Goal: Task Accomplishment & Management: Manage account settings

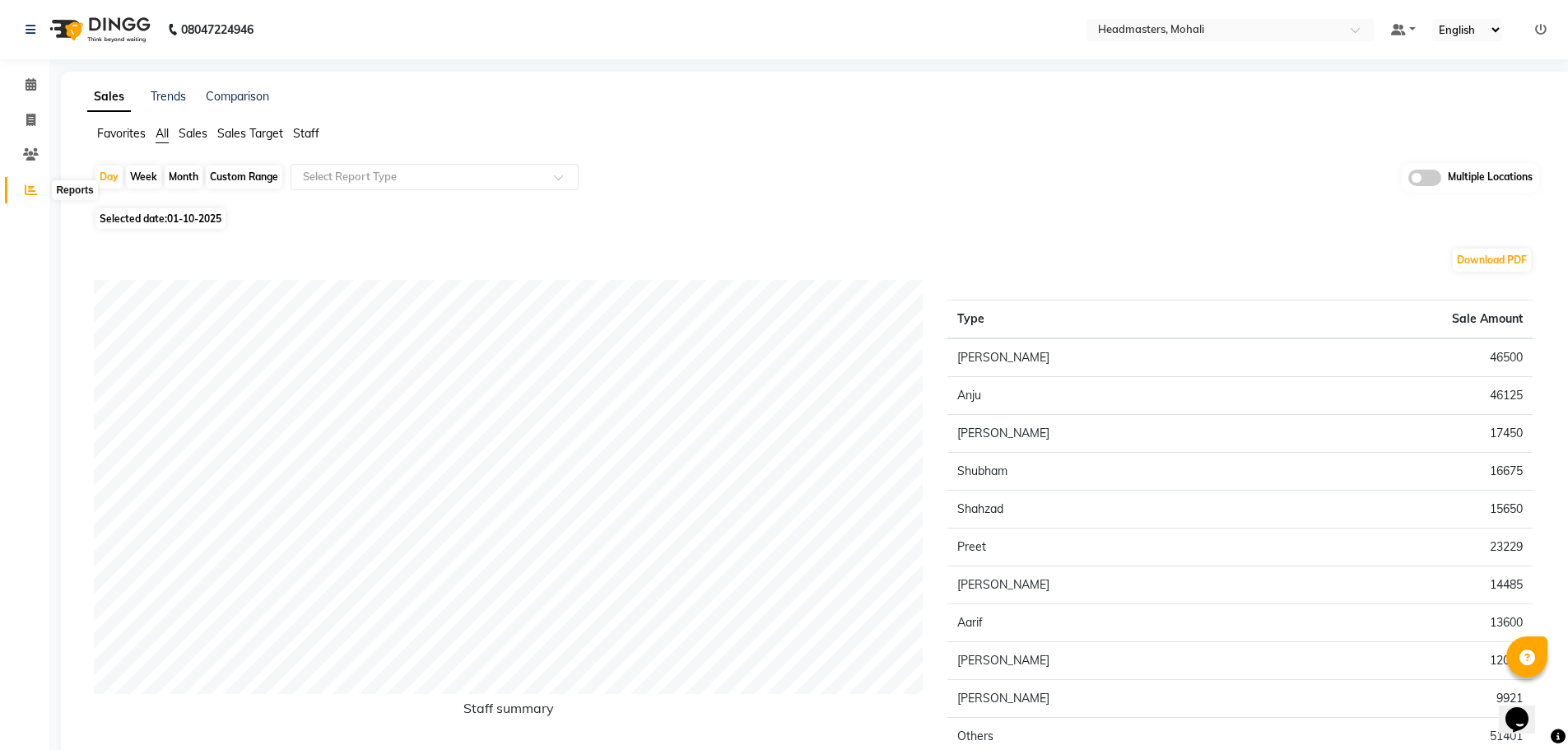
click at [34, 193] on icon at bounding box center [31, 190] width 12 height 12
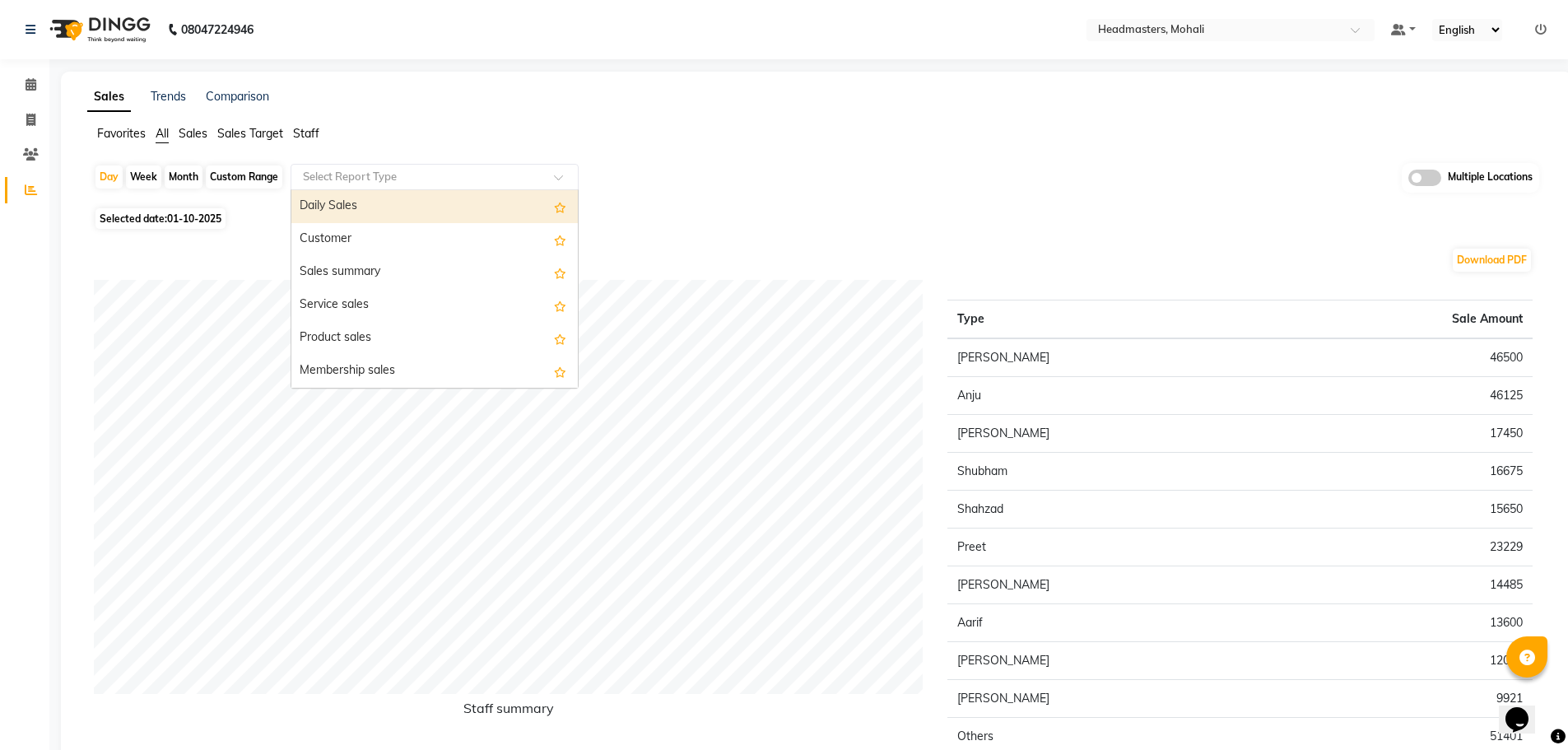
click at [320, 175] on input "text" at bounding box center [419, 177] width 237 height 17
click at [329, 207] on div "Daily Sales" at bounding box center [434, 206] width 287 height 33
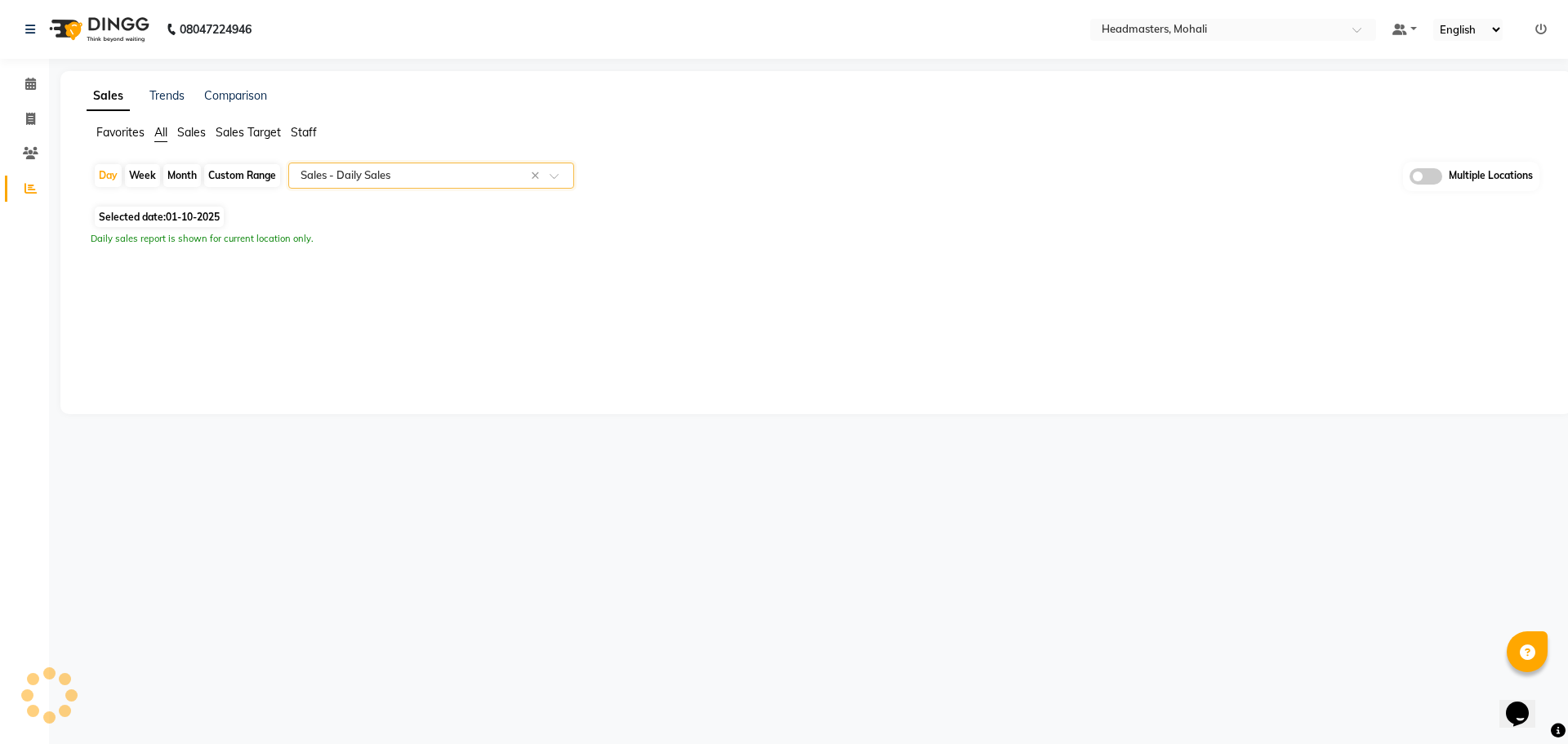
select select "full_report"
select select "csv"
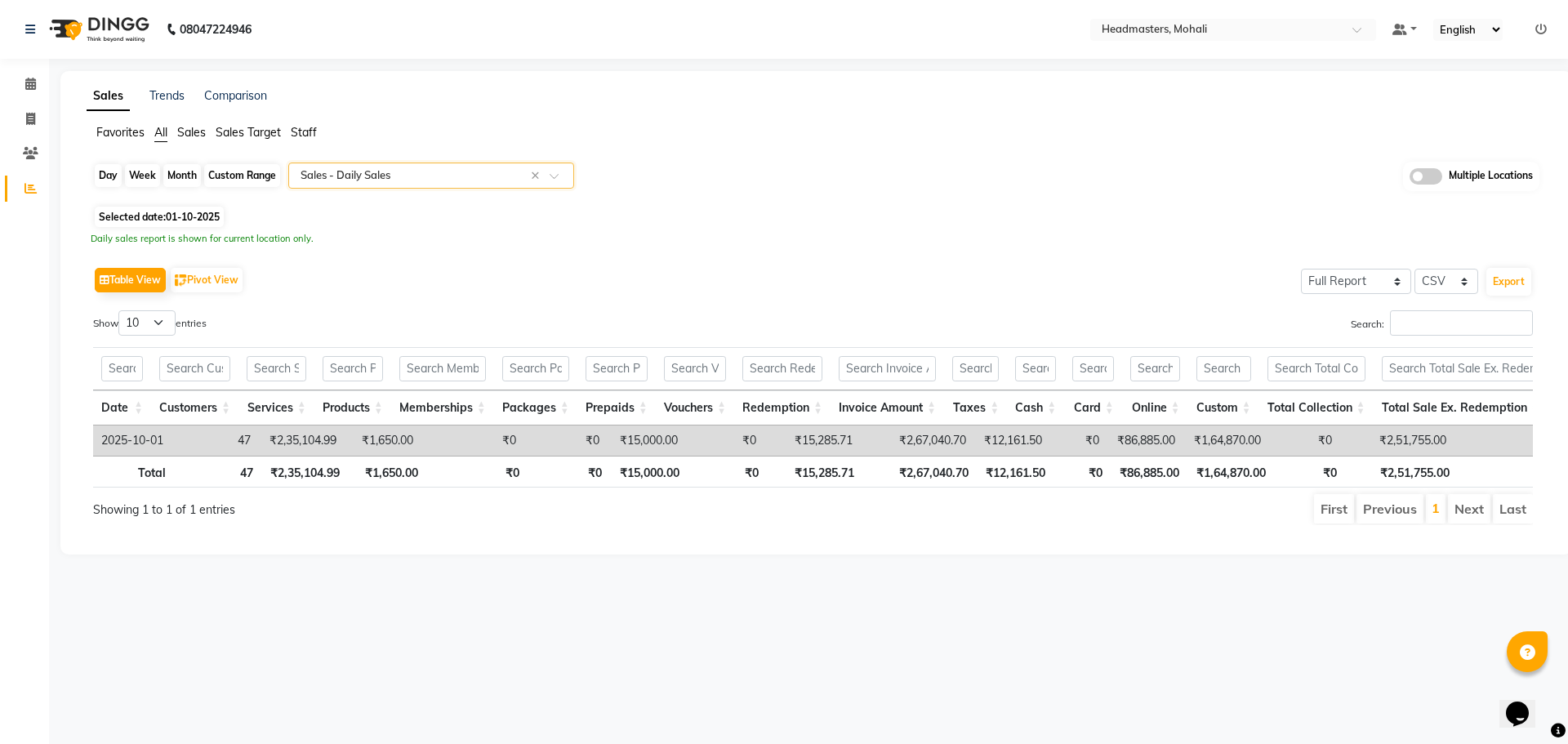
click at [120, 174] on div "Day" at bounding box center [108, 175] width 27 height 23
select select "10"
select select "2025"
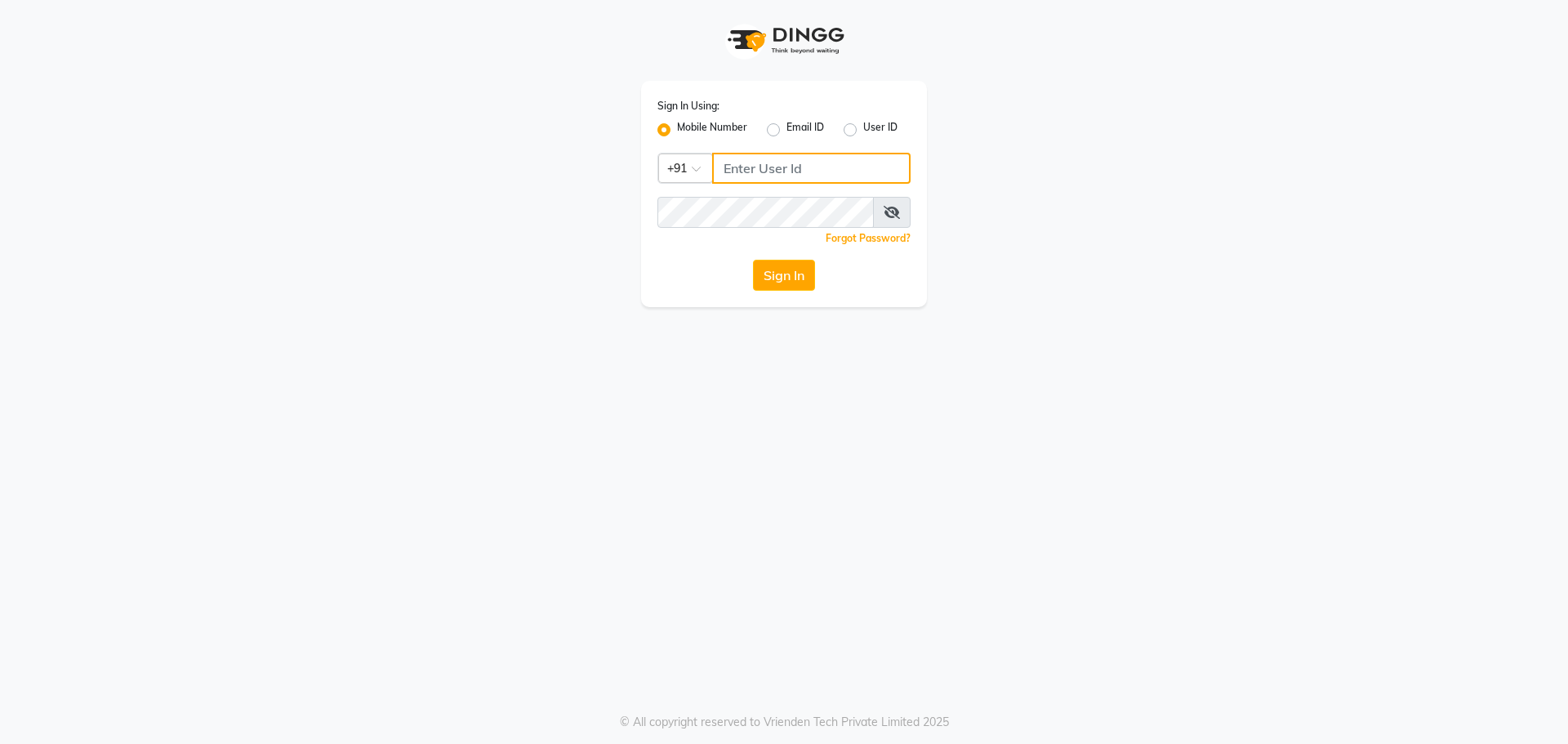
click at [791, 172] on input "Username" at bounding box center [811, 168] width 198 height 31
type input "9041155677"
click at [791, 274] on button "Sign In" at bounding box center [784, 276] width 62 height 31
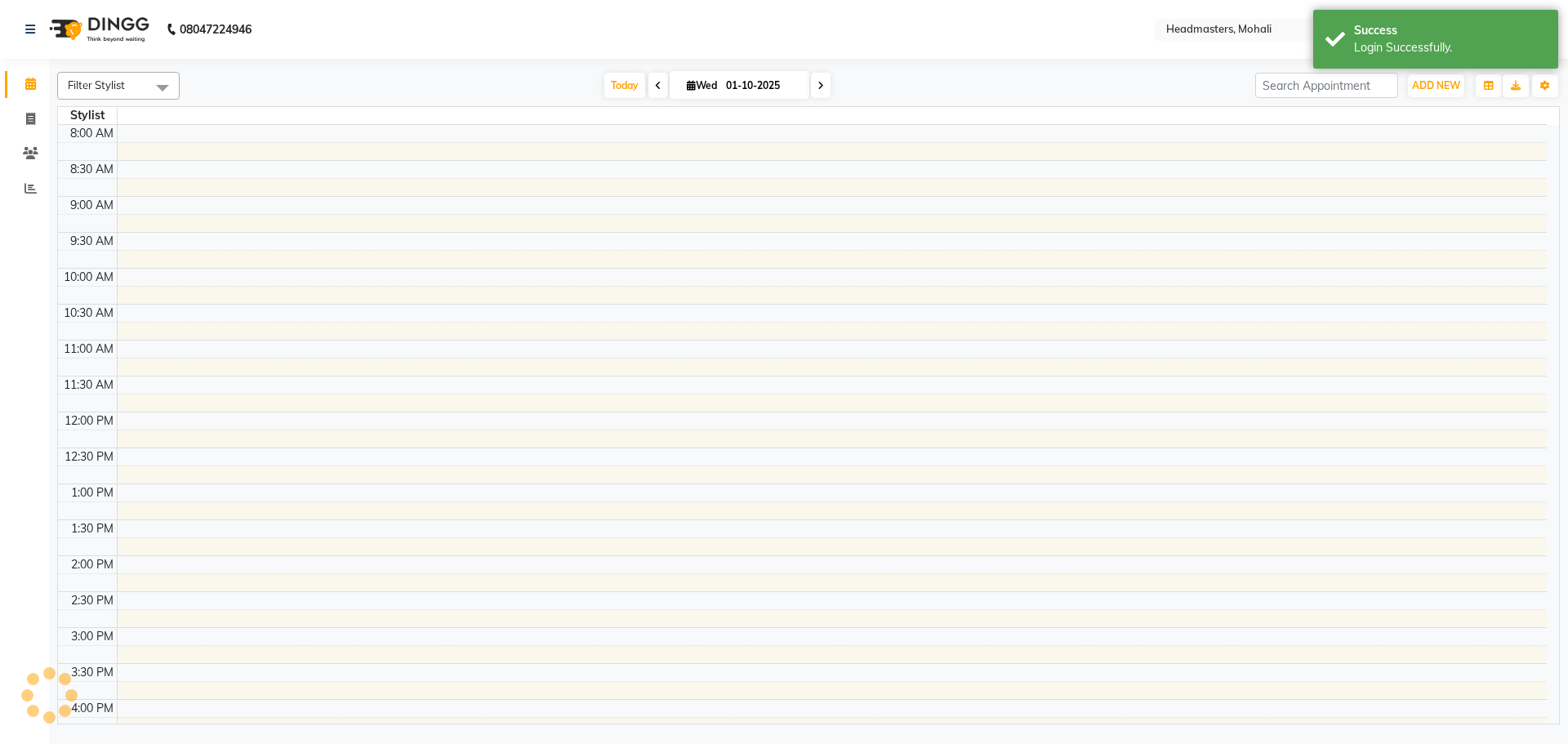
select select "en"
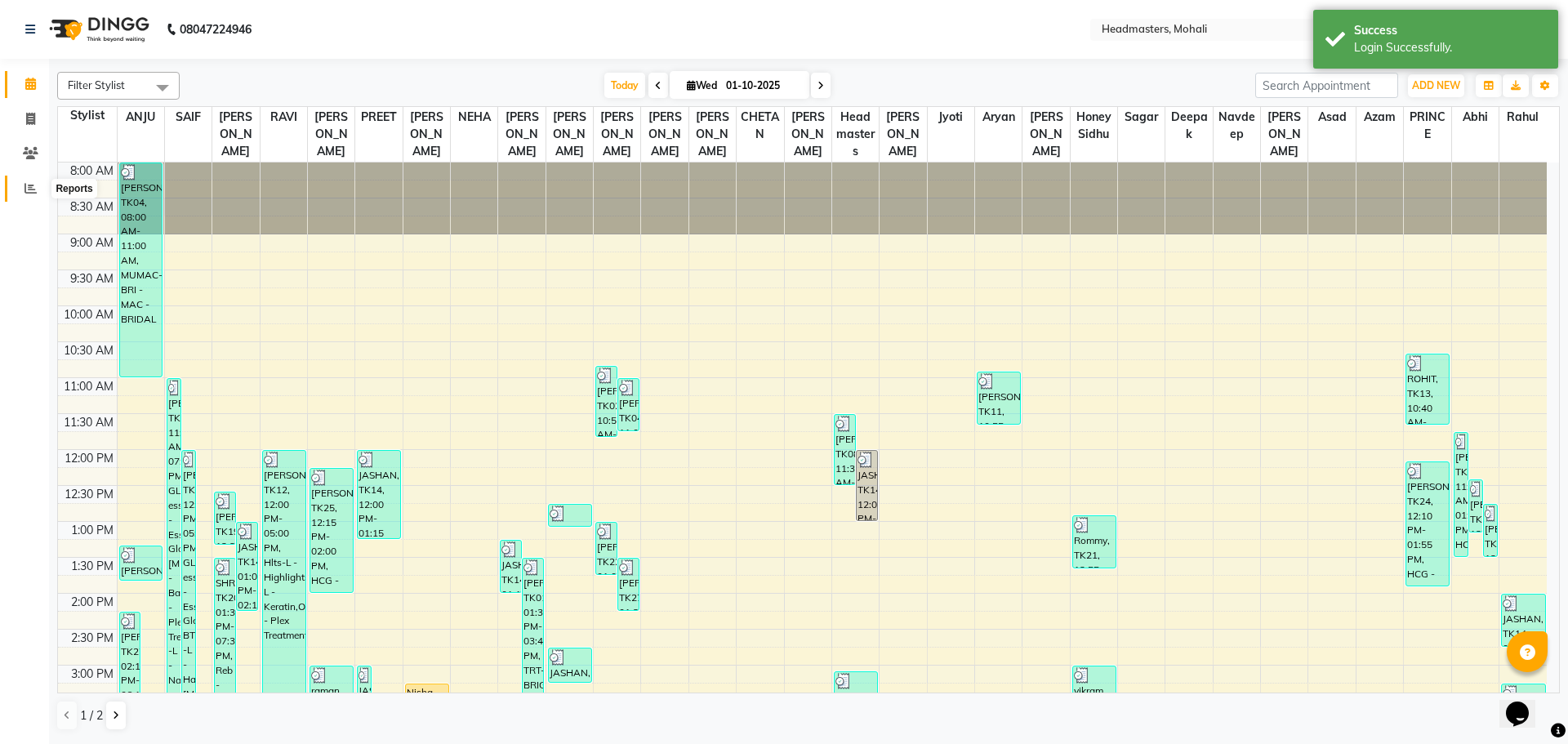
click at [28, 186] on icon at bounding box center [31, 188] width 12 height 12
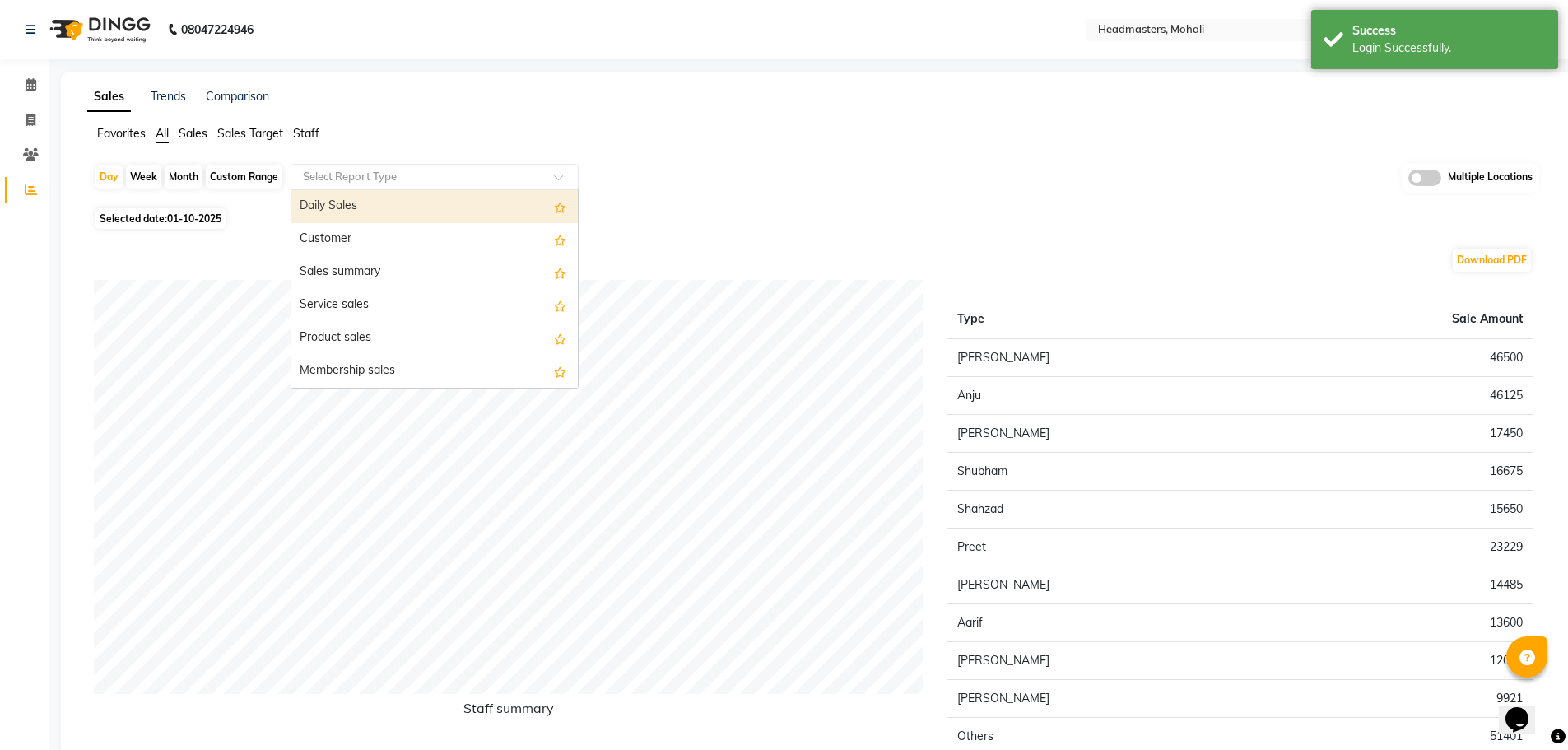
click at [329, 178] on input "text" at bounding box center [419, 177] width 237 height 17
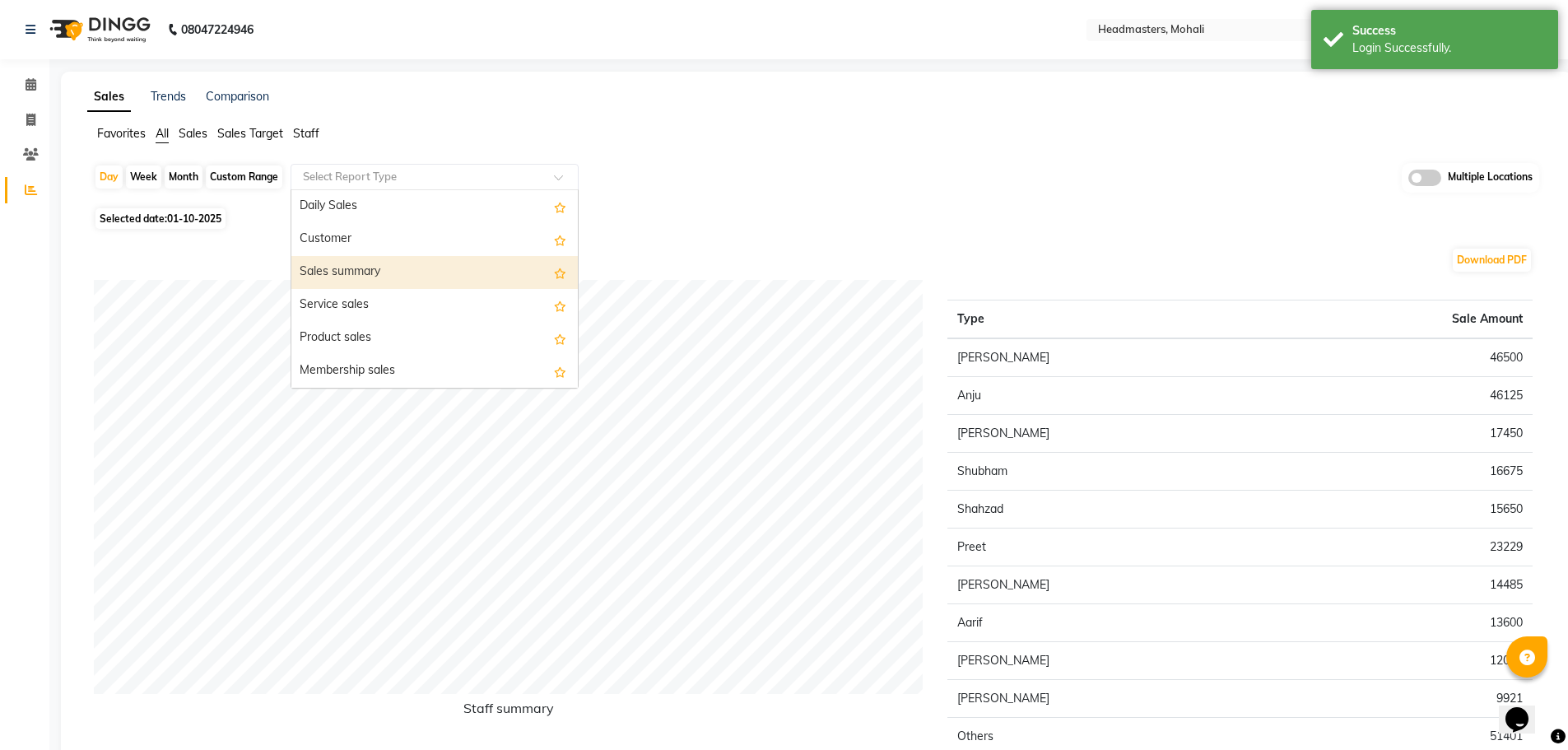
click at [373, 263] on div "Sales summary" at bounding box center [434, 272] width 287 height 33
select select "full_report"
select select "csv"
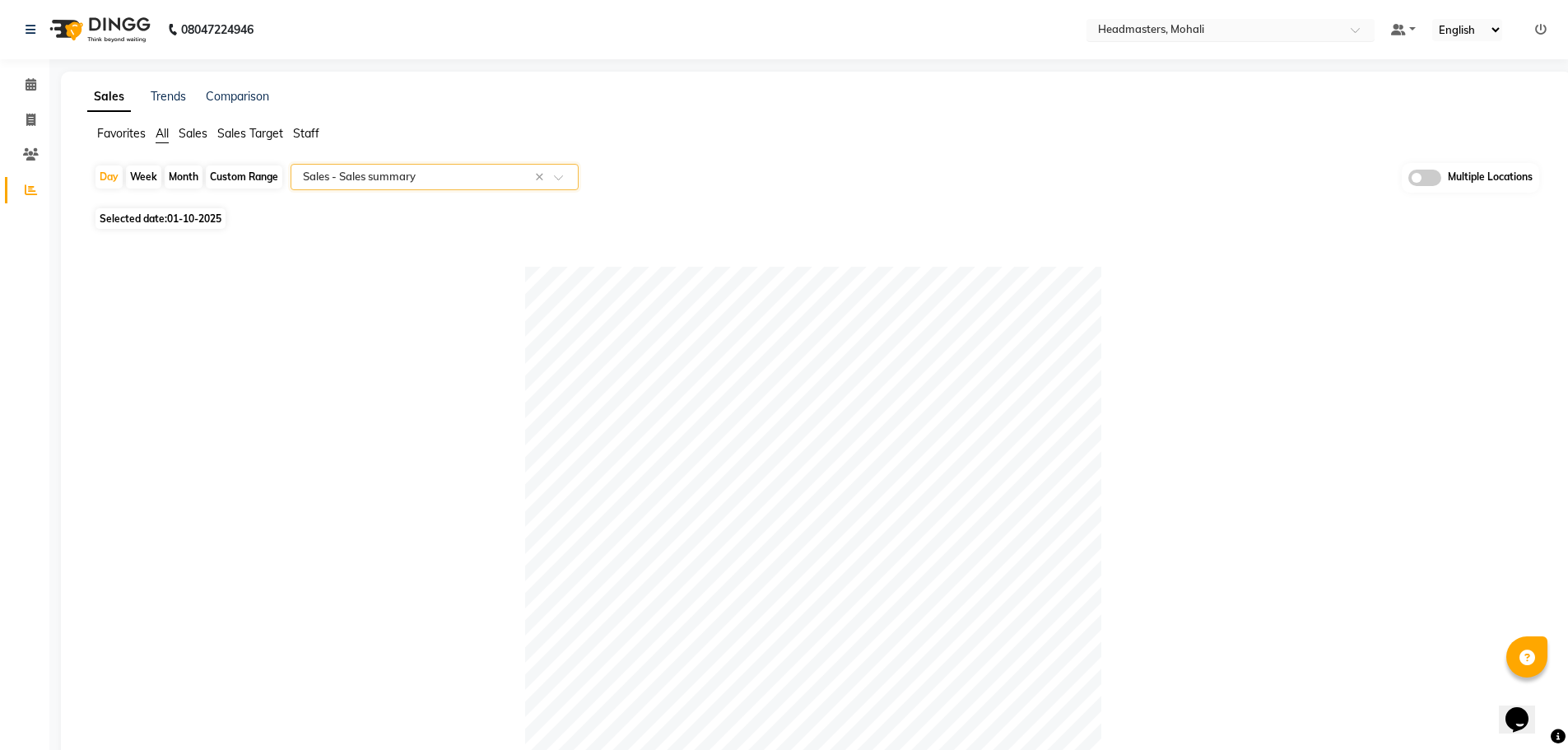
click at [1308, 23] on input "text" at bounding box center [1214, 31] width 238 height 17
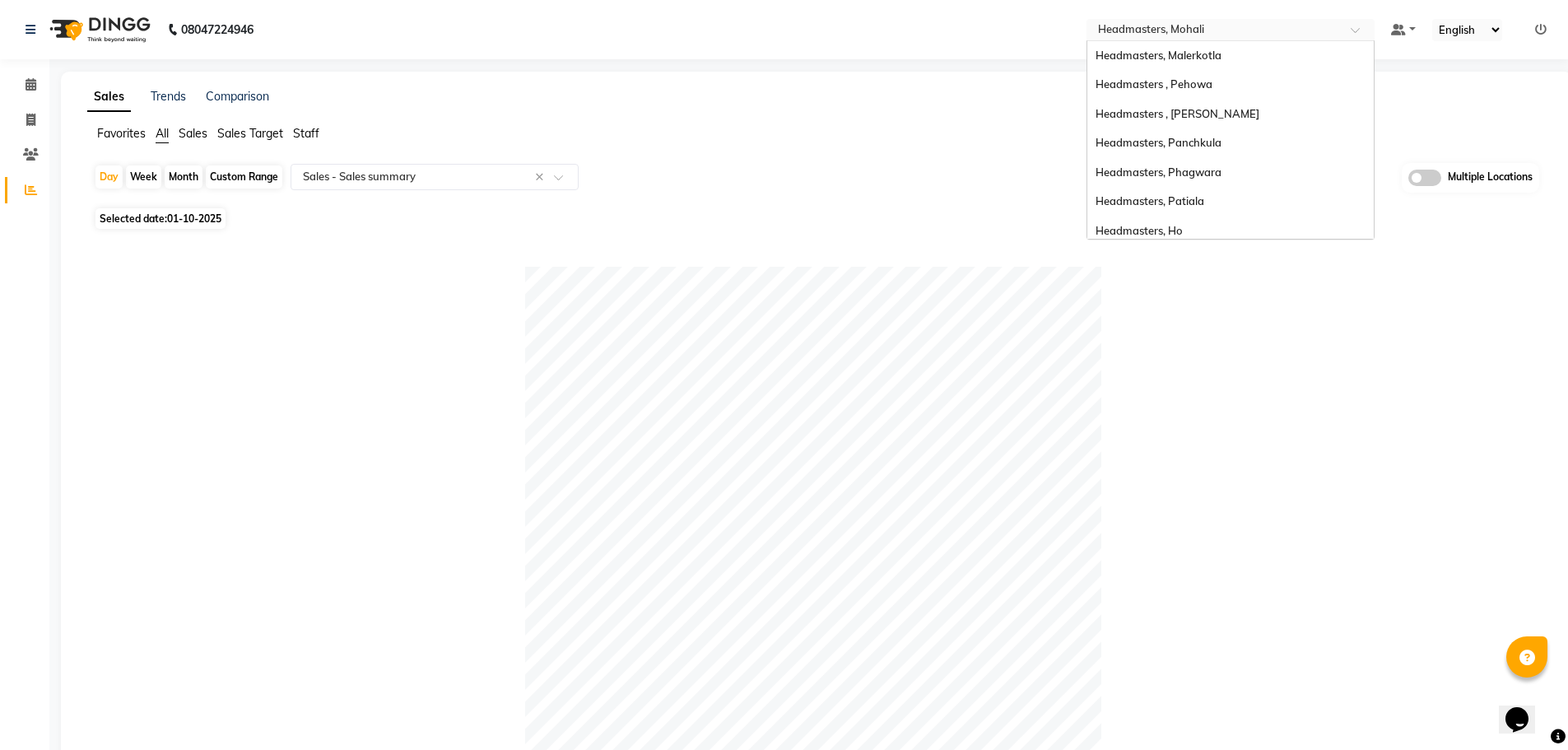
scroll to position [234, 0]
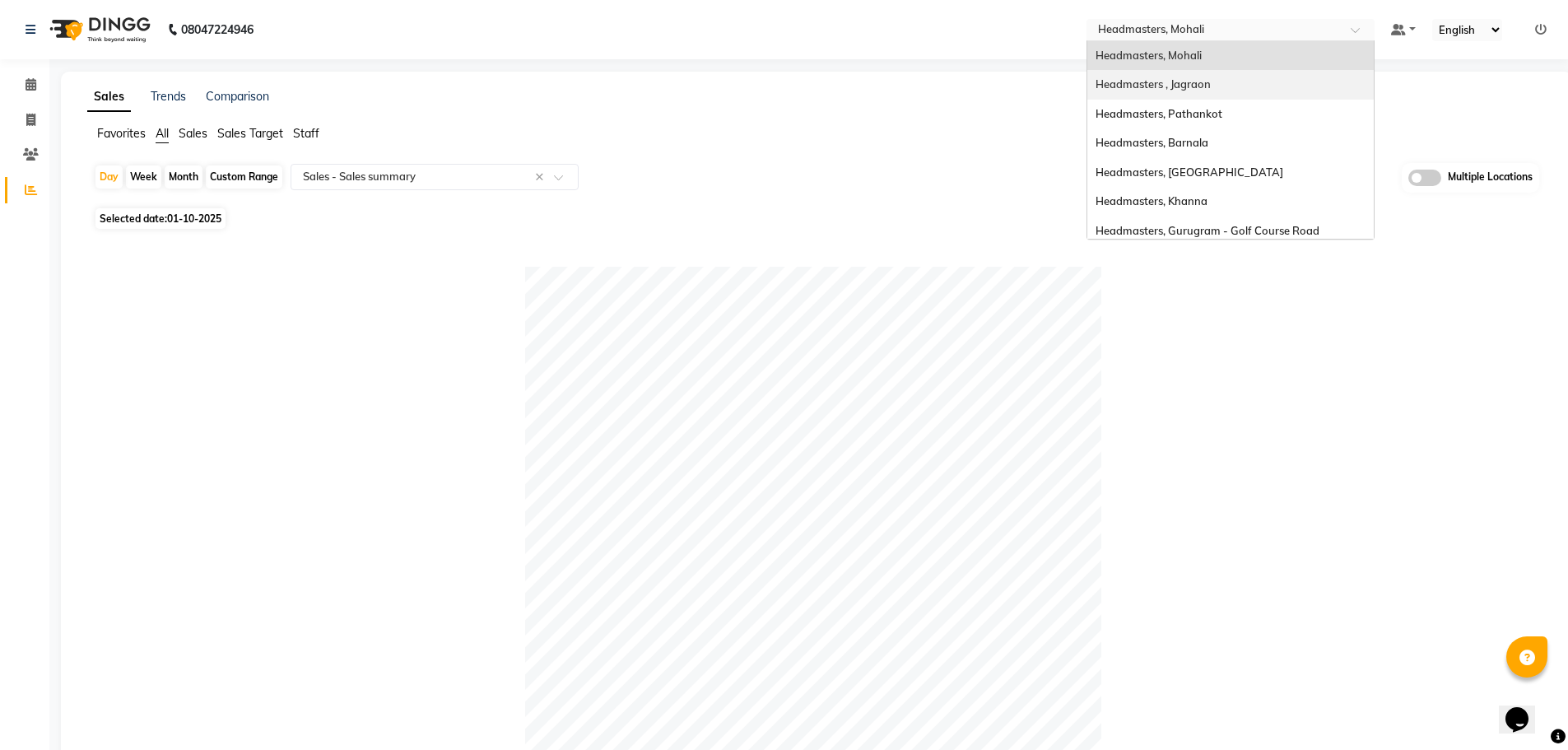
click at [1304, 87] on div "Headmasters , Jagraon" at bounding box center [1230, 85] width 287 height 30
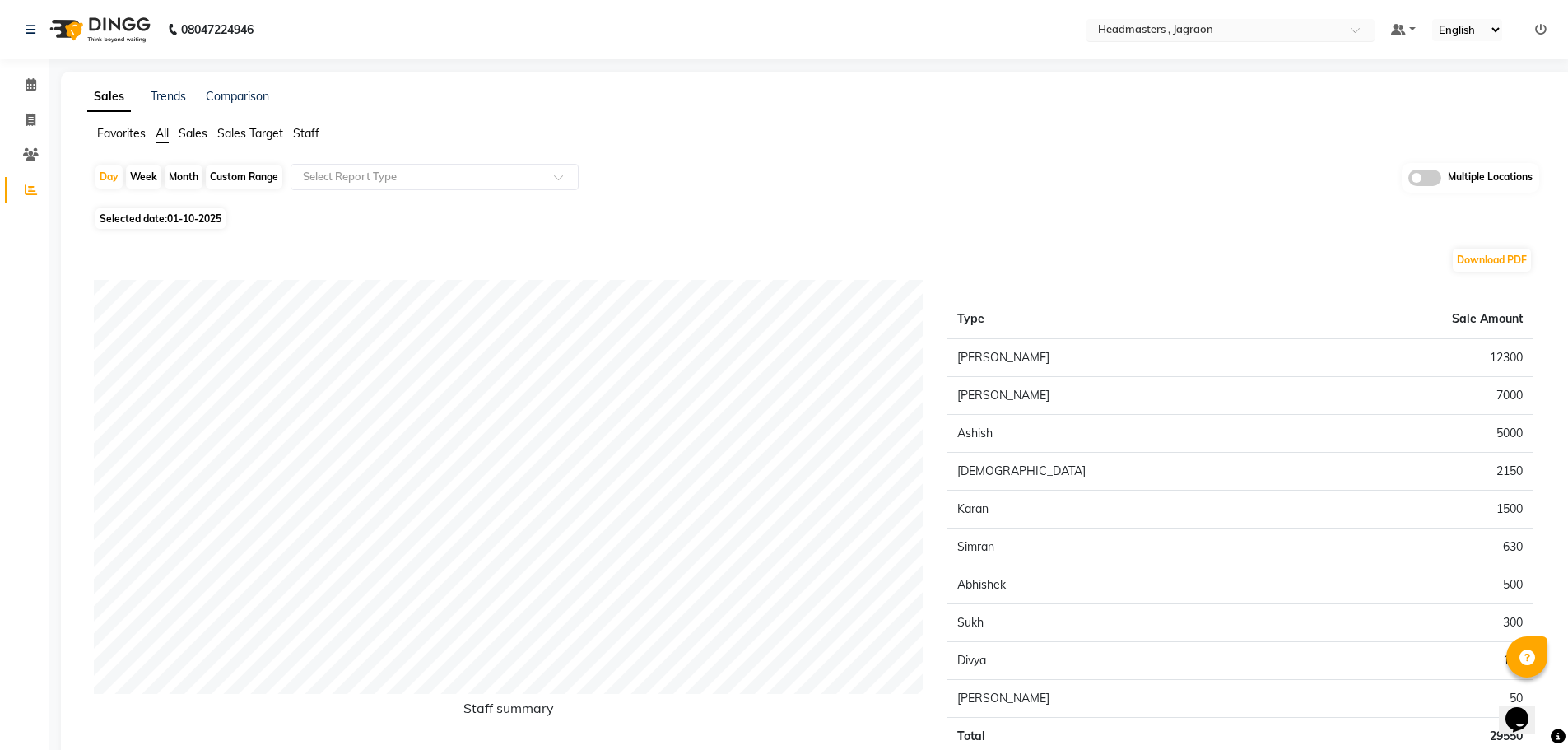
click at [1160, 25] on input "text" at bounding box center [1214, 31] width 238 height 17
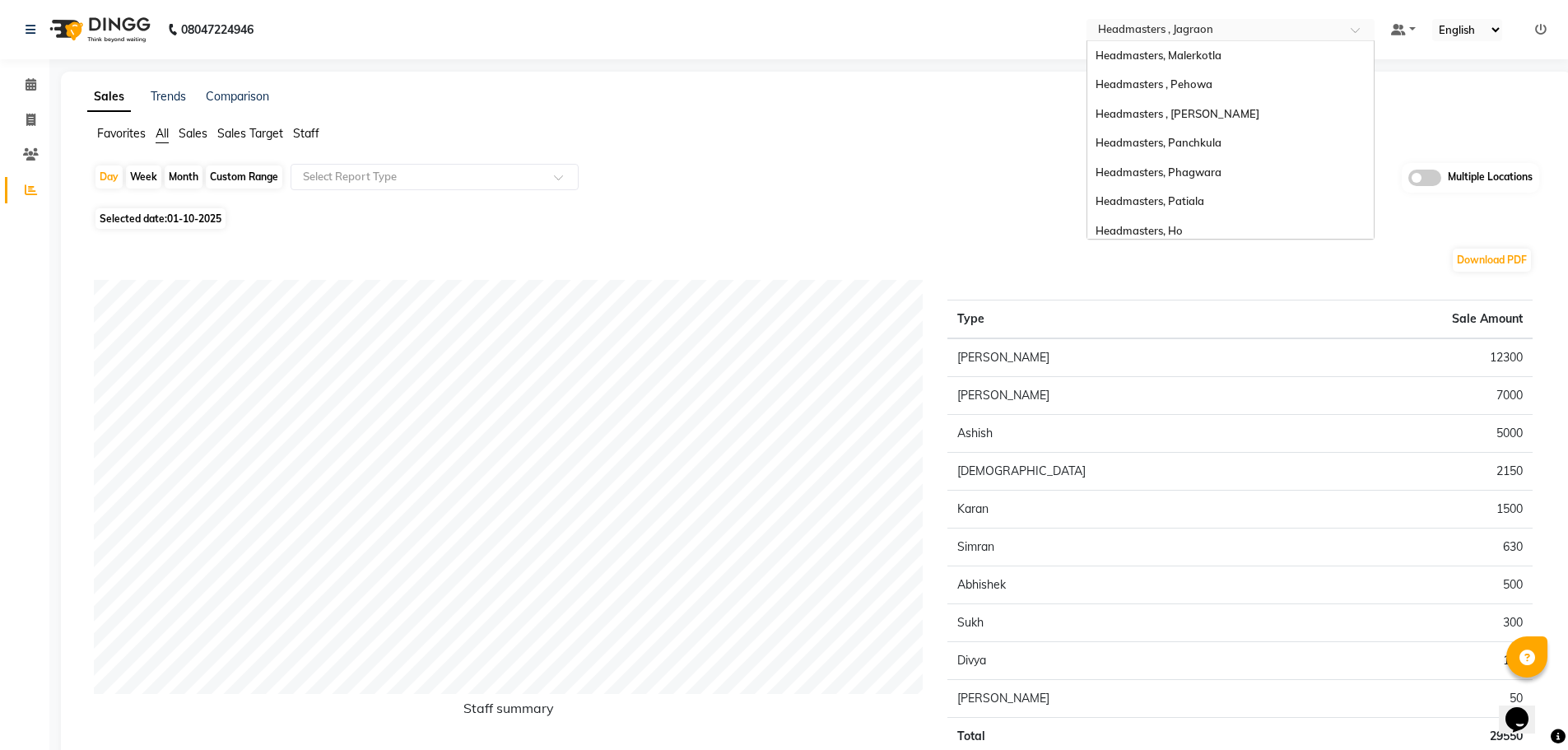
scroll to position [264, 0]
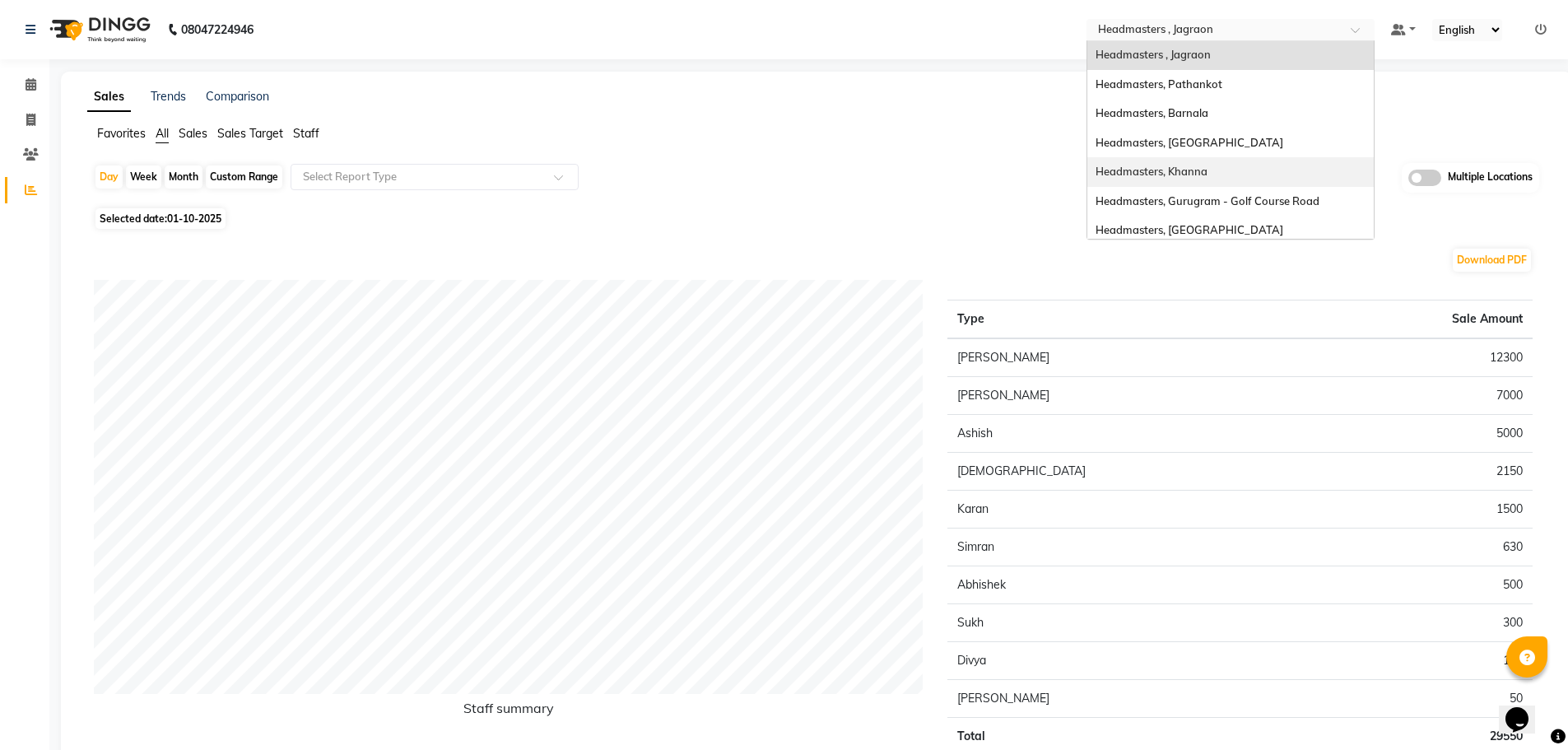
click at [1303, 167] on div "Headmasters, Khanna" at bounding box center [1230, 172] width 287 height 30
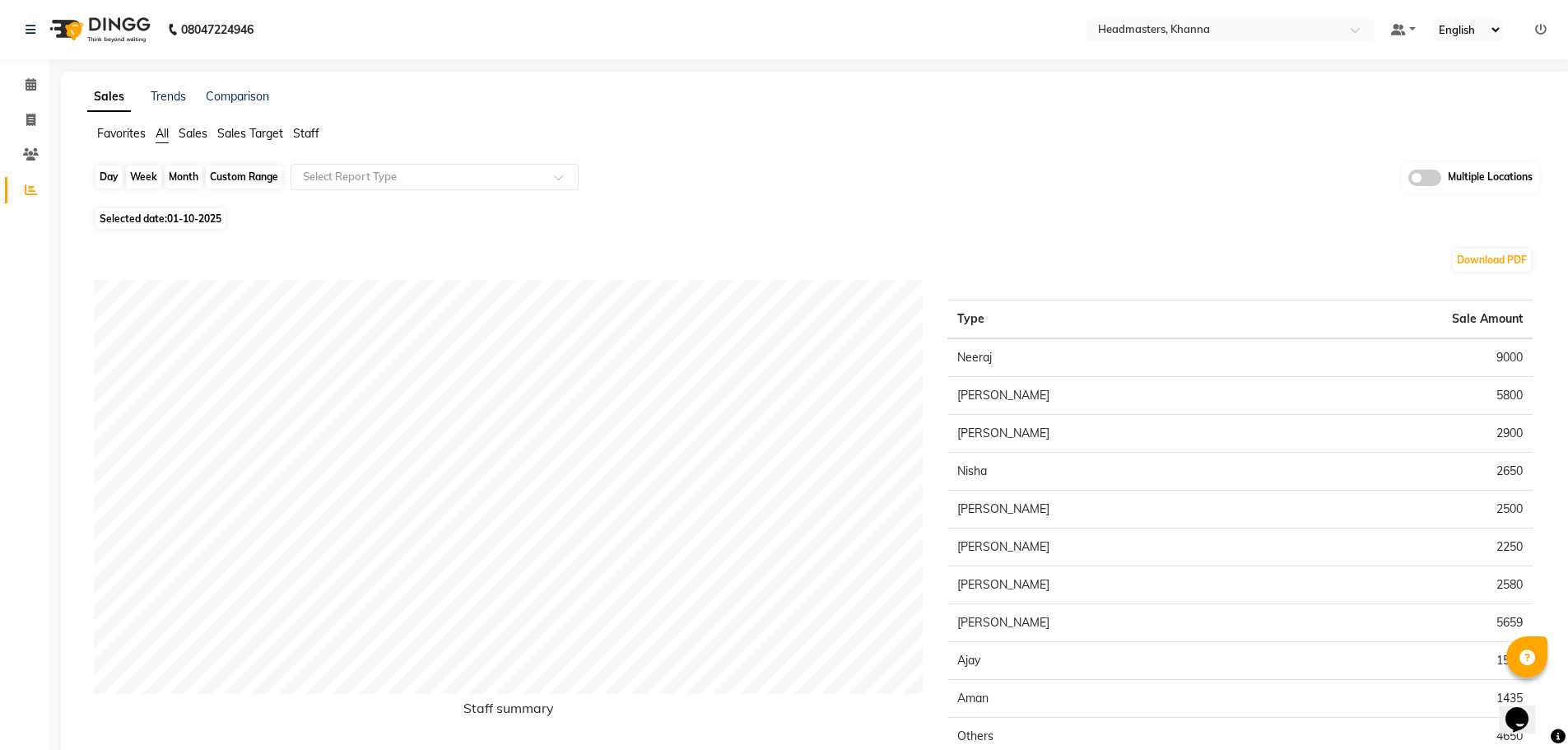
click at [110, 181] on div "Day" at bounding box center [109, 177] width 27 height 23
select select "10"
select select "2025"
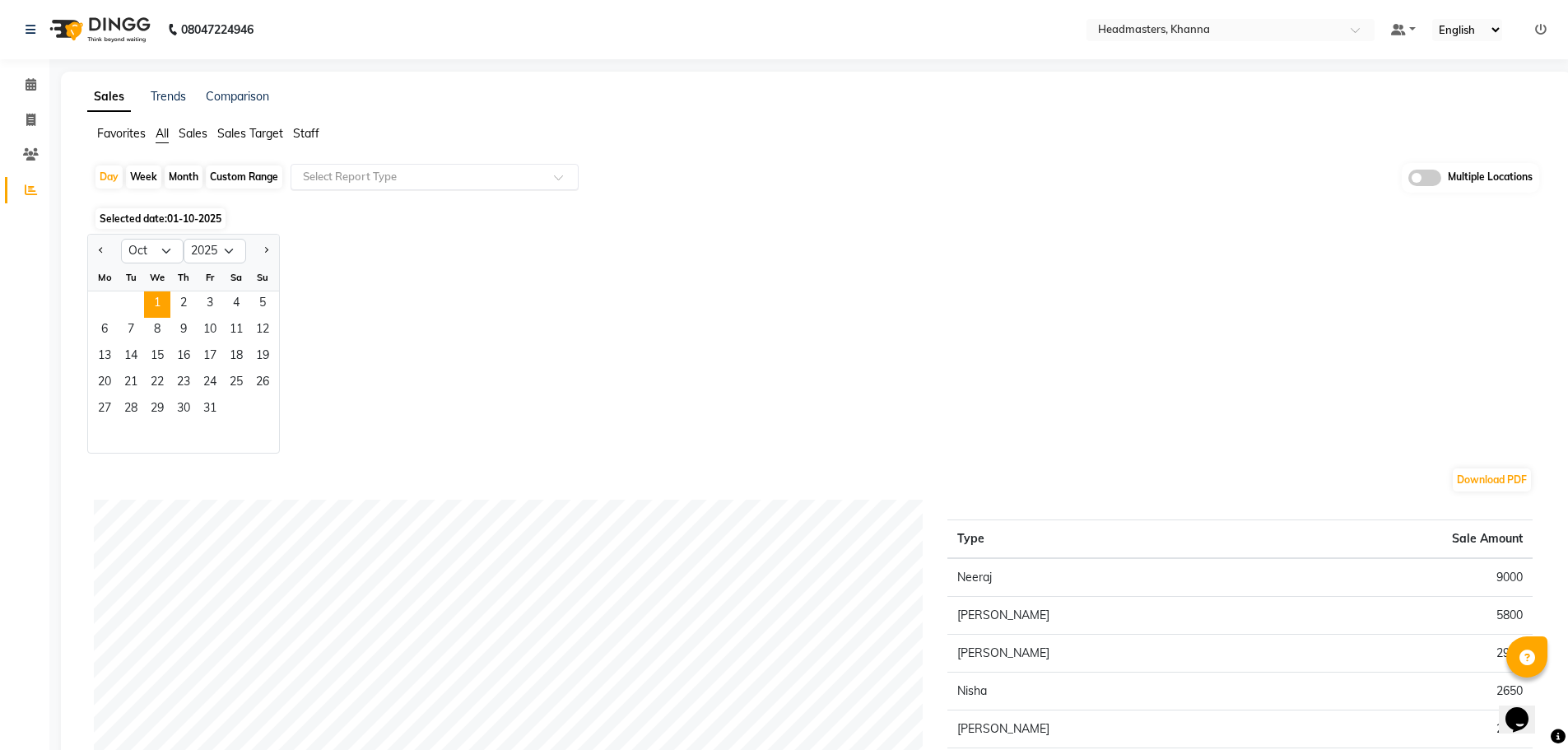
click at [327, 184] on input "text" at bounding box center [419, 177] width 237 height 17
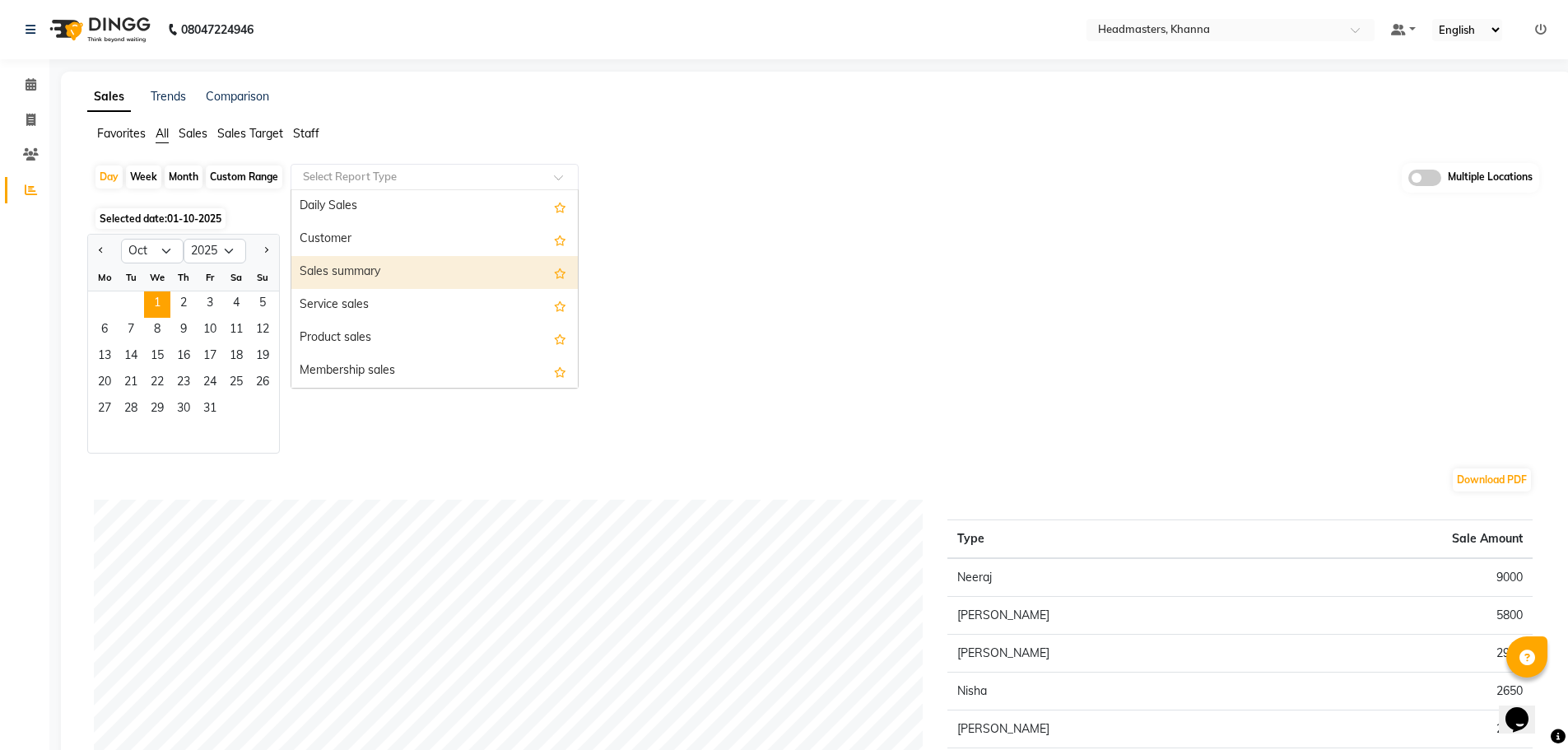
click at [347, 268] on div "Sales summary" at bounding box center [434, 272] width 287 height 33
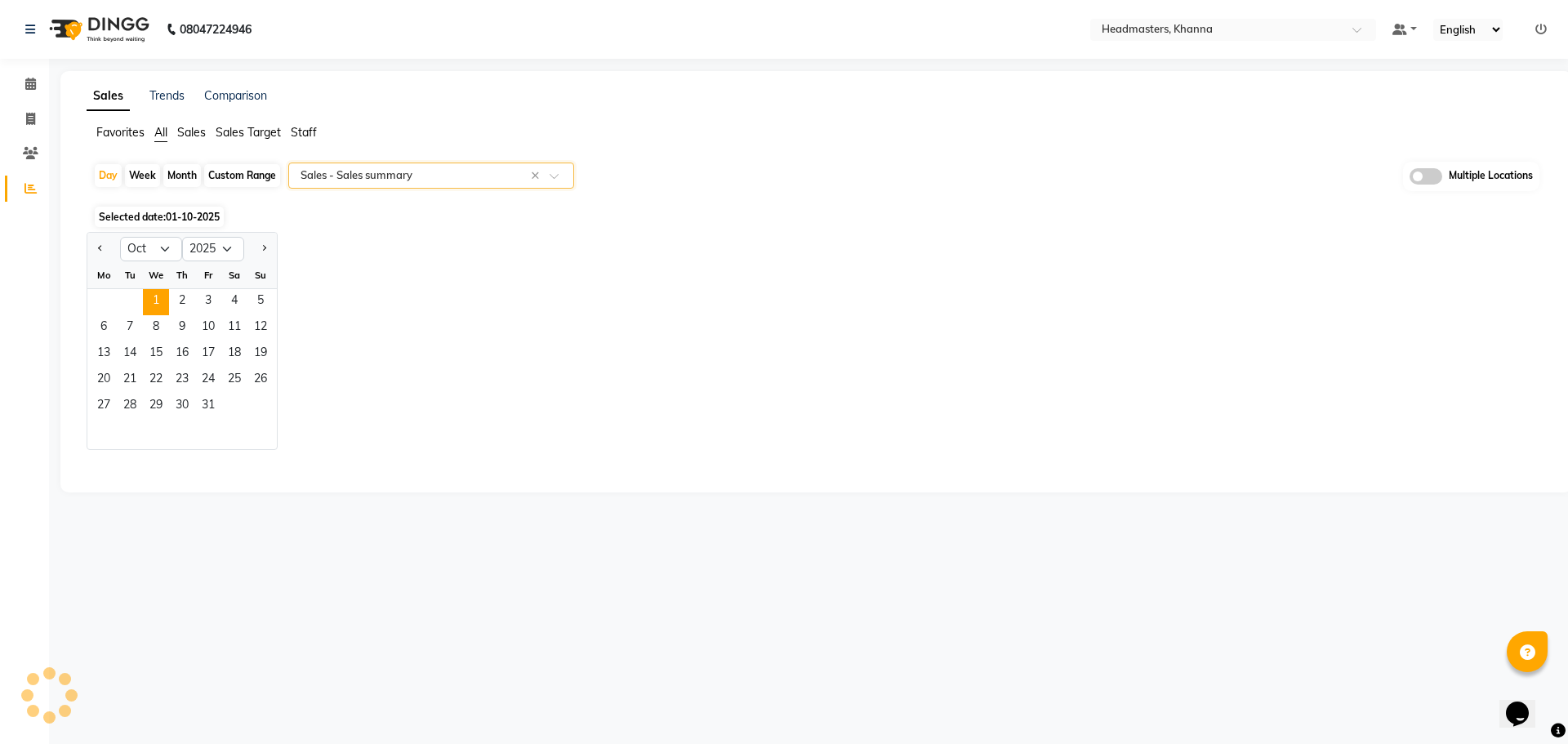
select select "full_report"
select select "csv"
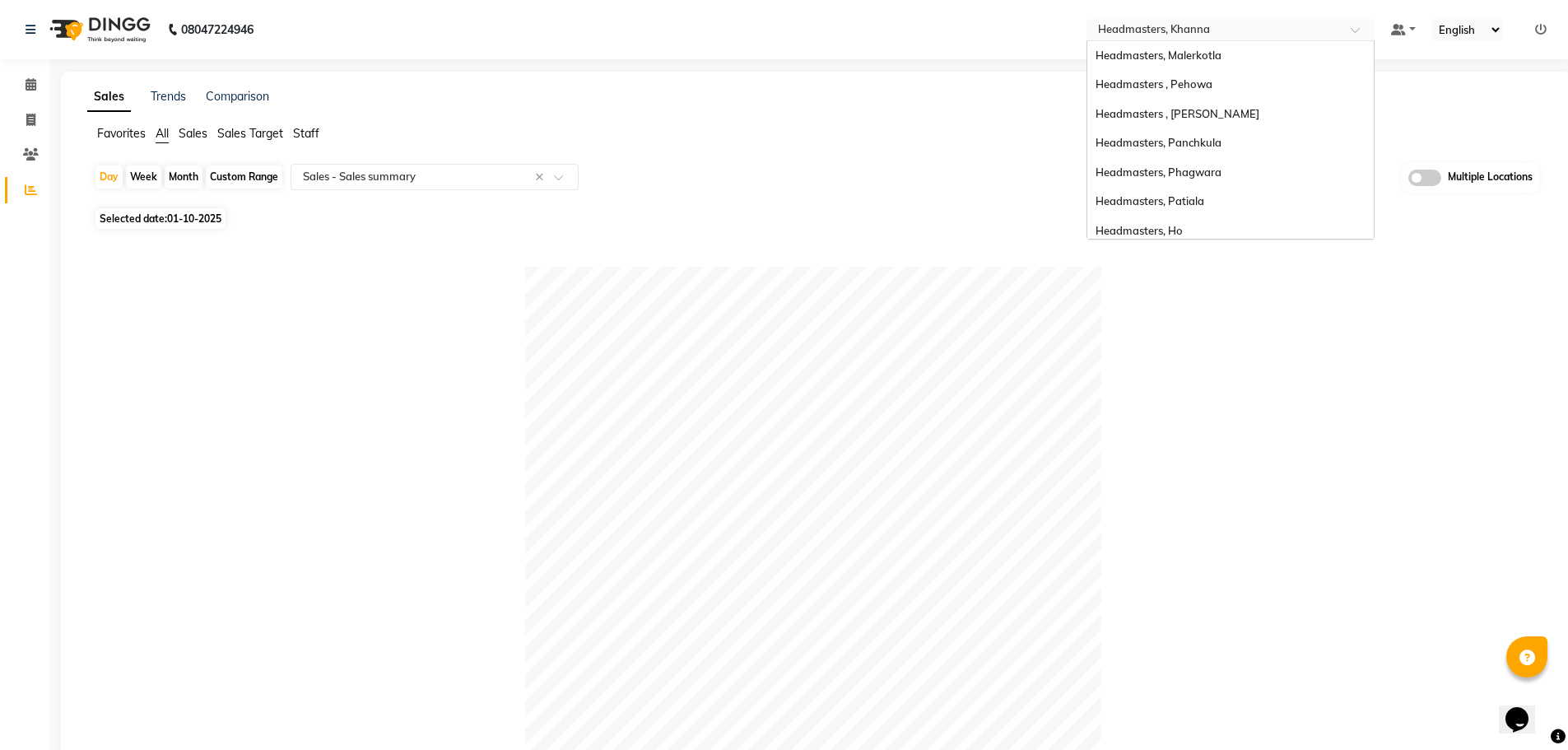
click at [1331, 21] on div "Select Location × Headmasters, Khanna" at bounding box center [1217, 29] width 256 height 17
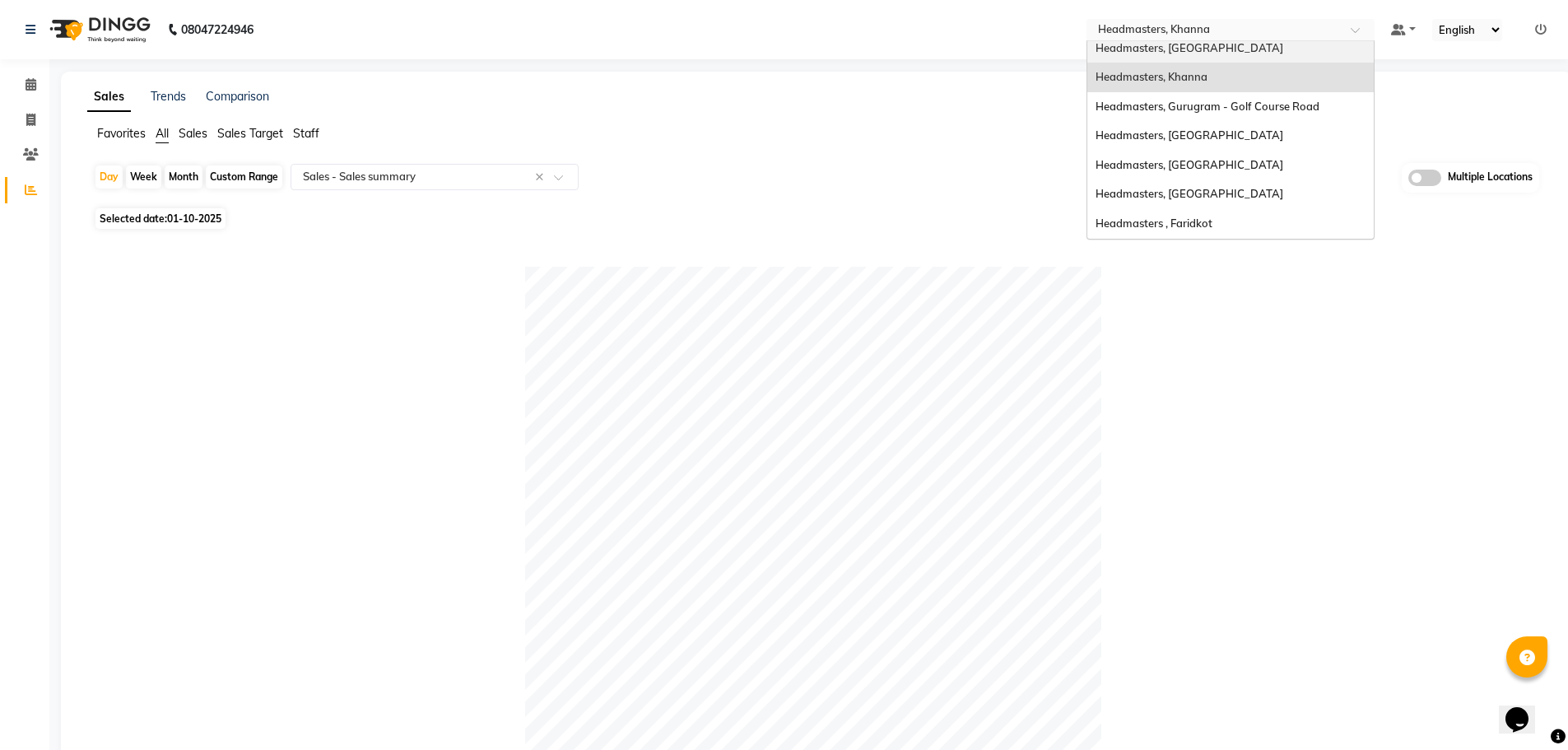
click at [1320, 47] on div "Headmasters, [GEOGRAPHIC_DATA]" at bounding box center [1230, 48] width 287 height 30
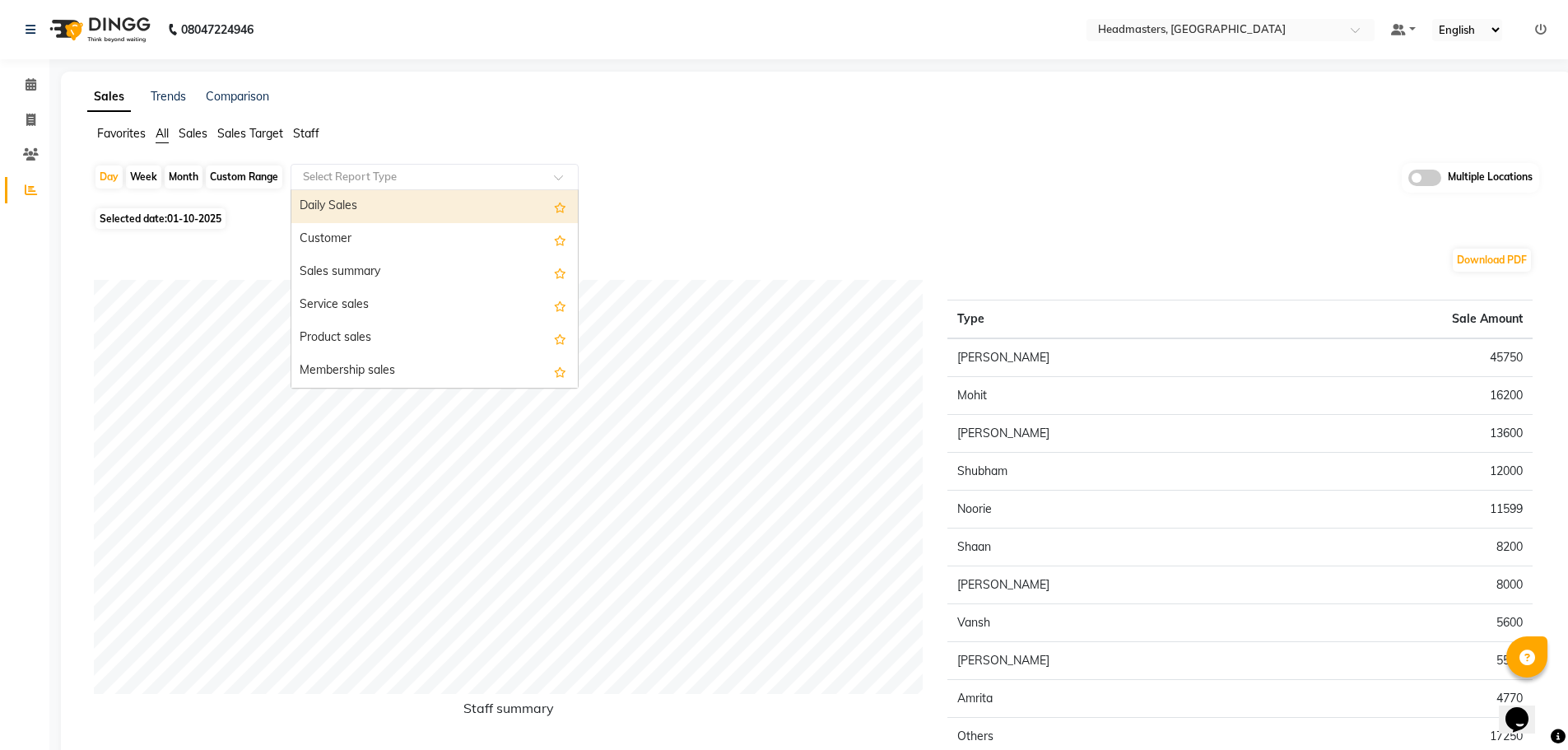
click at [354, 186] on div "Select Report Type" at bounding box center [434, 177] width 288 height 26
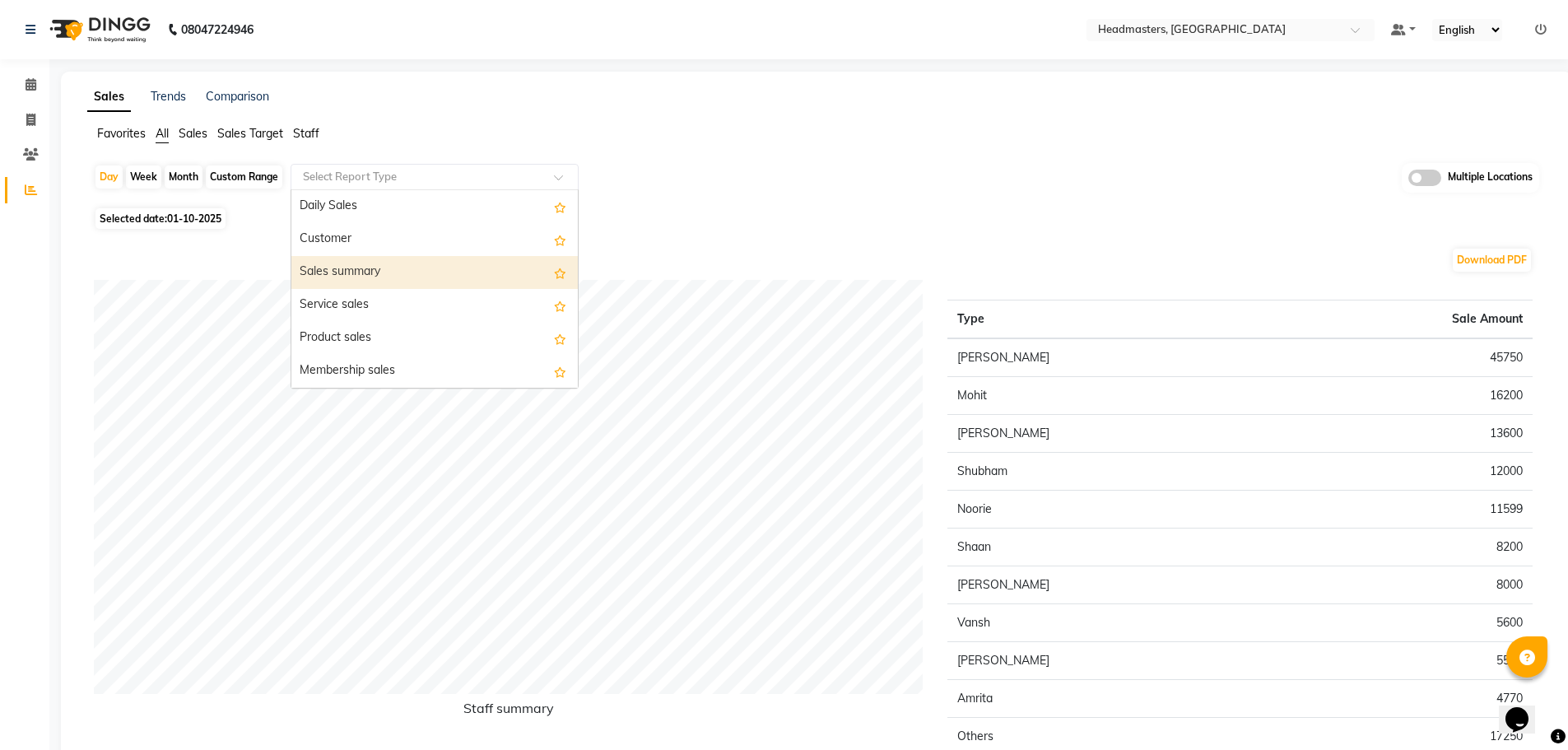
click at [366, 256] on div "Sales summary" at bounding box center [434, 272] width 287 height 33
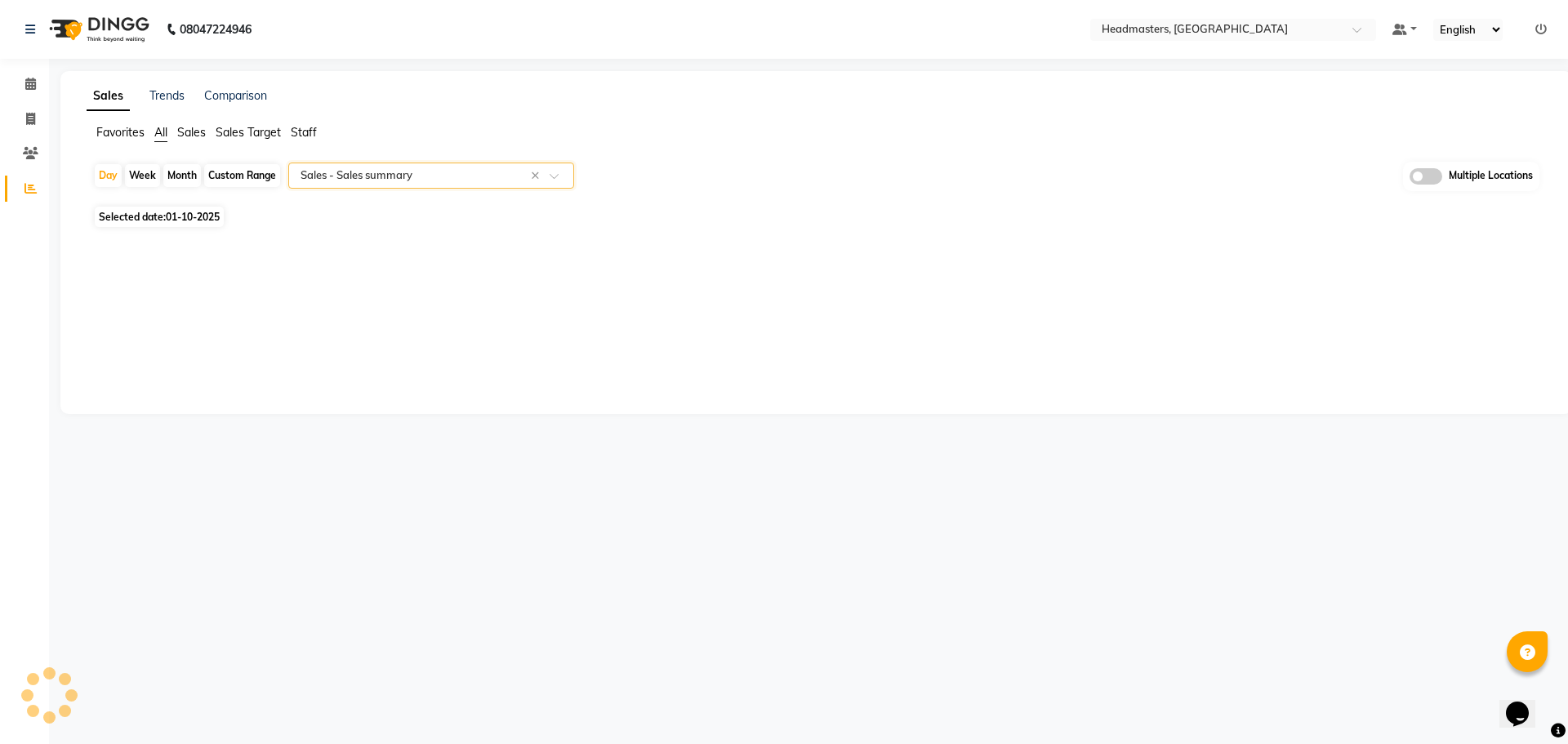
select select "full_report"
select select "csv"
click at [1165, 25] on input "text" at bounding box center [1204, 31] width 236 height 17
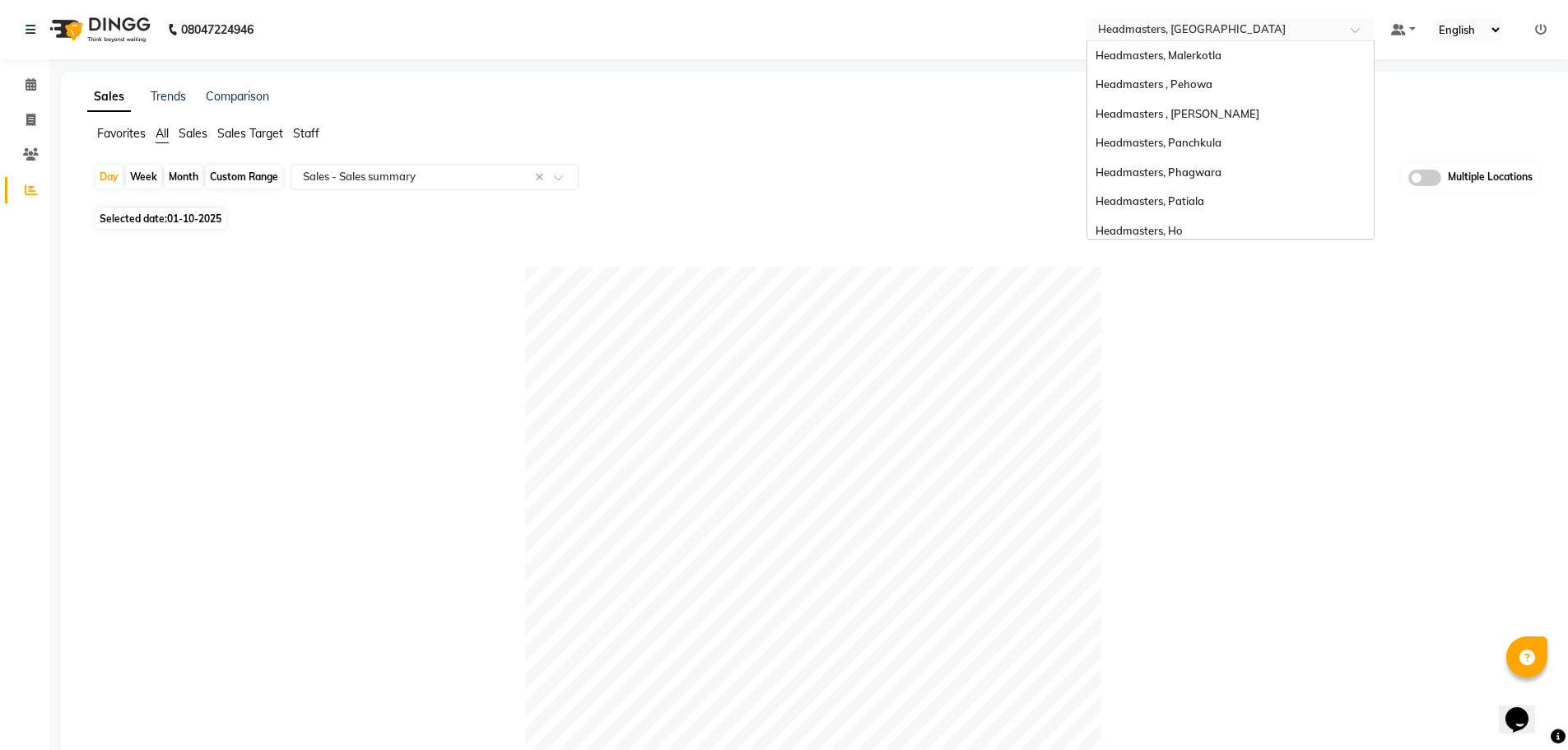
scroll to position [351, 0]
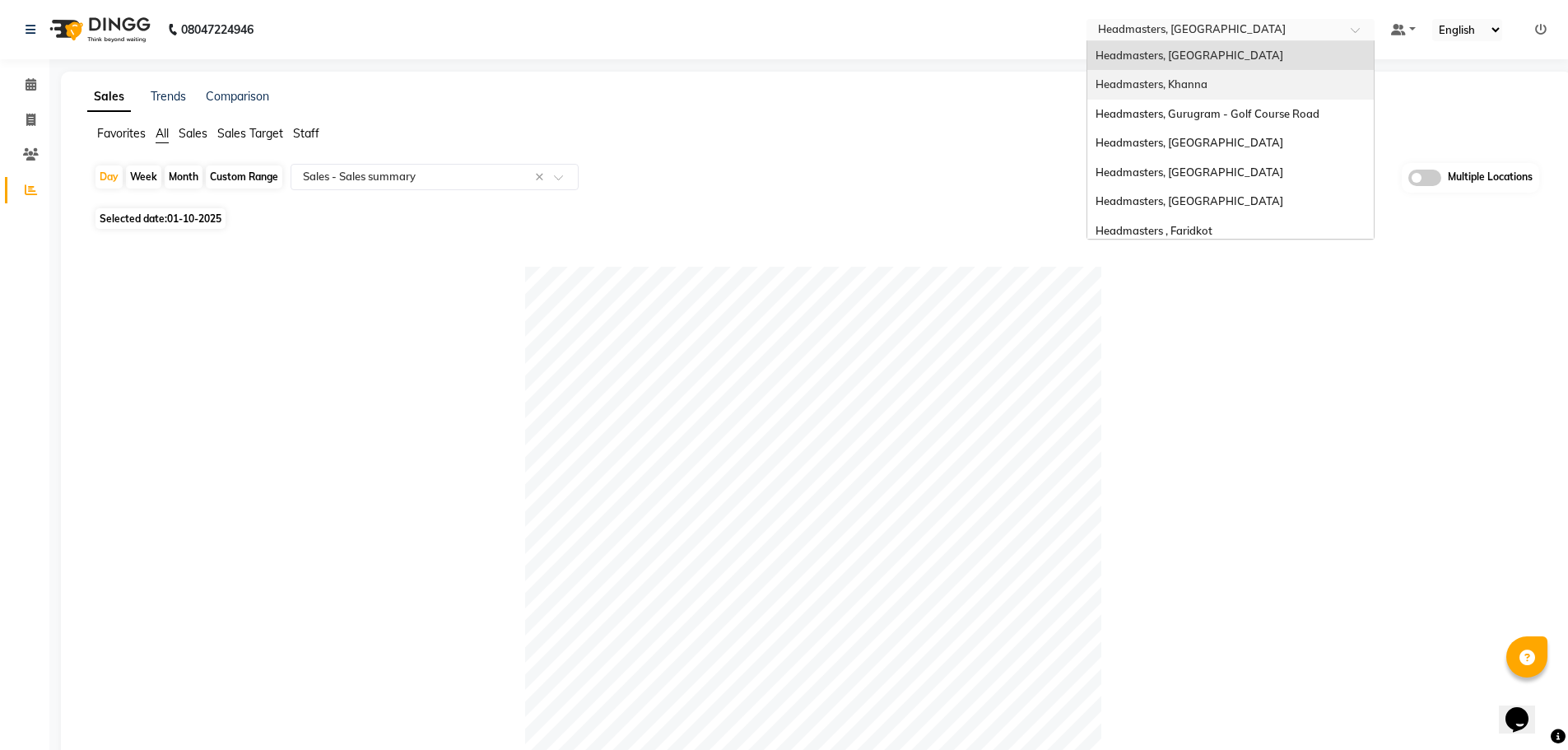
click at [1375, 65] on ng-dropdown-panel "Headmasters, Malerkotla Headmasters , Pehowa Headmasters , Sri Muktsar Sahib He…" at bounding box center [1231, 140] width 288 height 200
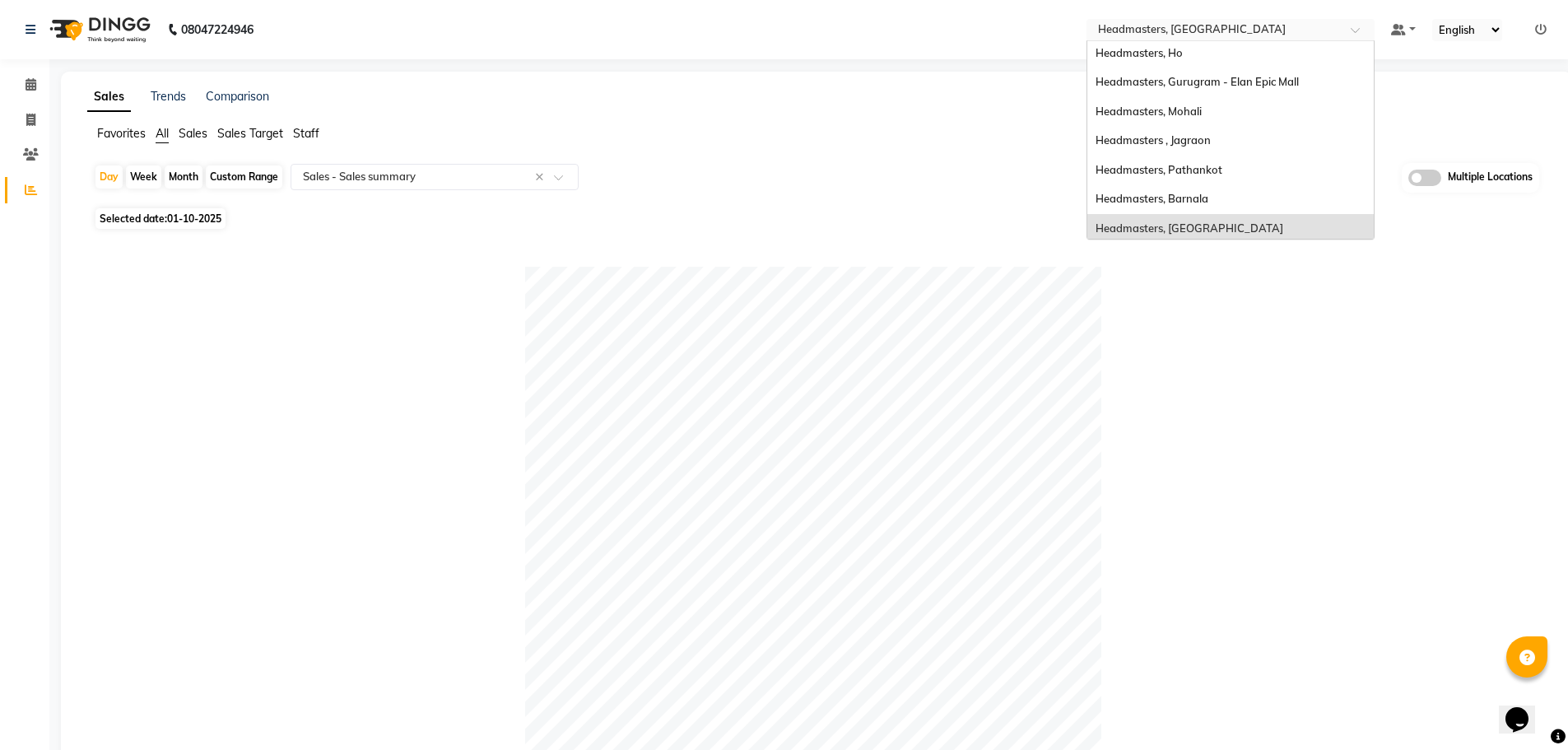
scroll to position [5, 0]
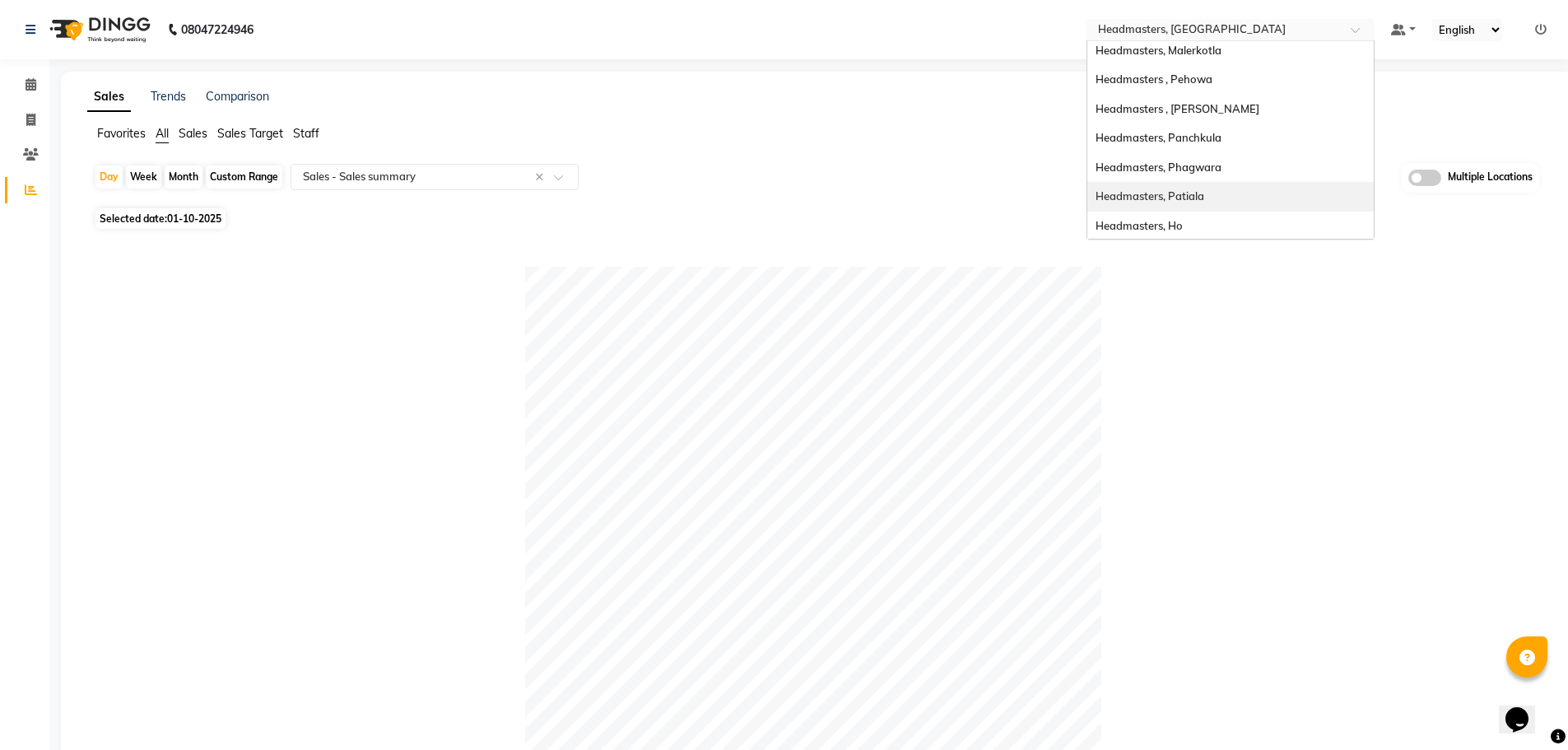
click at [1285, 186] on div "Headmasters, Patiala" at bounding box center [1230, 197] width 287 height 30
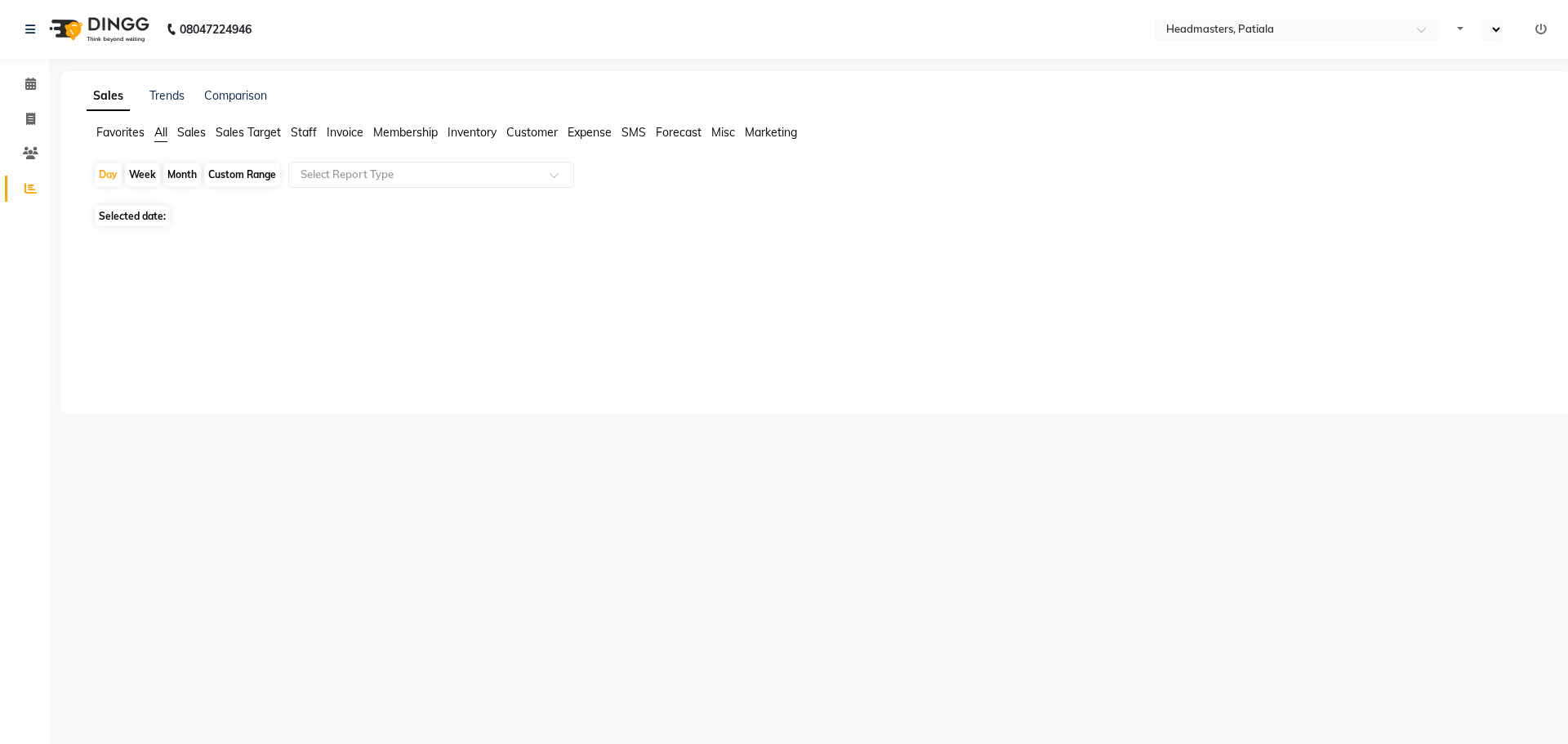
select select "en"
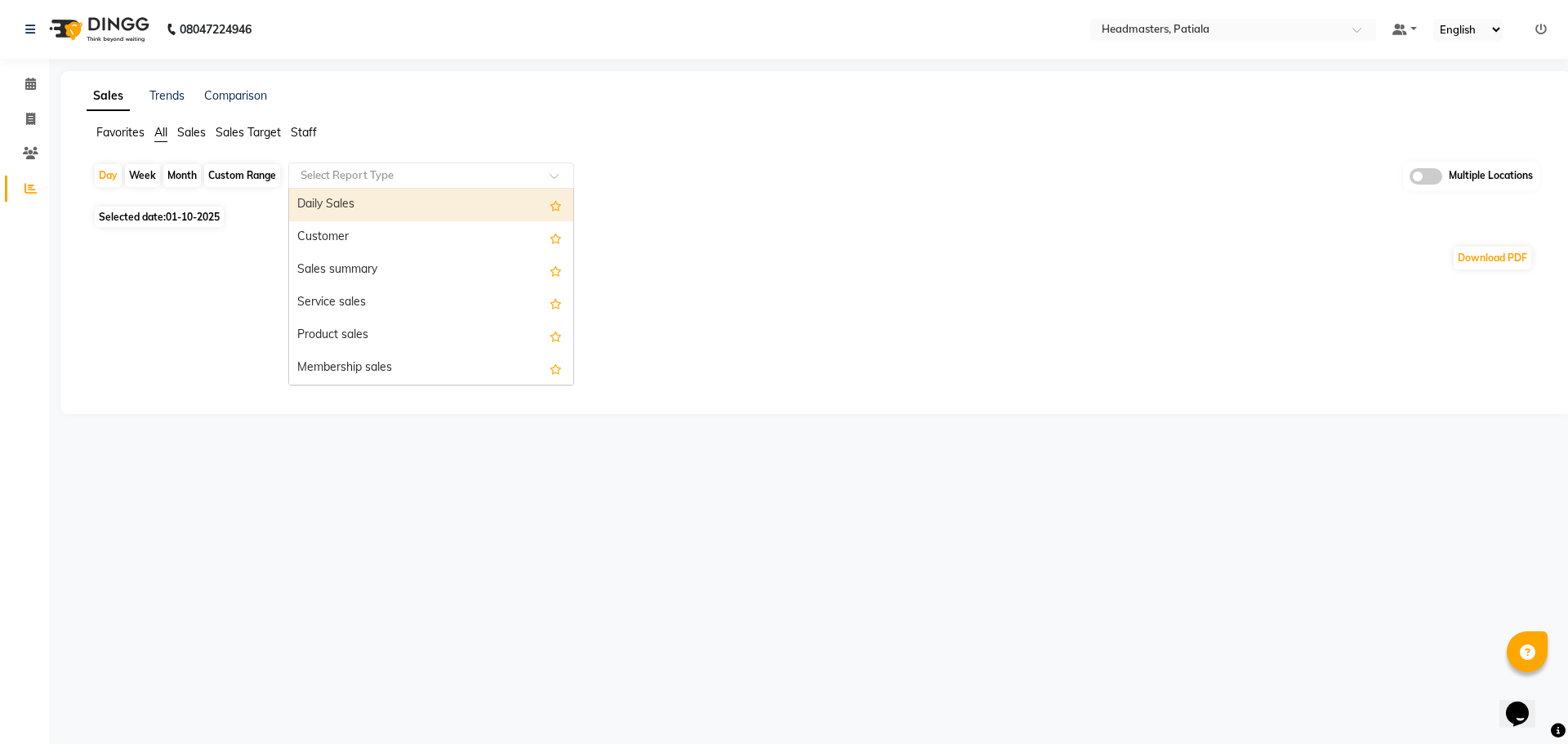
click at [402, 167] on input "text" at bounding box center [415, 175] width 236 height 17
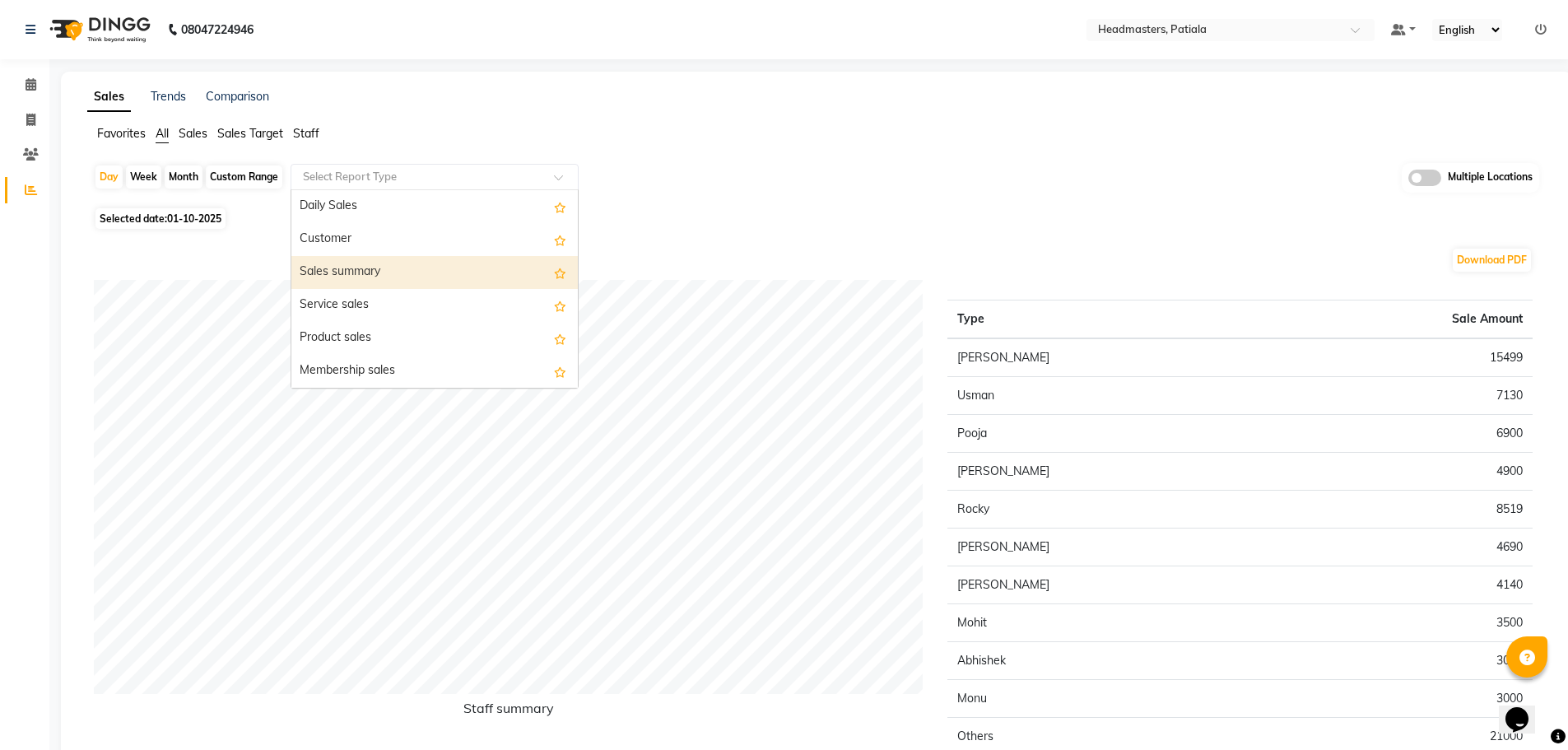
click at [427, 288] on div "Sales summary" at bounding box center [434, 272] width 287 height 33
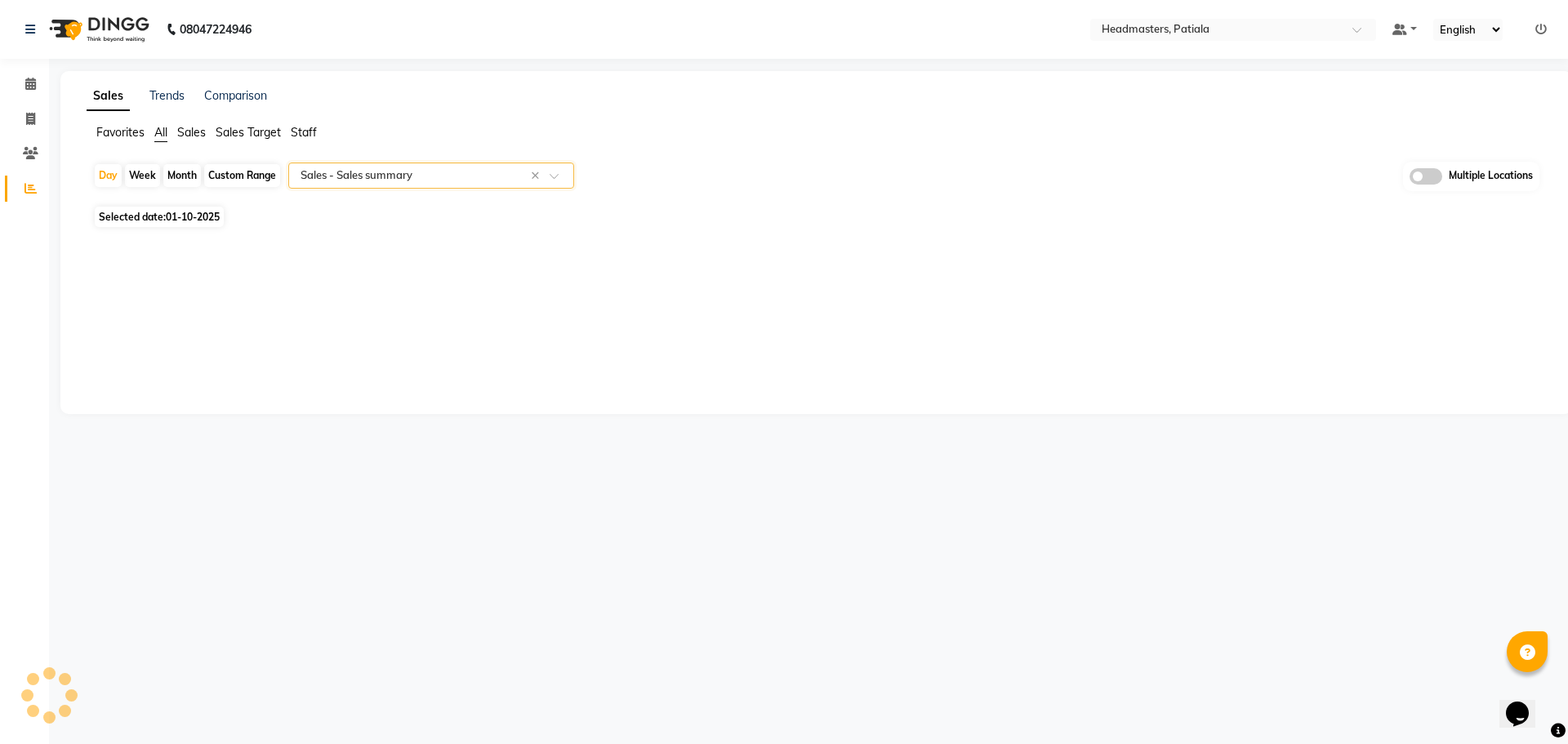
select select "full_report"
select select "csv"
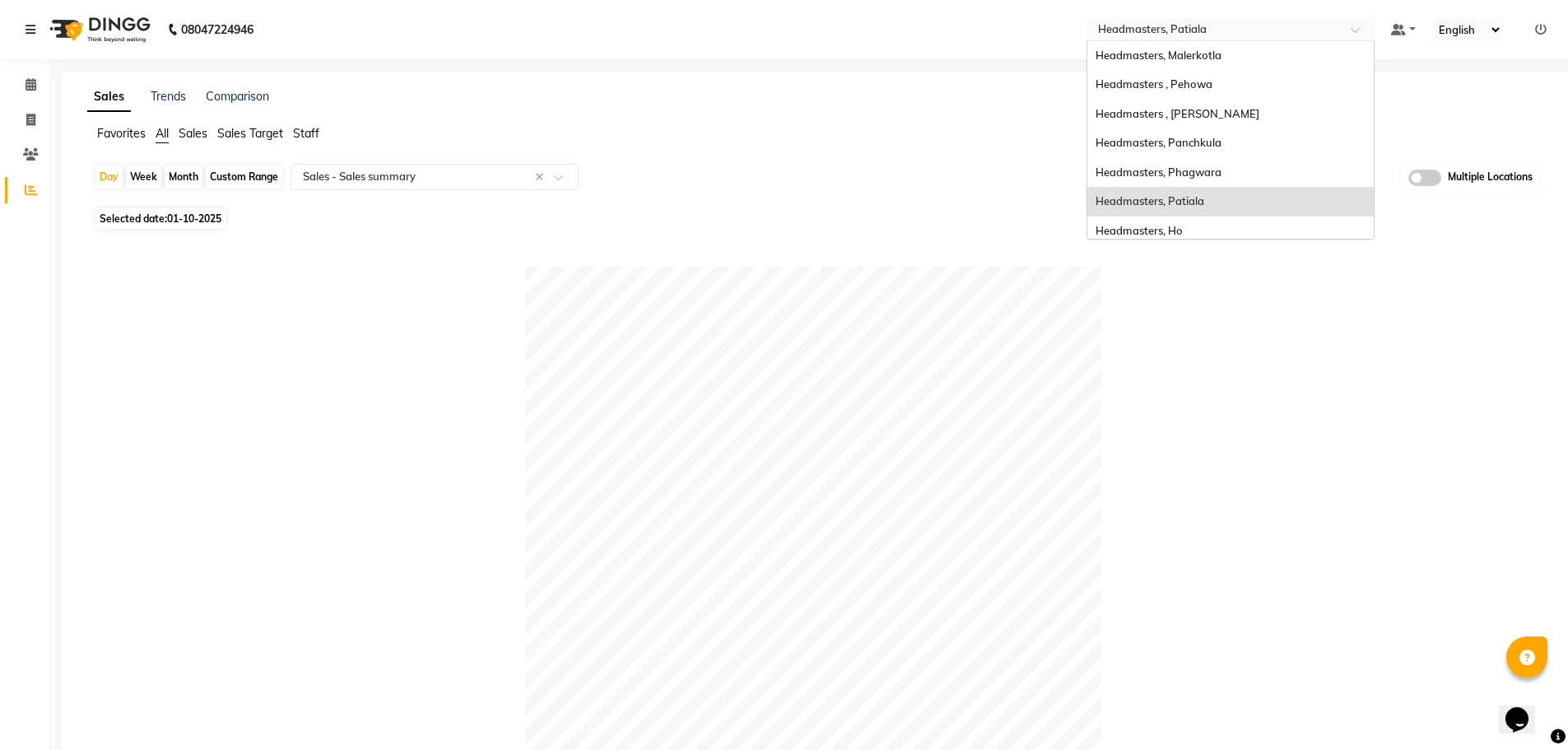
click at [1206, 38] on input "text" at bounding box center [1214, 31] width 238 height 17
click at [1190, 68] on div "Headmasters, Malerkotla" at bounding box center [1230, 56] width 287 height 30
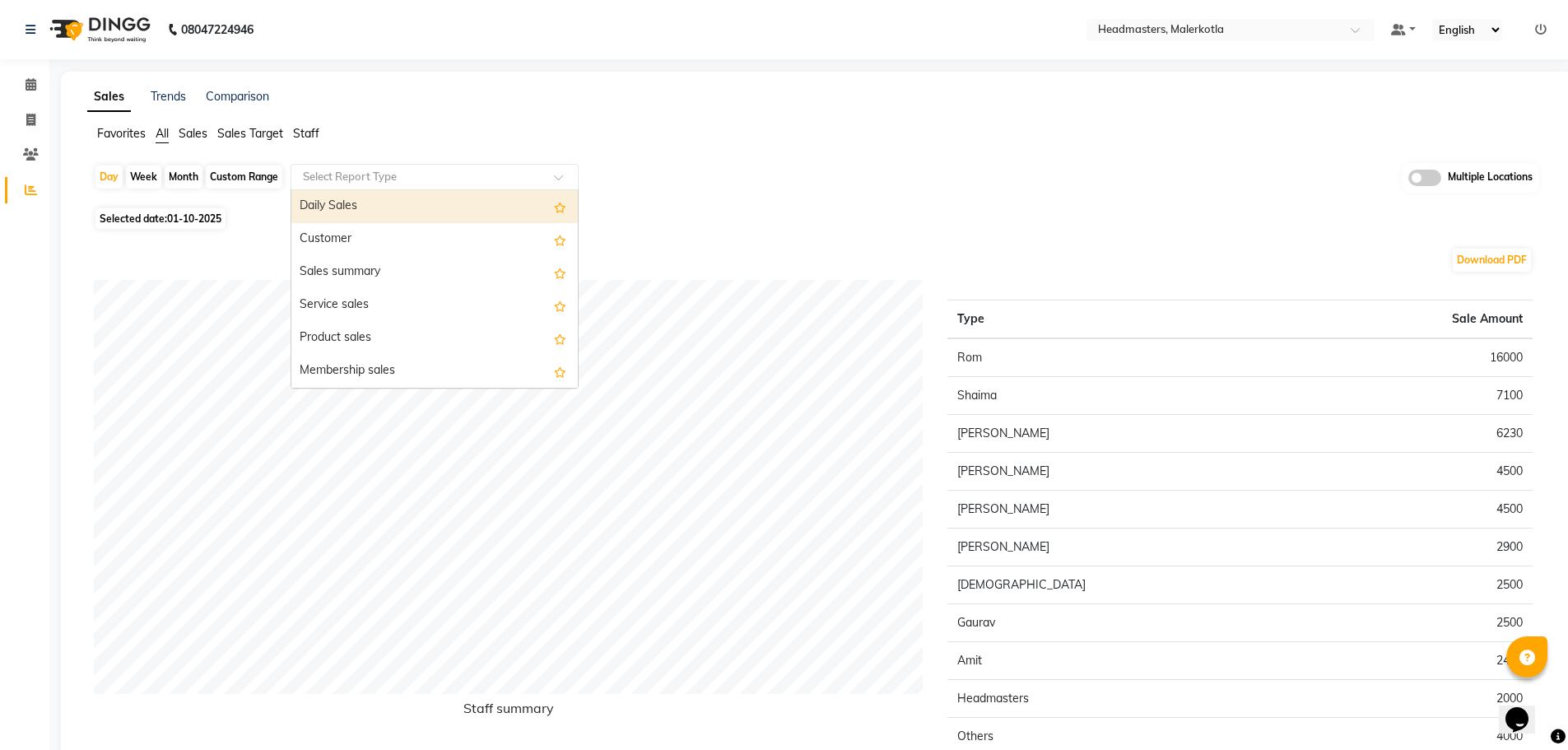
click at [341, 177] on input "text" at bounding box center [419, 177] width 237 height 17
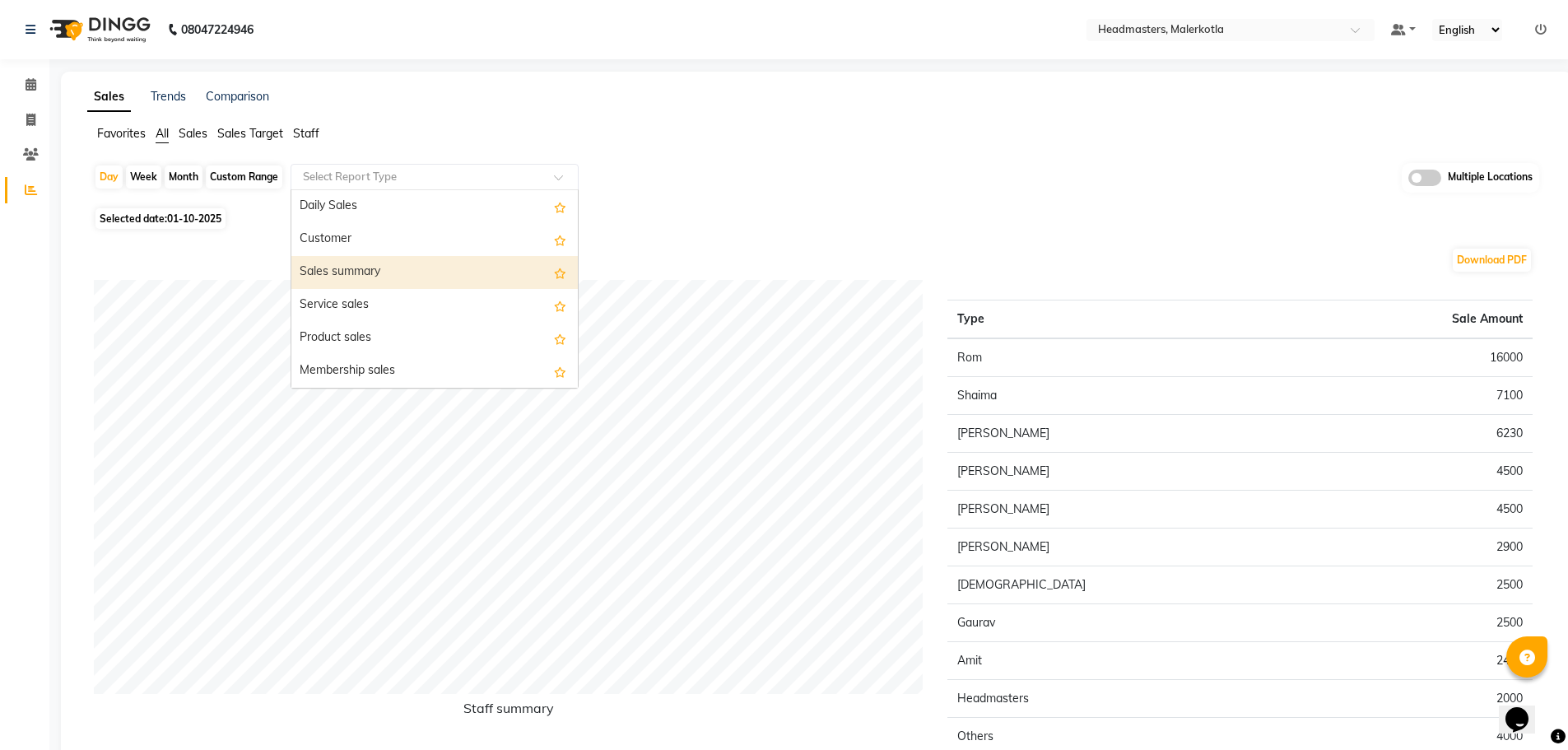
click at [342, 279] on div "Sales summary" at bounding box center [434, 272] width 287 height 33
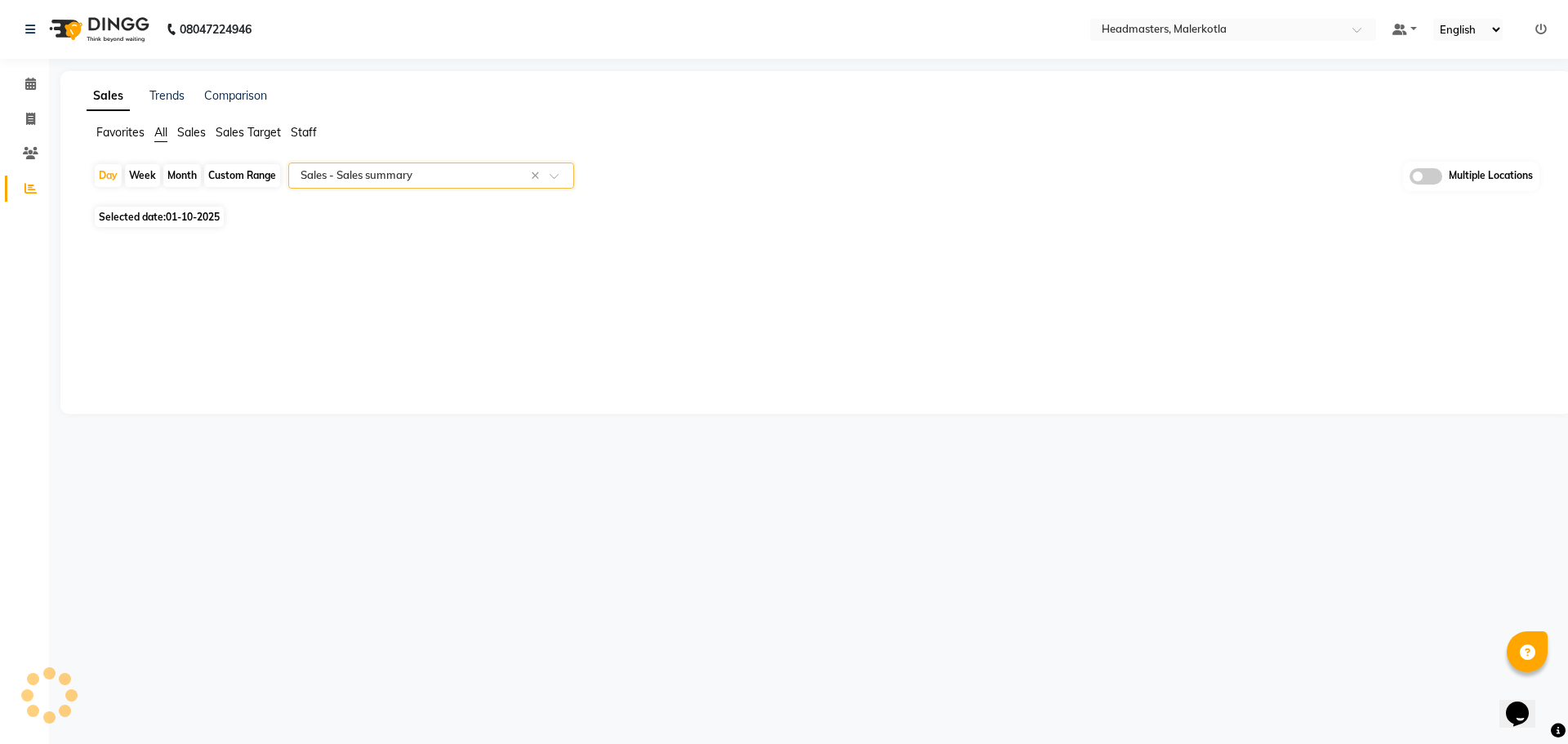
select select "full_report"
select select "csv"
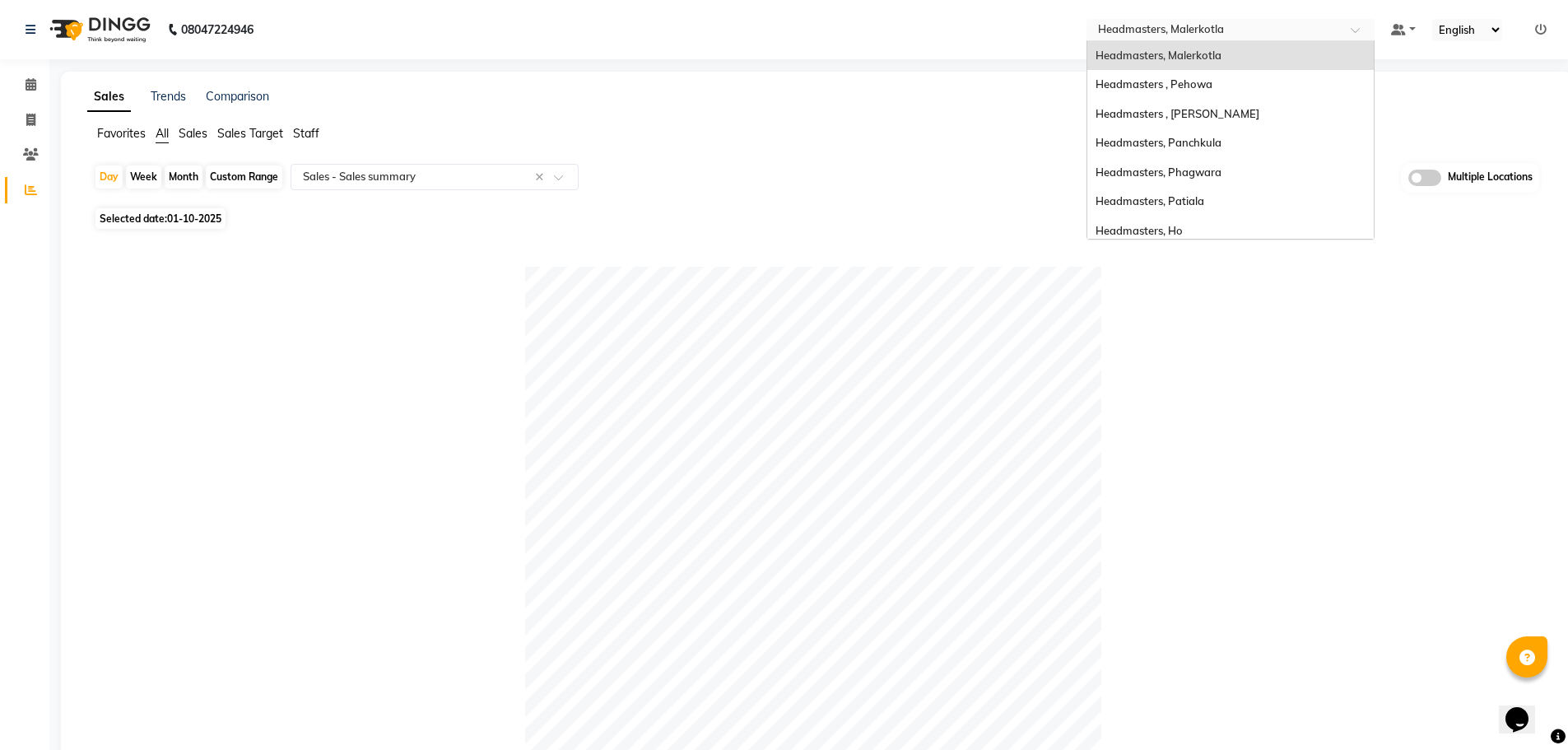
click at [1258, 31] on input "text" at bounding box center [1214, 31] width 238 height 17
click at [1197, 70] on div "Headmasters , Pehowa" at bounding box center [1230, 85] width 287 height 30
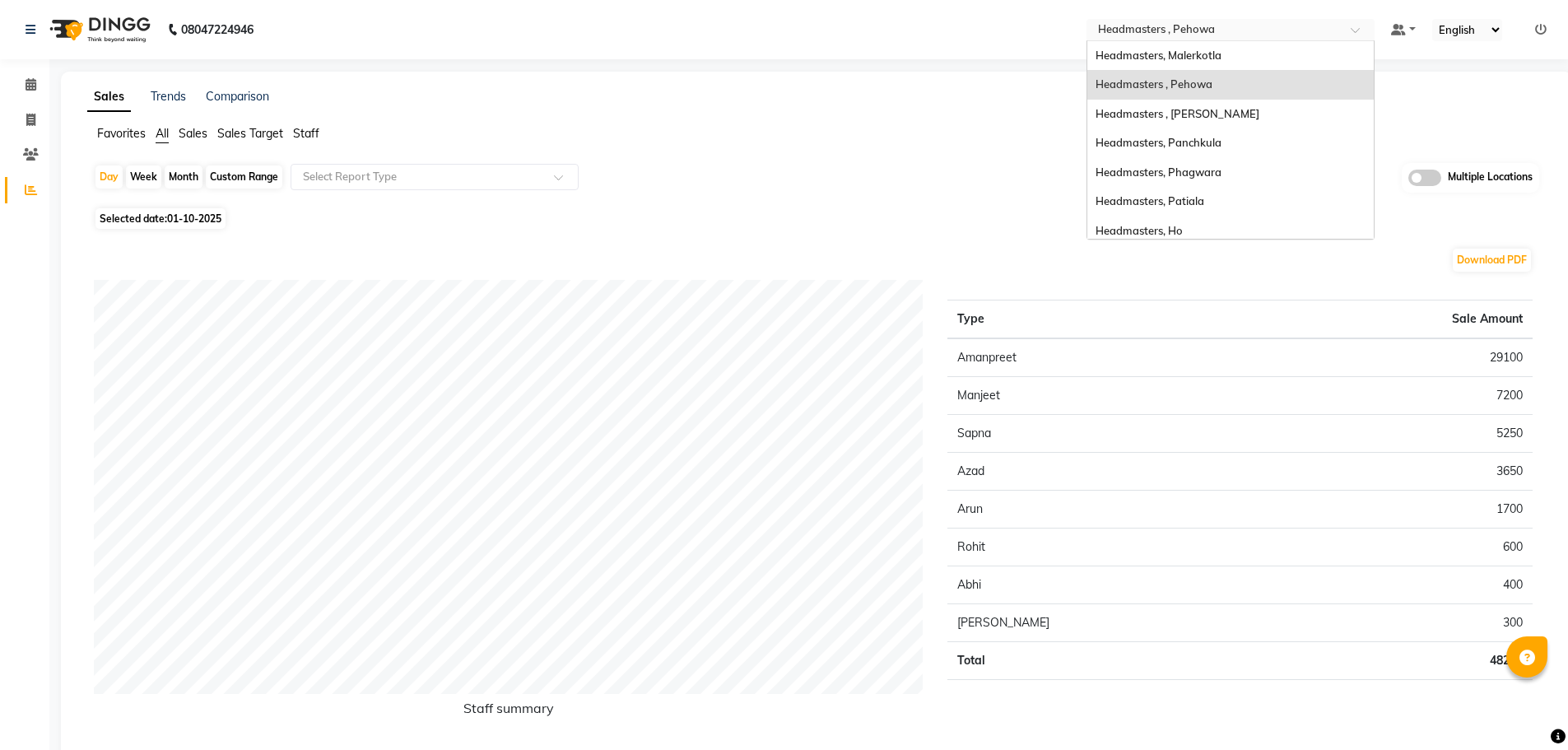
click at [1140, 31] on input "text" at bounding box center [1214, 31] width 238 height 17
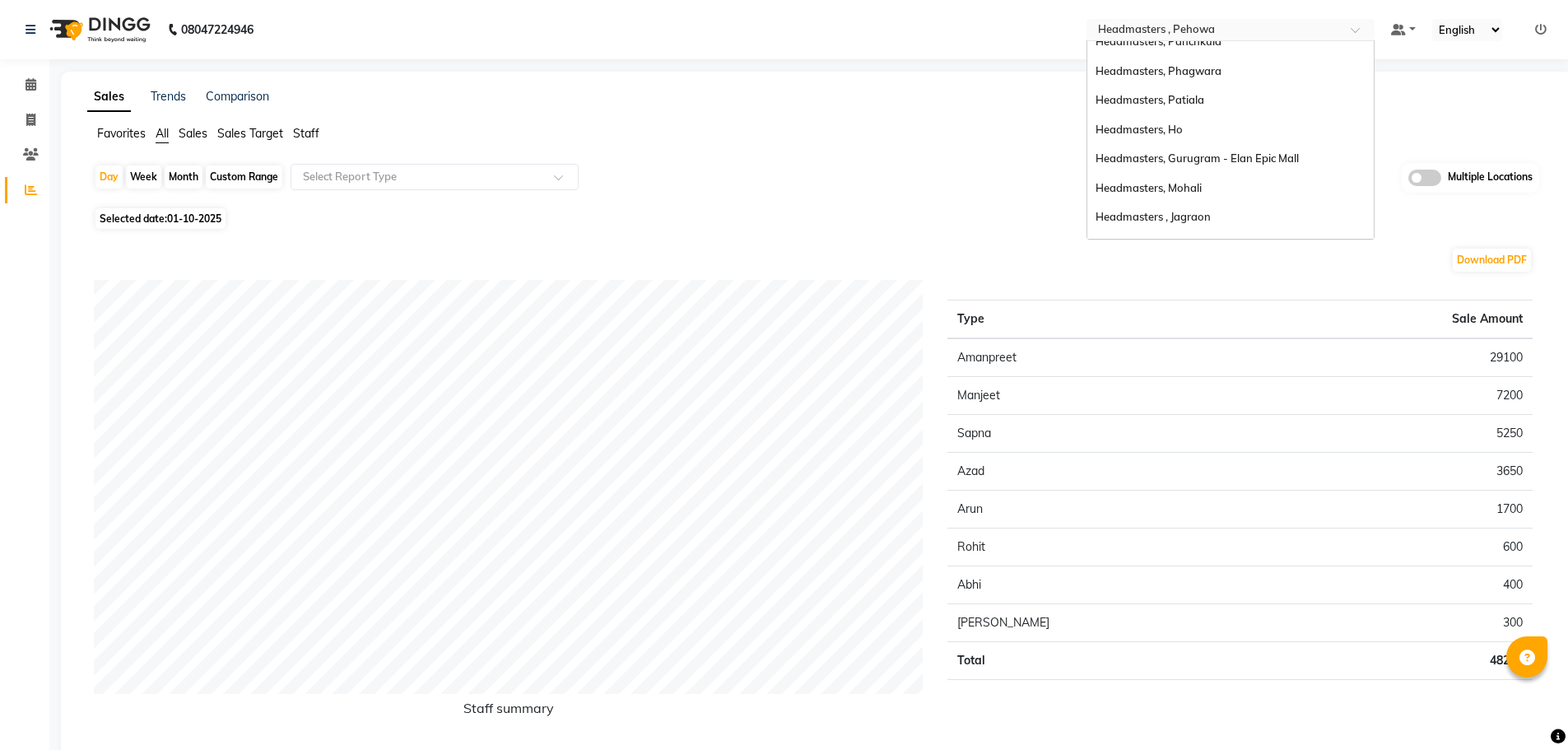
scroll to position [156, 0]
click at [1271, 145] on div "Headmasters, Mohali" at bounding box center [1230, 135] width 287 height 30
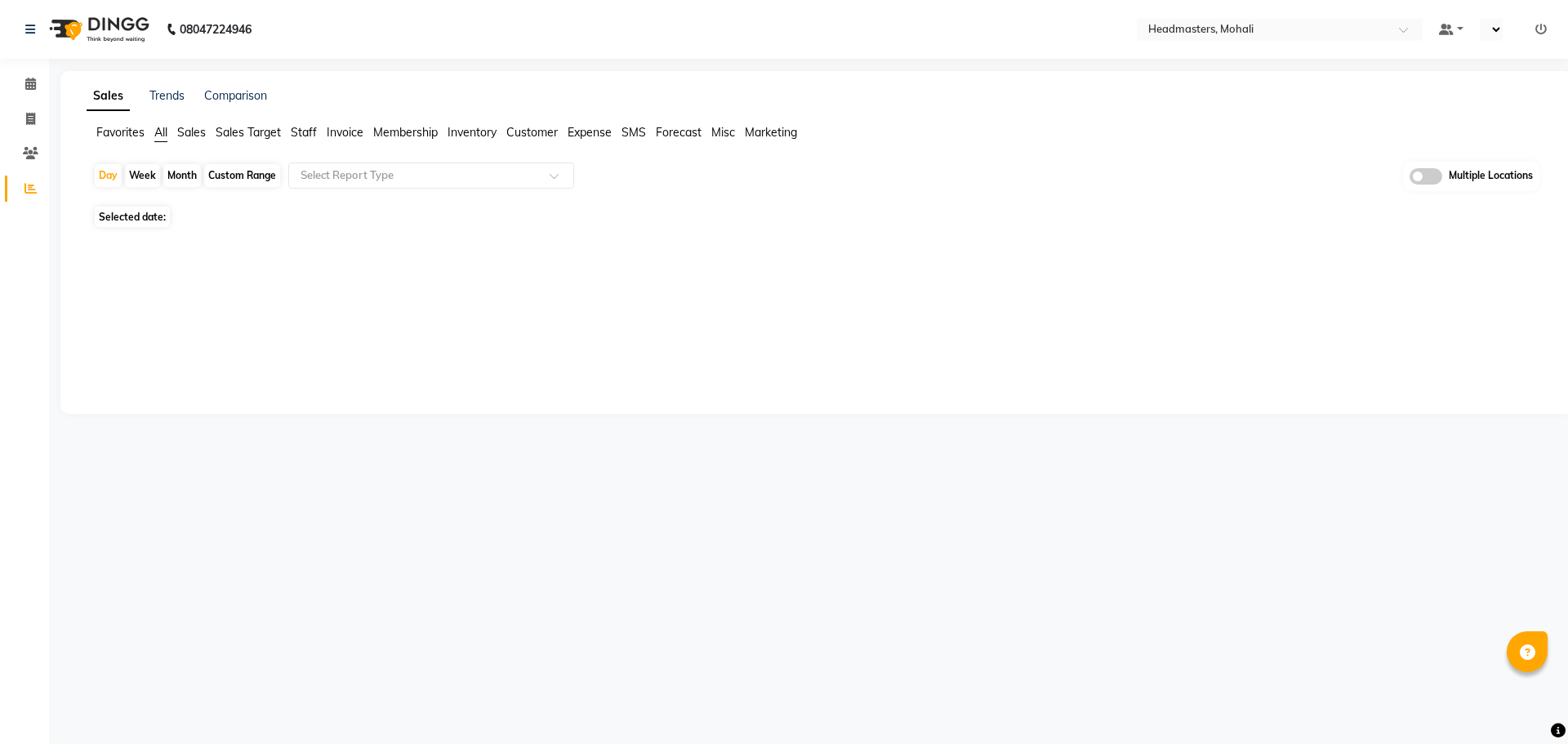
select select "en"
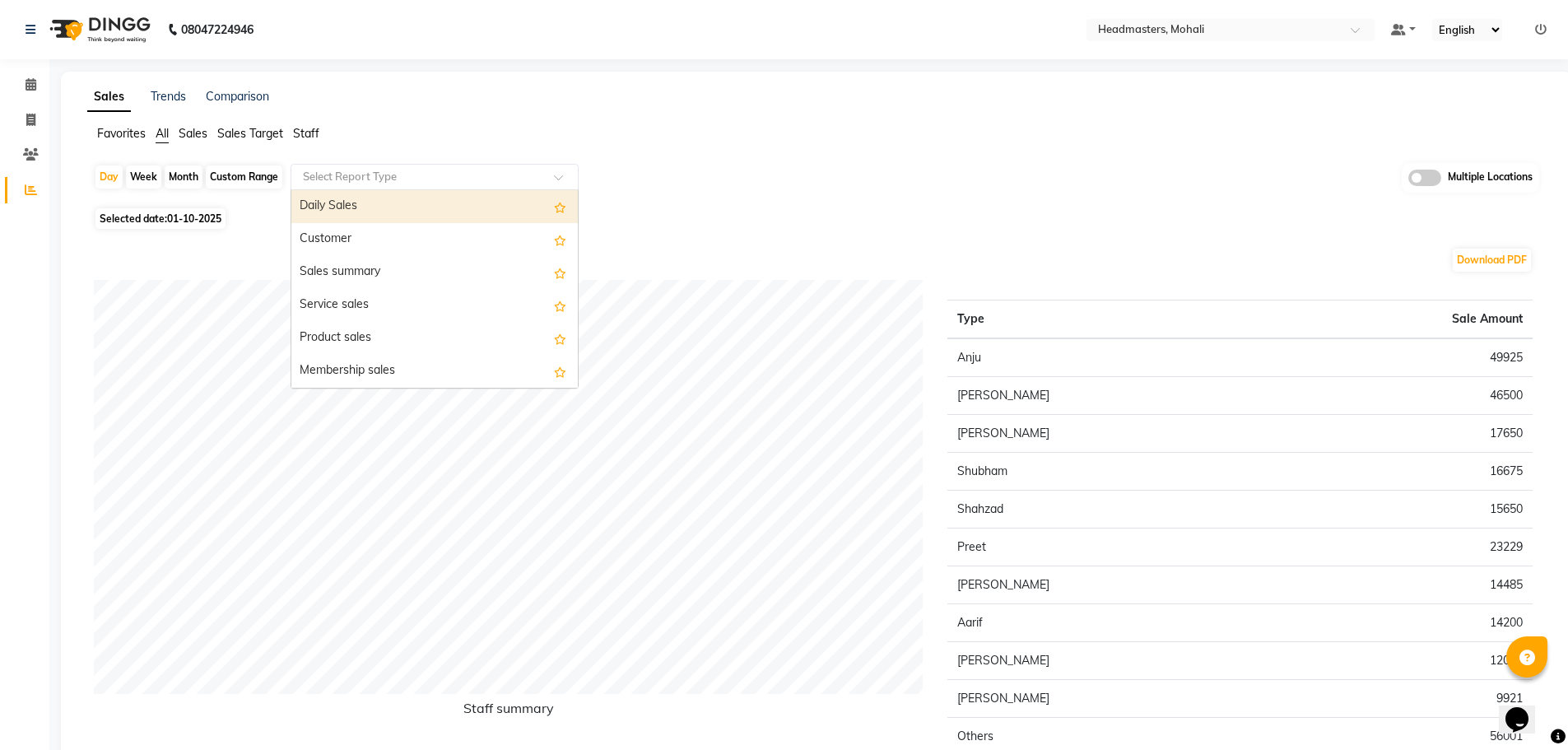
click at [340, 177] on input "text" at bounding box center [419, 177] width 237 height 17
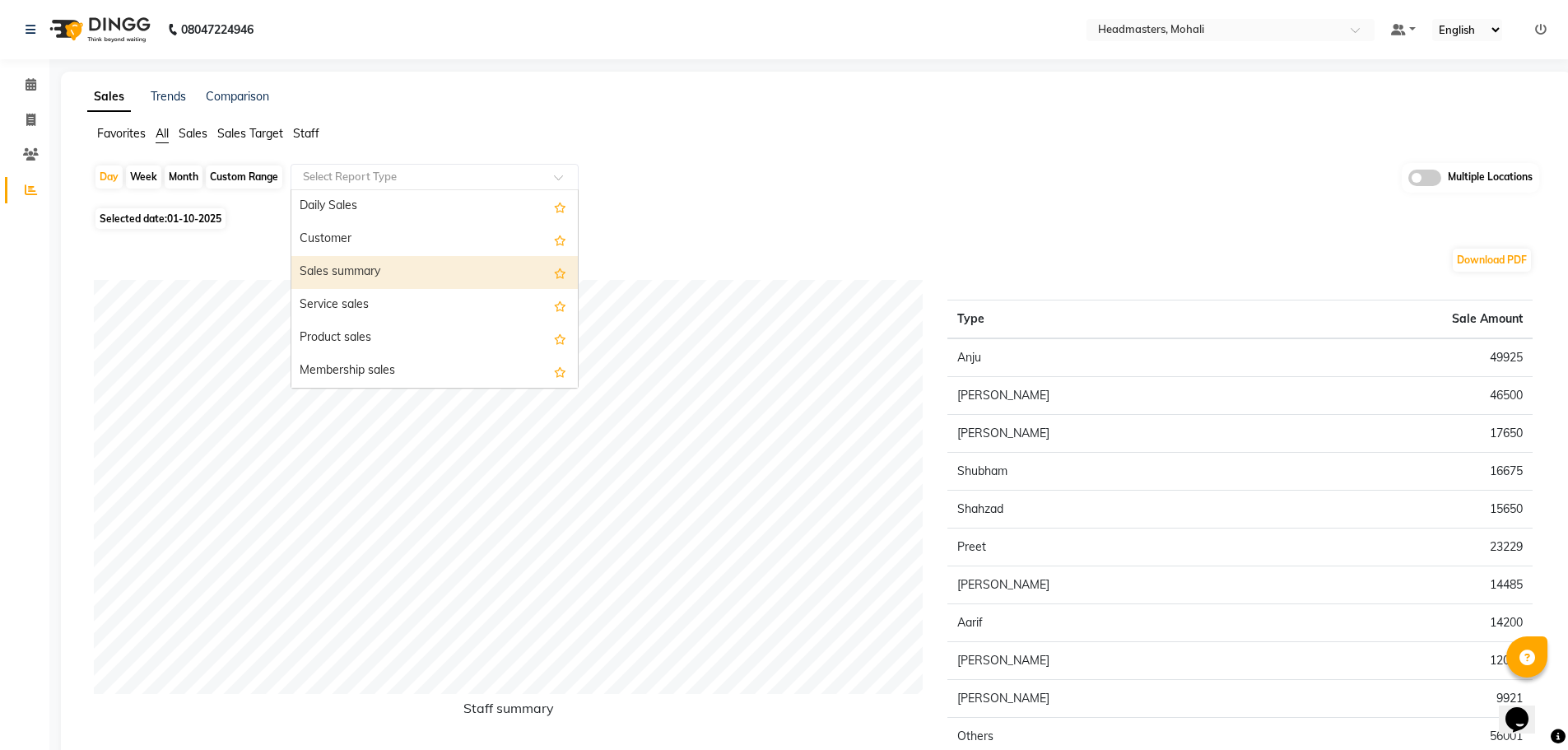
click at [341, 273] on div "Sales summary" at bounding box center [434, 272] width 287 height 33
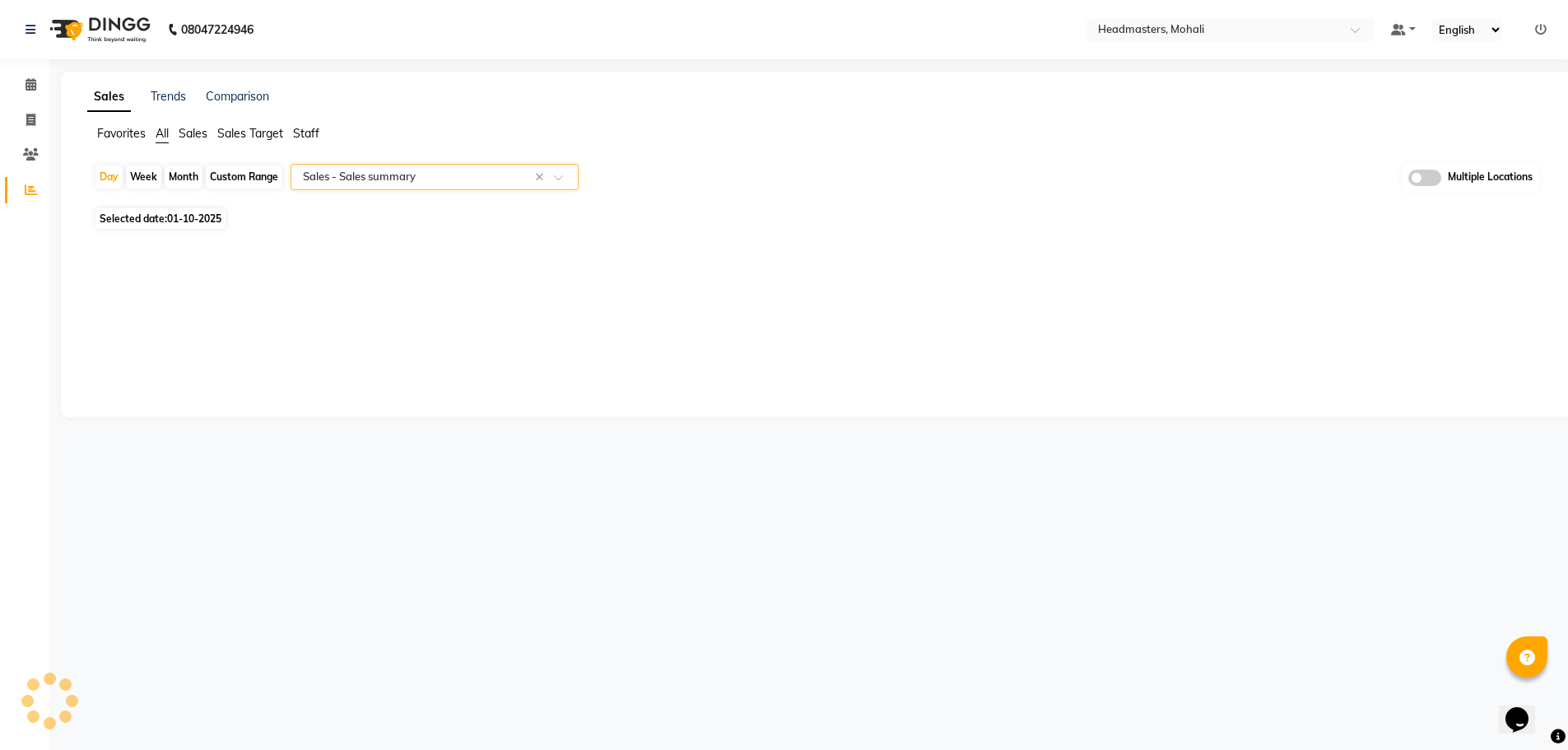
select select "full_report"
select select "csv"
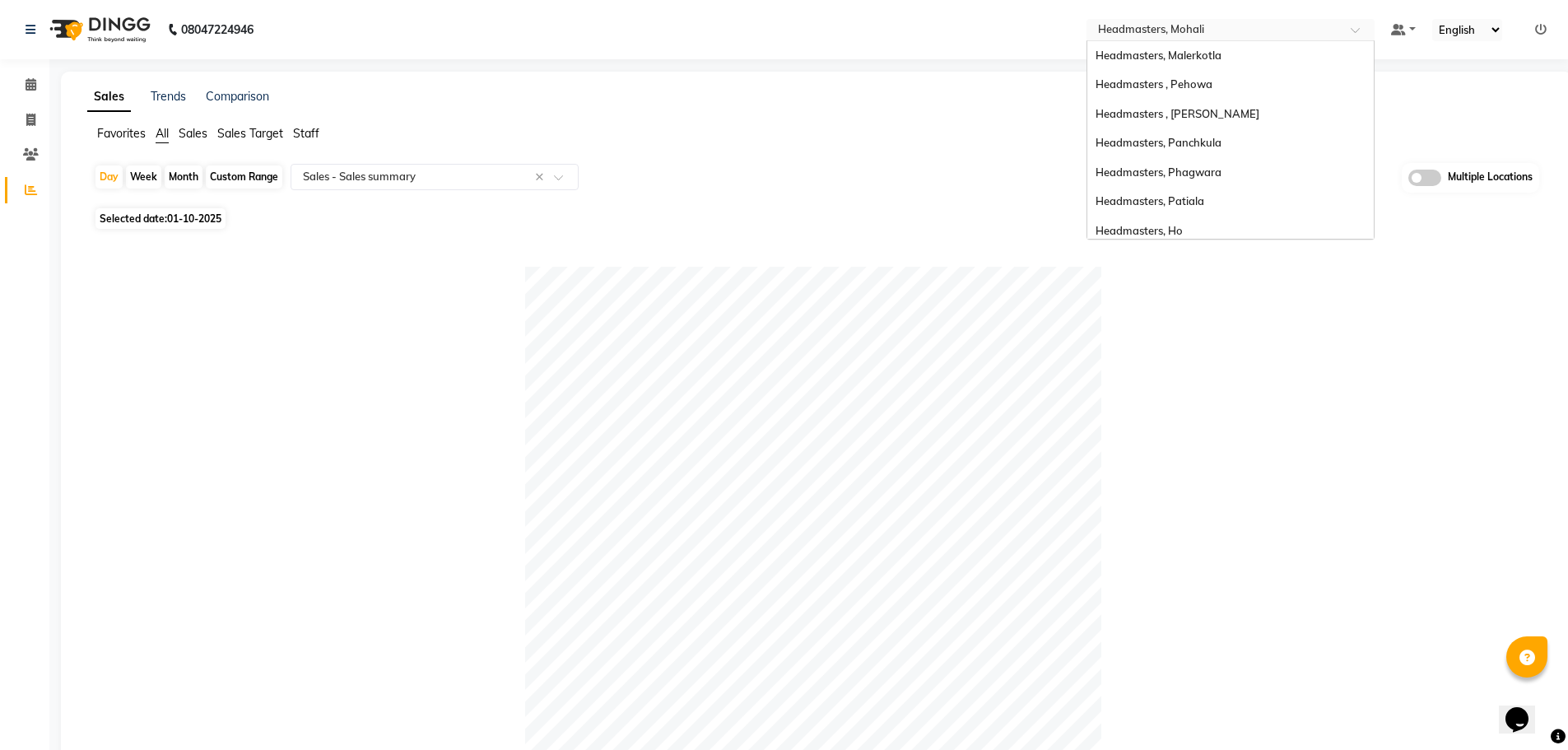
click at [1332, 26] on input "text" at bounding box center [1214, 31] width 238 height 17
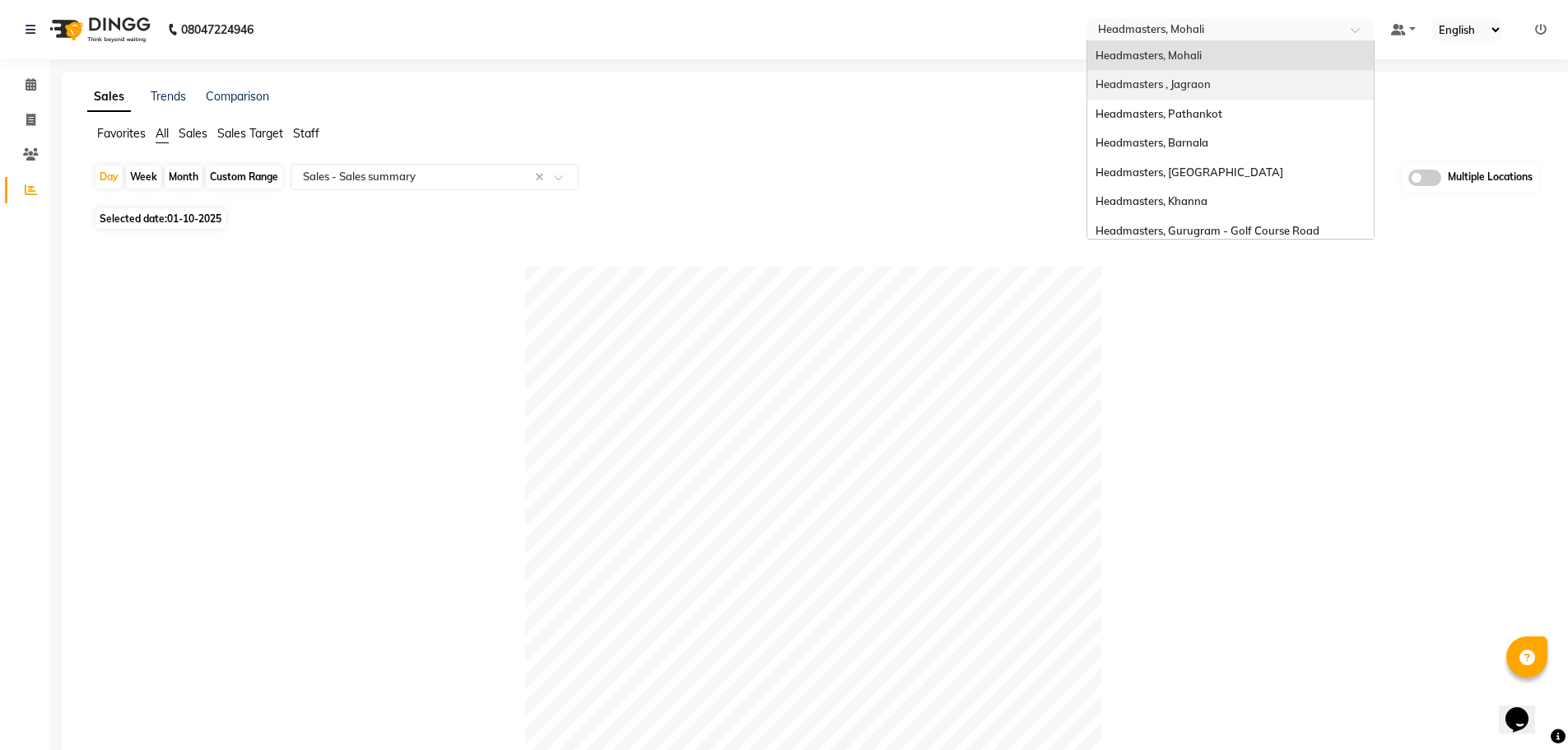
click at [1314, 84] on div "Headmasters , Jagraon" at bounding box center [1230, 85] width 287 height 30
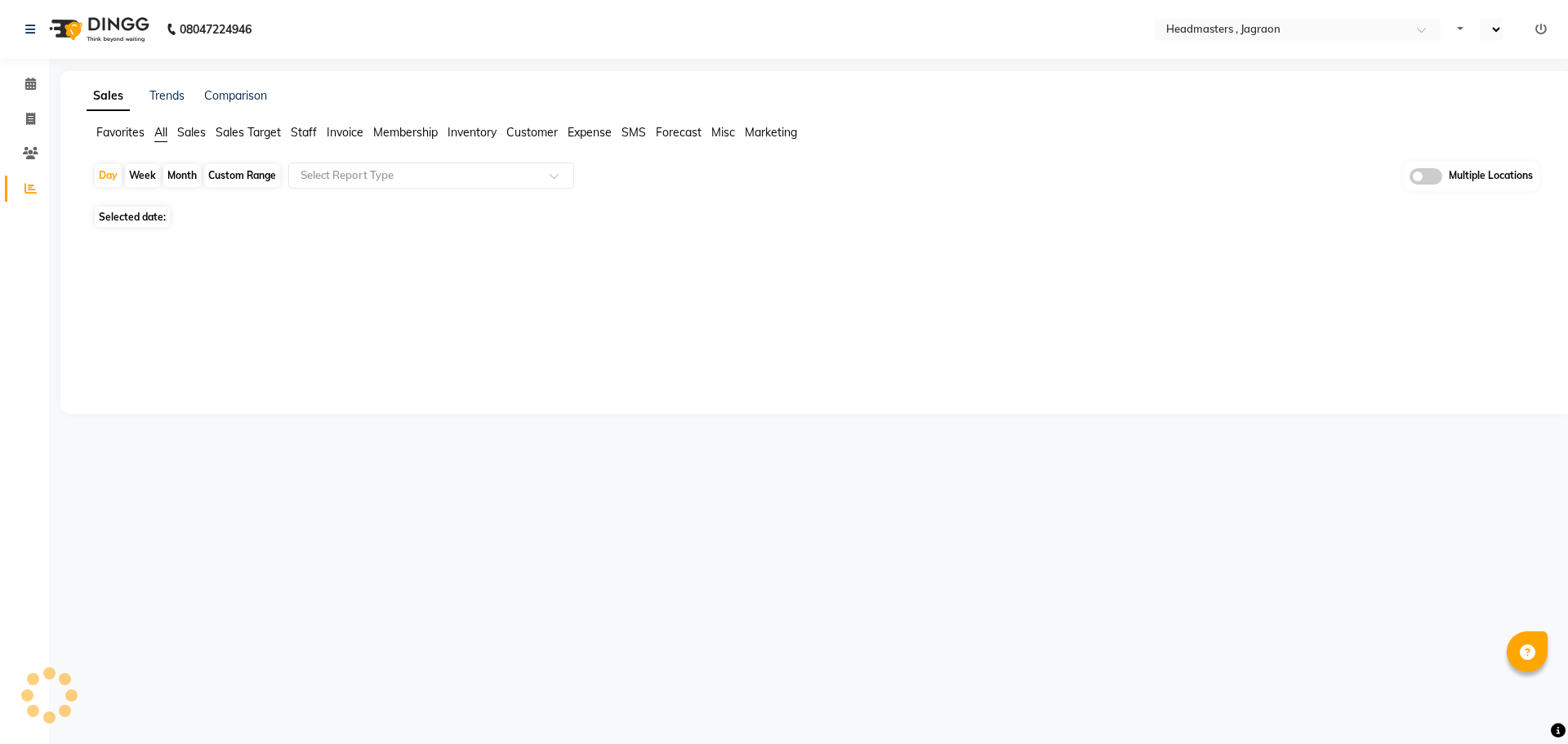
select select "en"
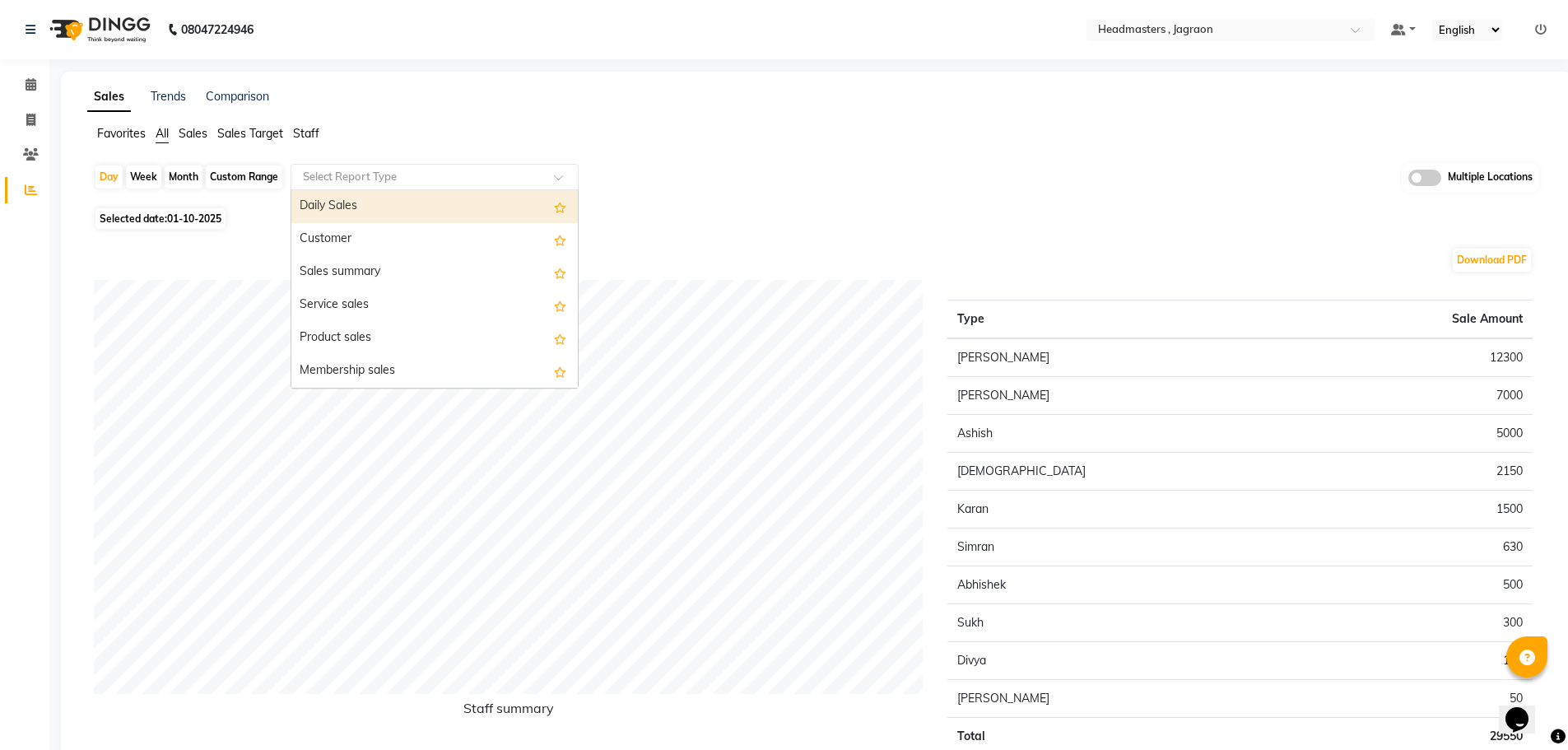
click at [383, 169] on input "text" at bounding box center [419, 177] width 237 height 17
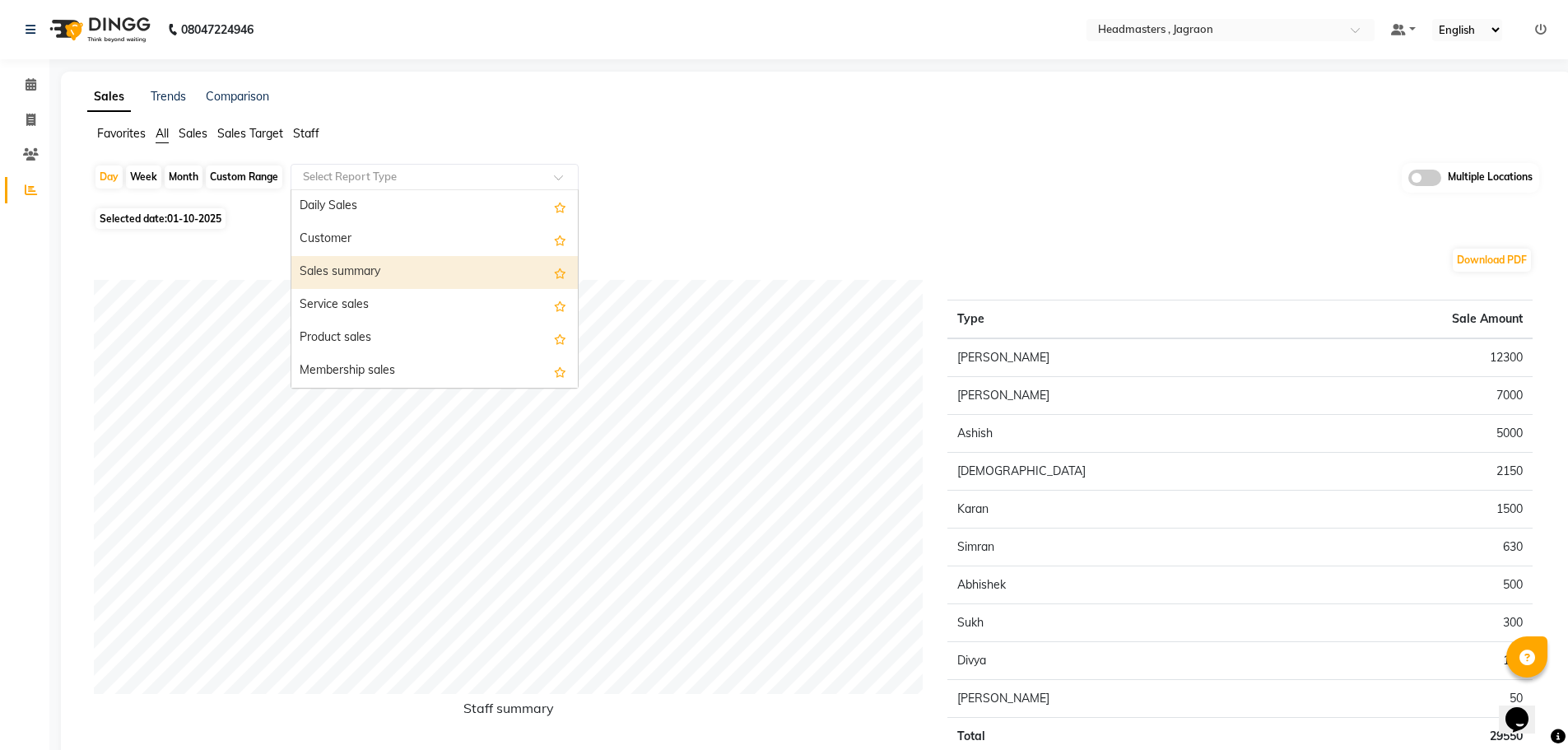
click at [388, 276] on div "Sales summary" at bounding box center [434, 272] width 287 height 33
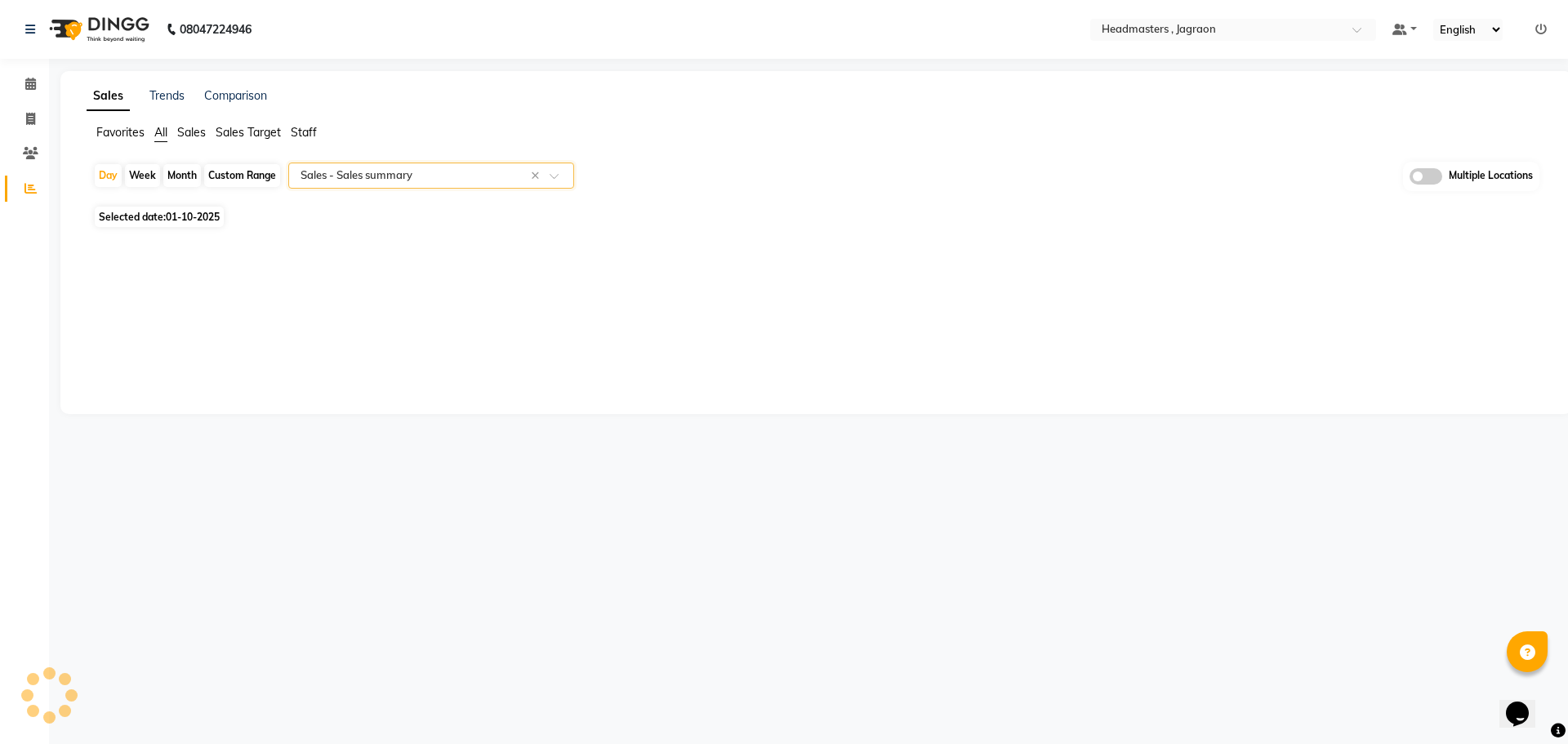
select select "full_report"
select select "pdf"
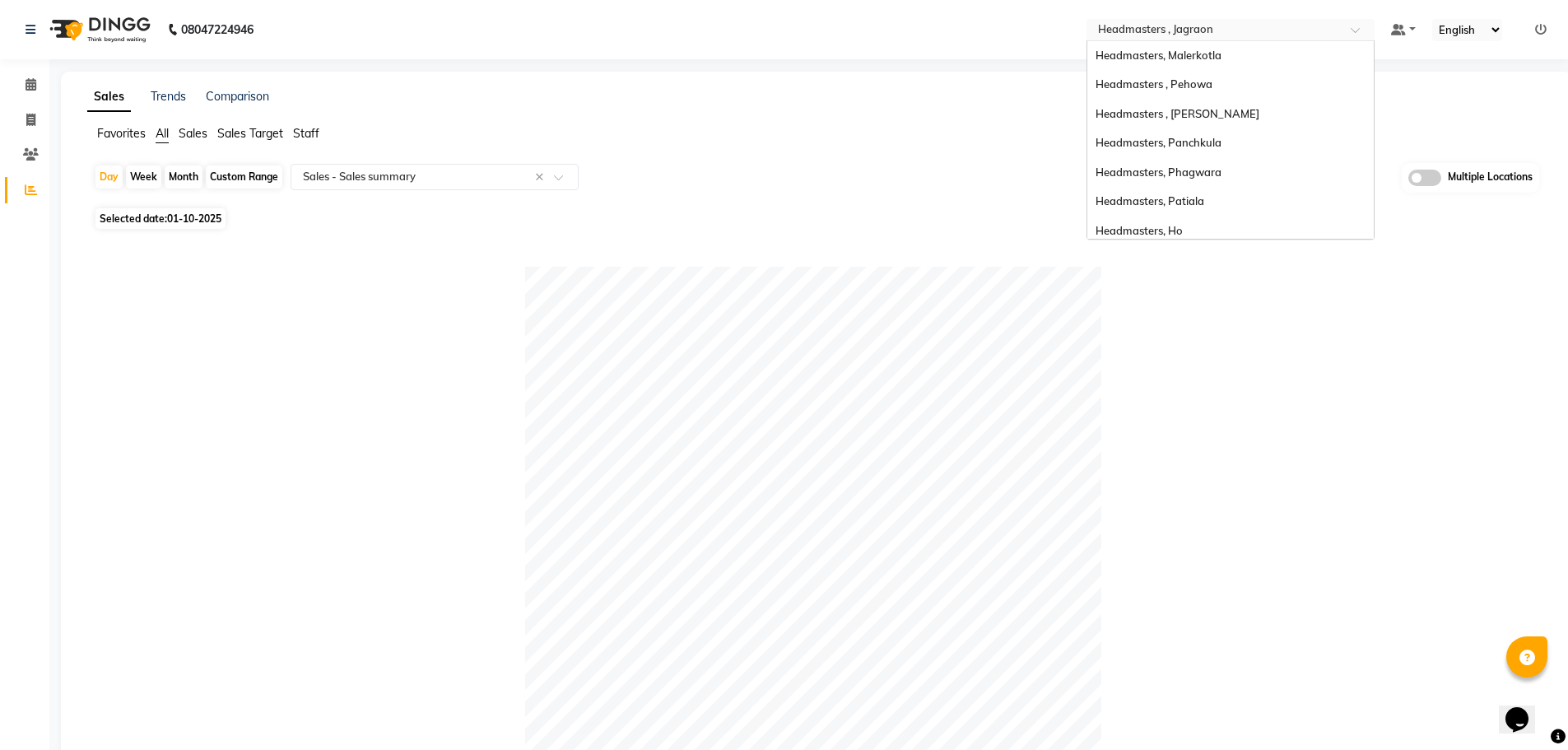
scroll to position [264, 0]
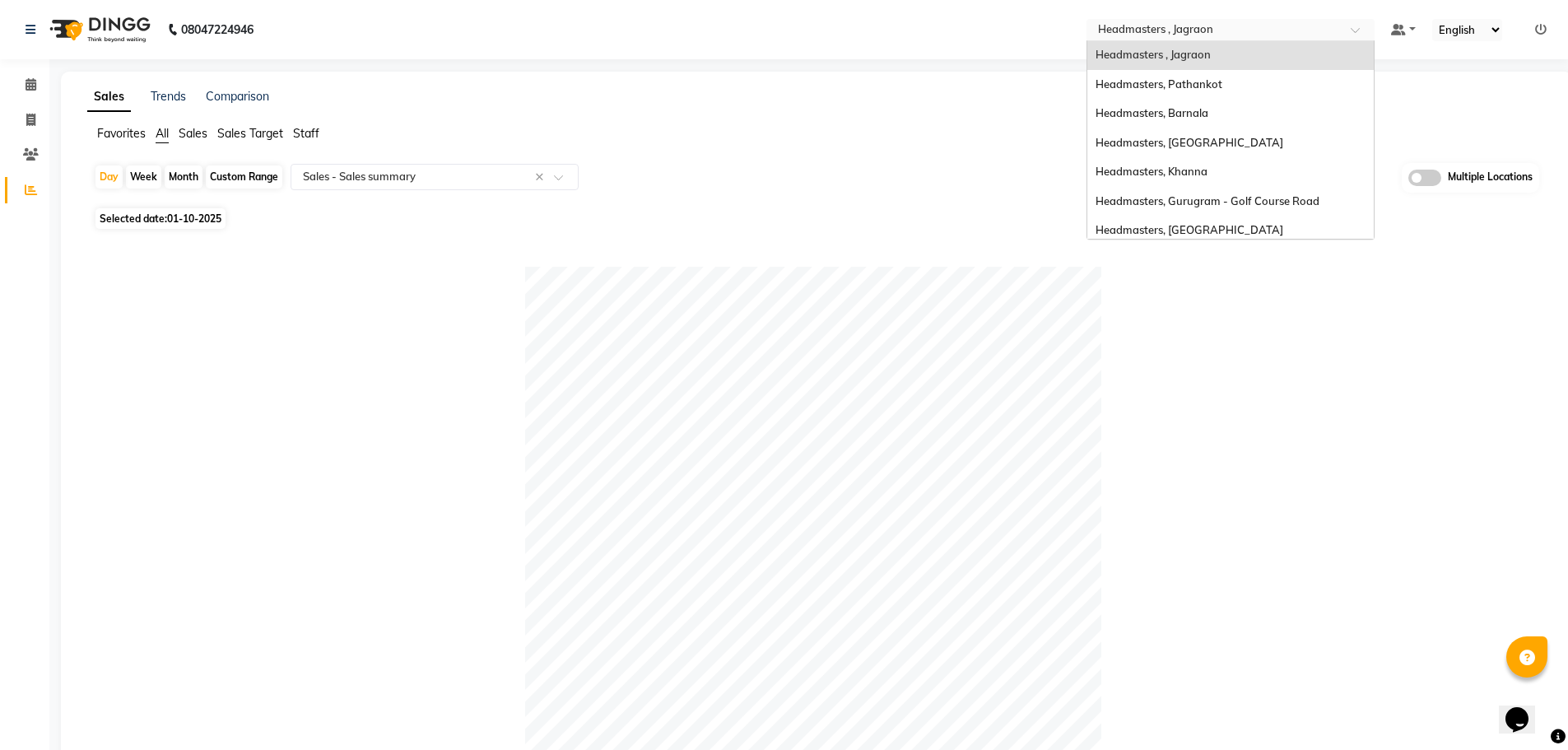
click at [1270, 33] on input "text" at bounding box center [1214, 31] width 238 height 17
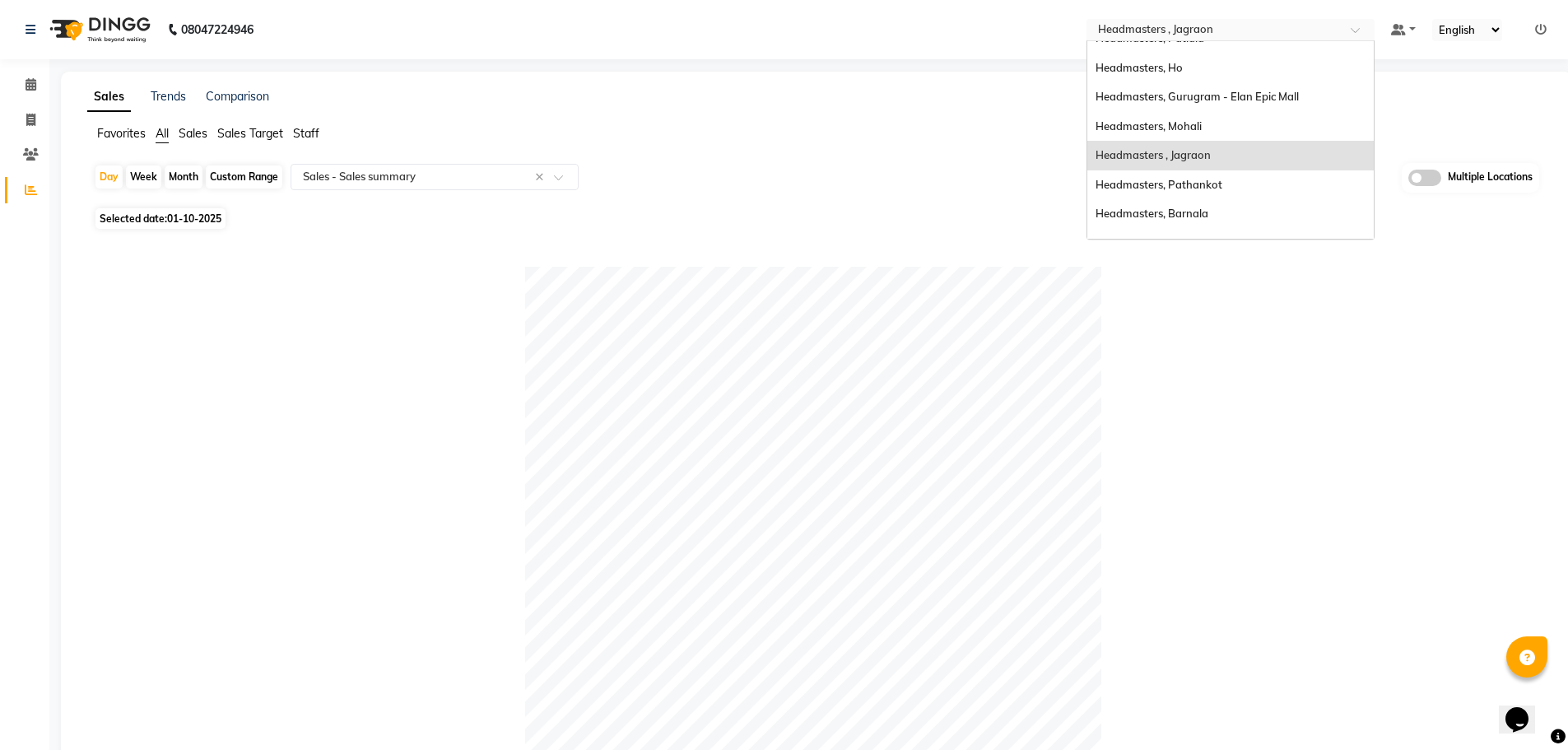
scroll to position [164, 0]
click at [1224, 117] on div "Headmasters, Mohali" at bounding box center [1230, 125] width 287 height 30
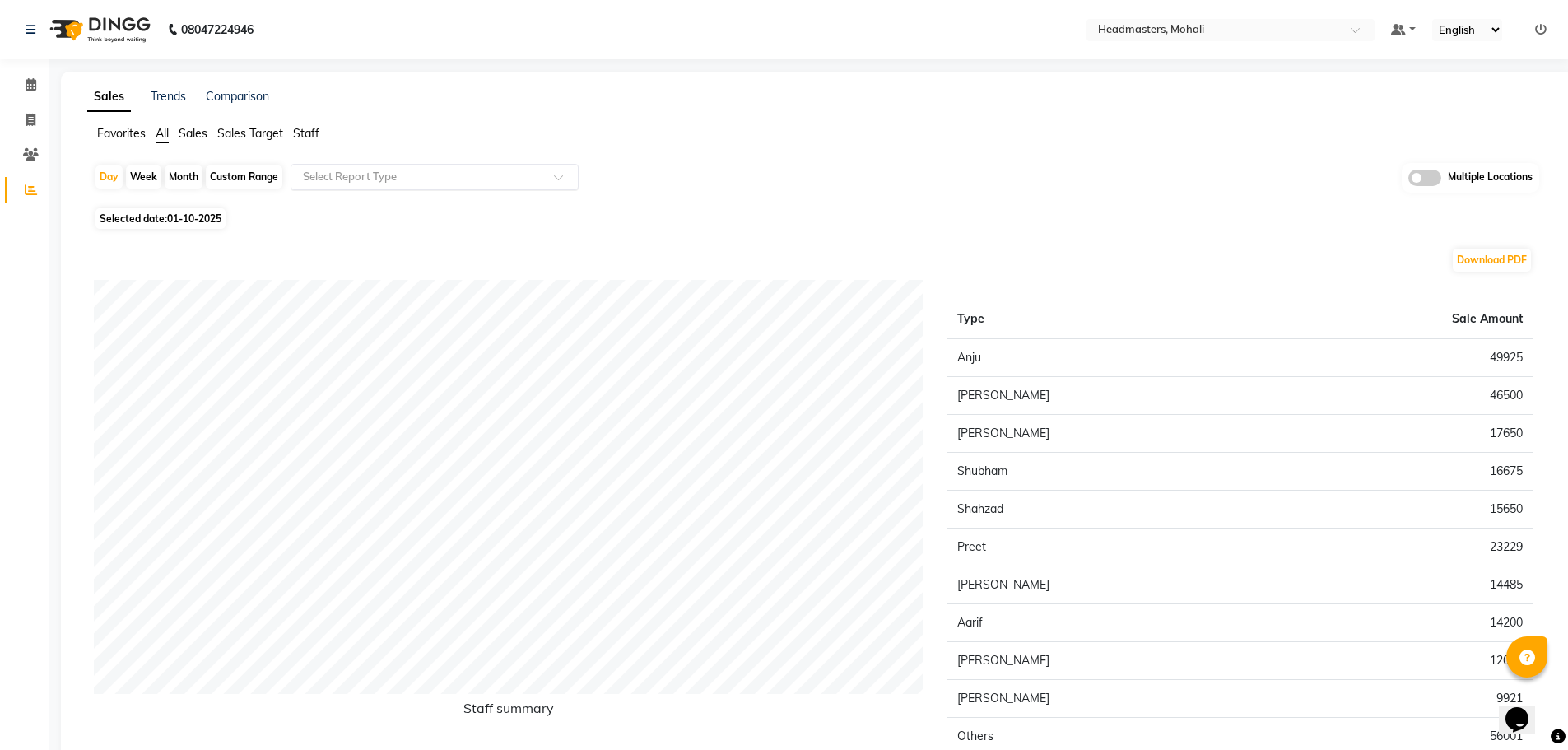
click at [334, 186] on div "Select Report Type" at bounding box center [434, 177] width 288 height 26
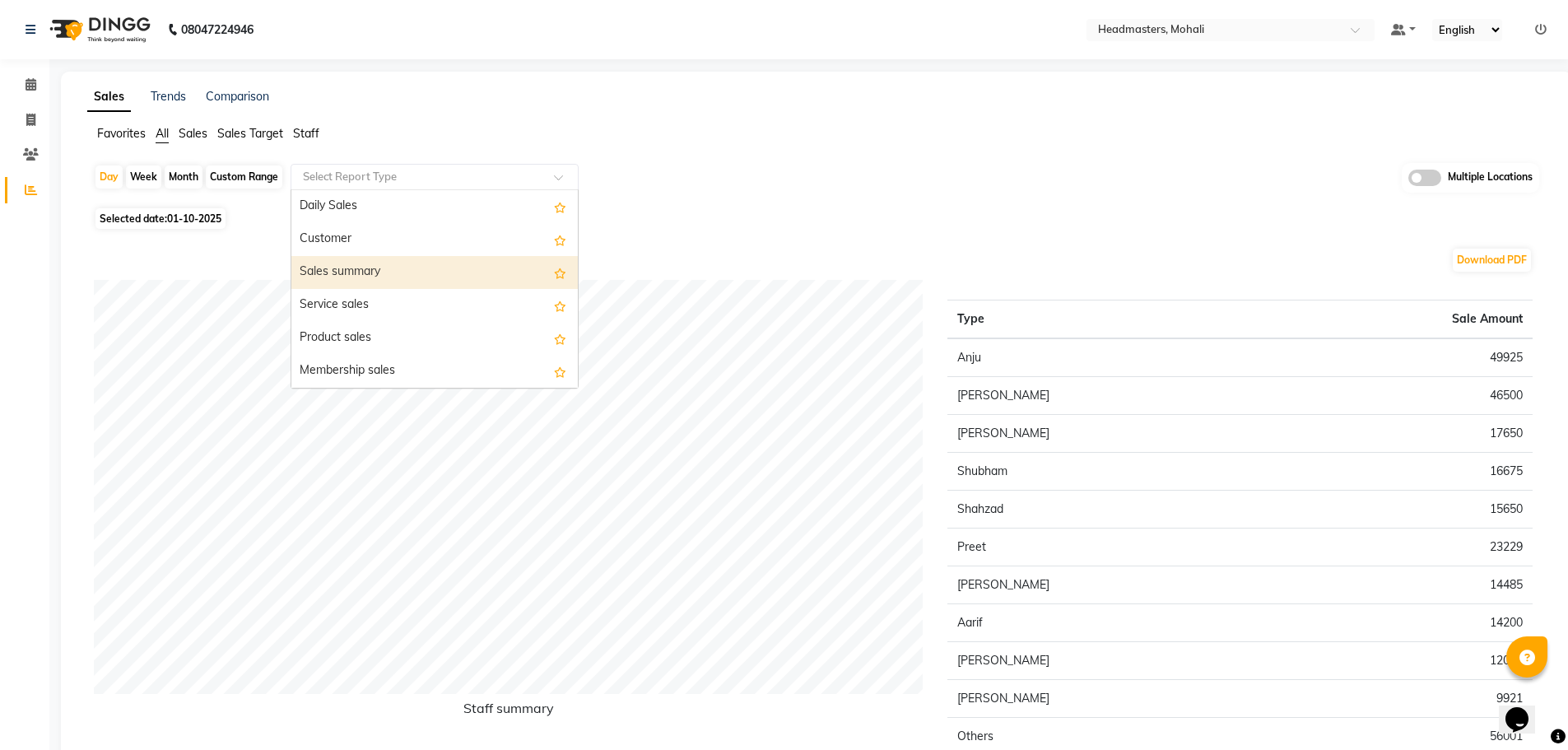
click at [349, 278] on div "Sales summary" at bounding box center [434, 272] width 287 height 33
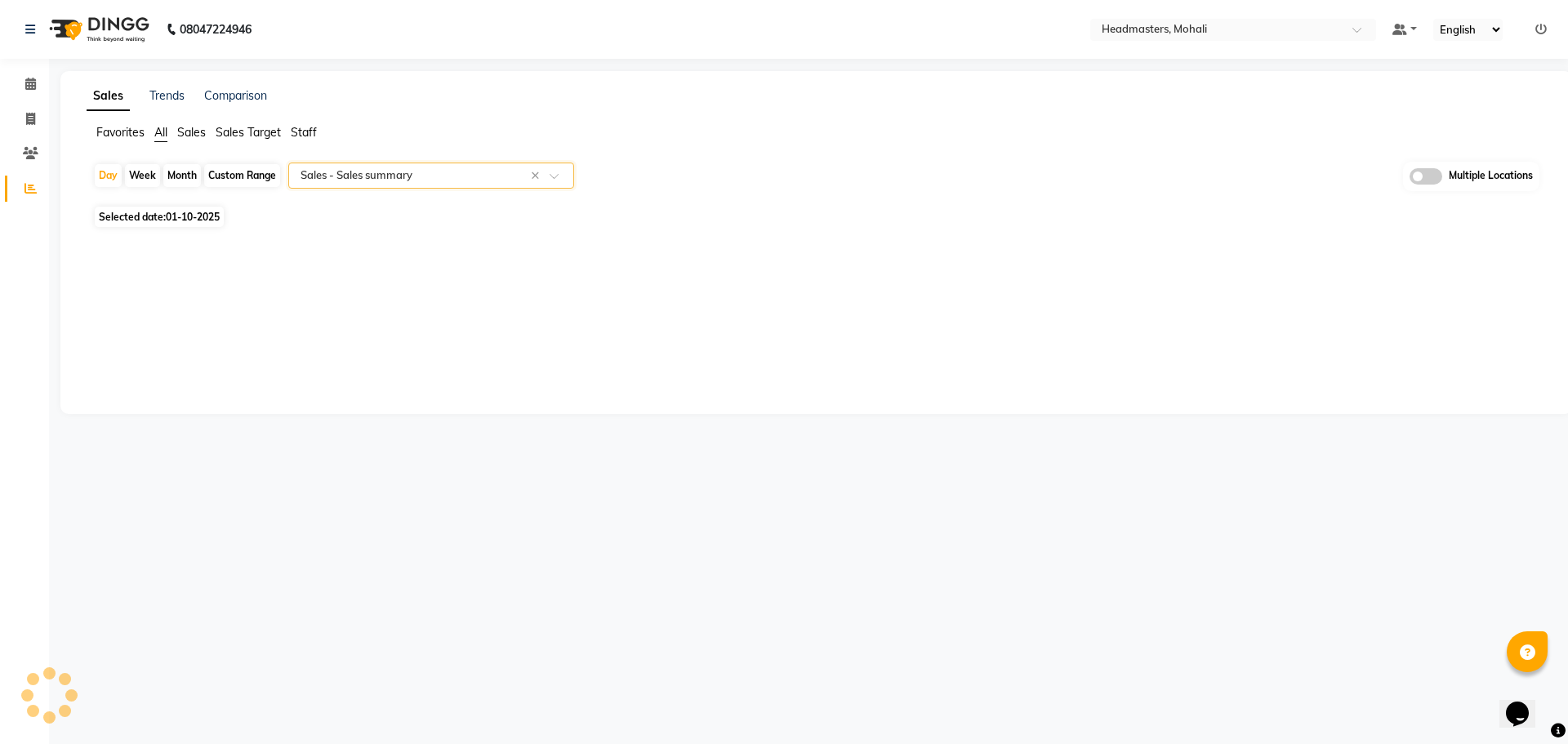
select select "full_report"
select select "csv"
click at [1223, 13] on nav "08047224946 Select Location × Headmasters, Mohali Default Panel My Panel Englis…" at bounding box center [777, 29] width 1556 height 58
click at [1225, 20] on div "Select Location × Headmasters, Mohali" at bounding box center [1222, 30] width 286 height 22
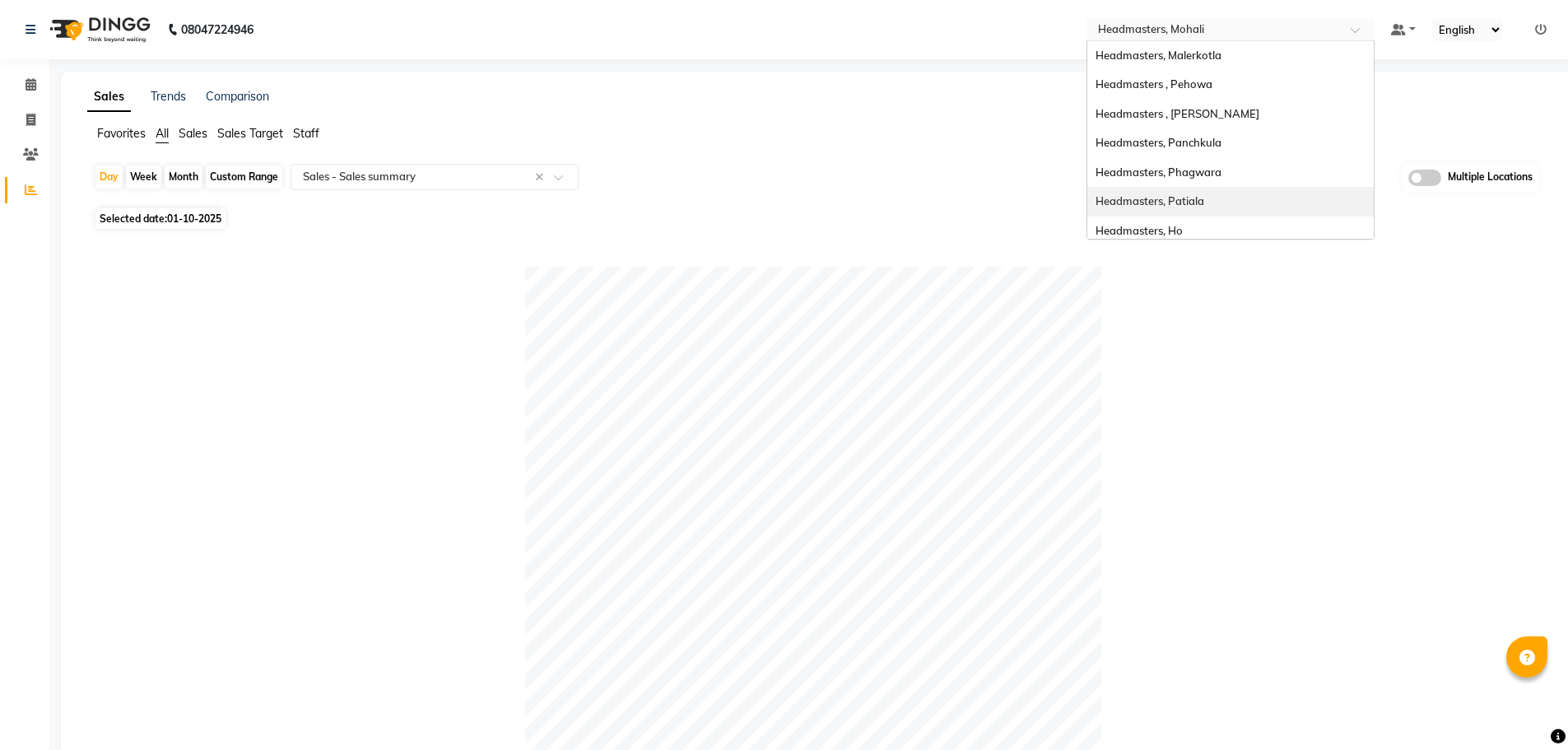
click at [1271, 197] on div "Headmasters, Patiala" at bounding box center [1230, 201] width 287 height 30
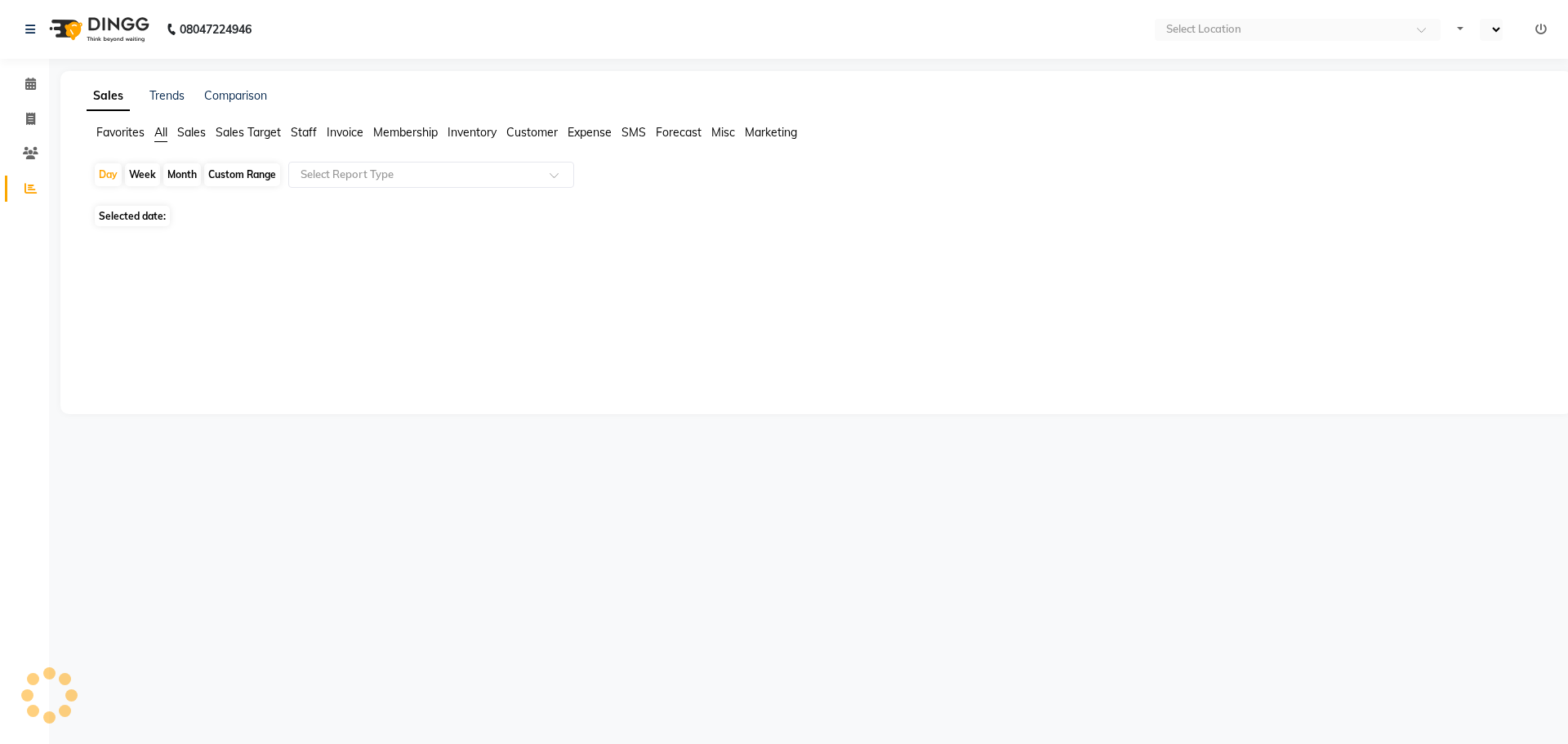
select select "en"
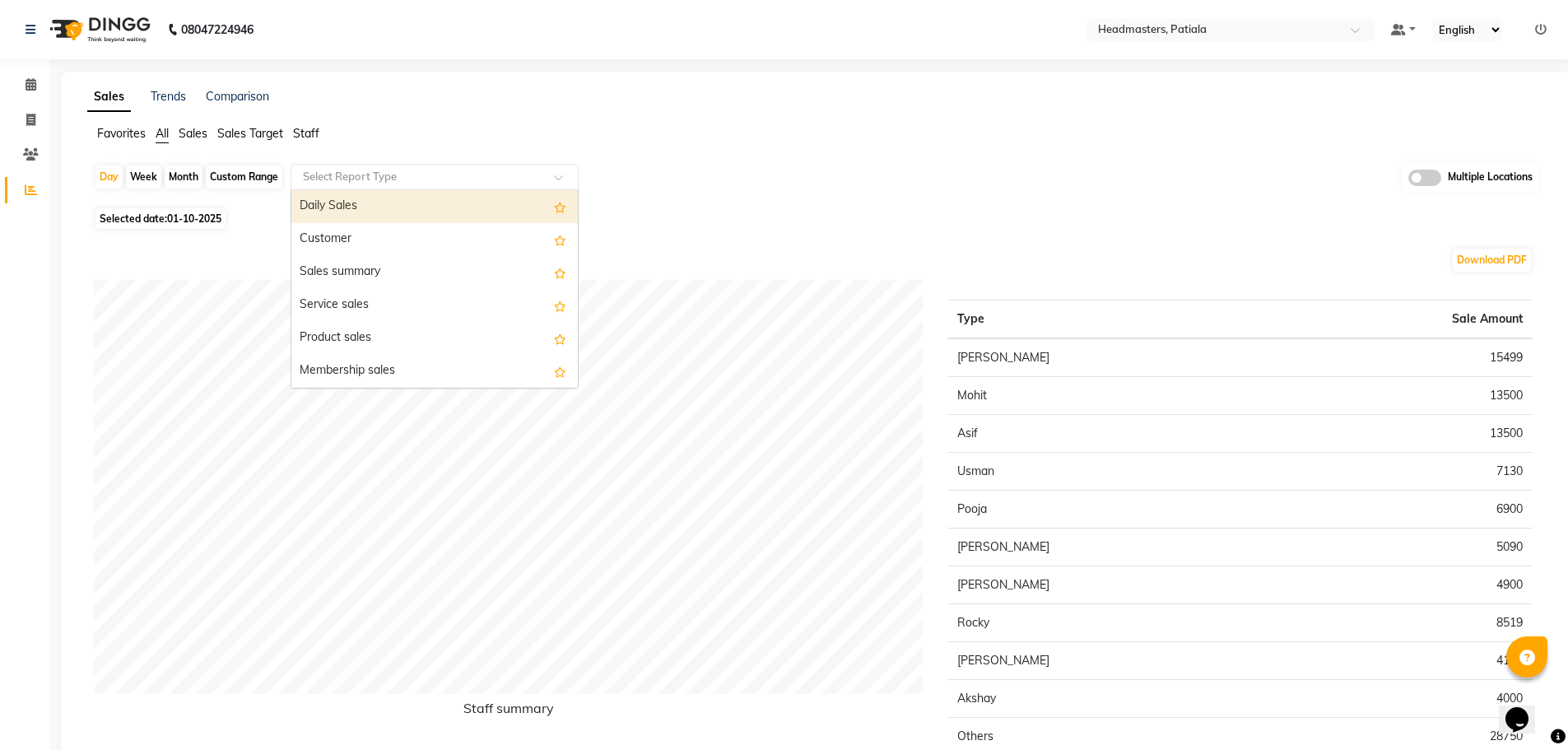
click at [466, 177] on input "text" at bounding box center [419, 177] width 237 height 17
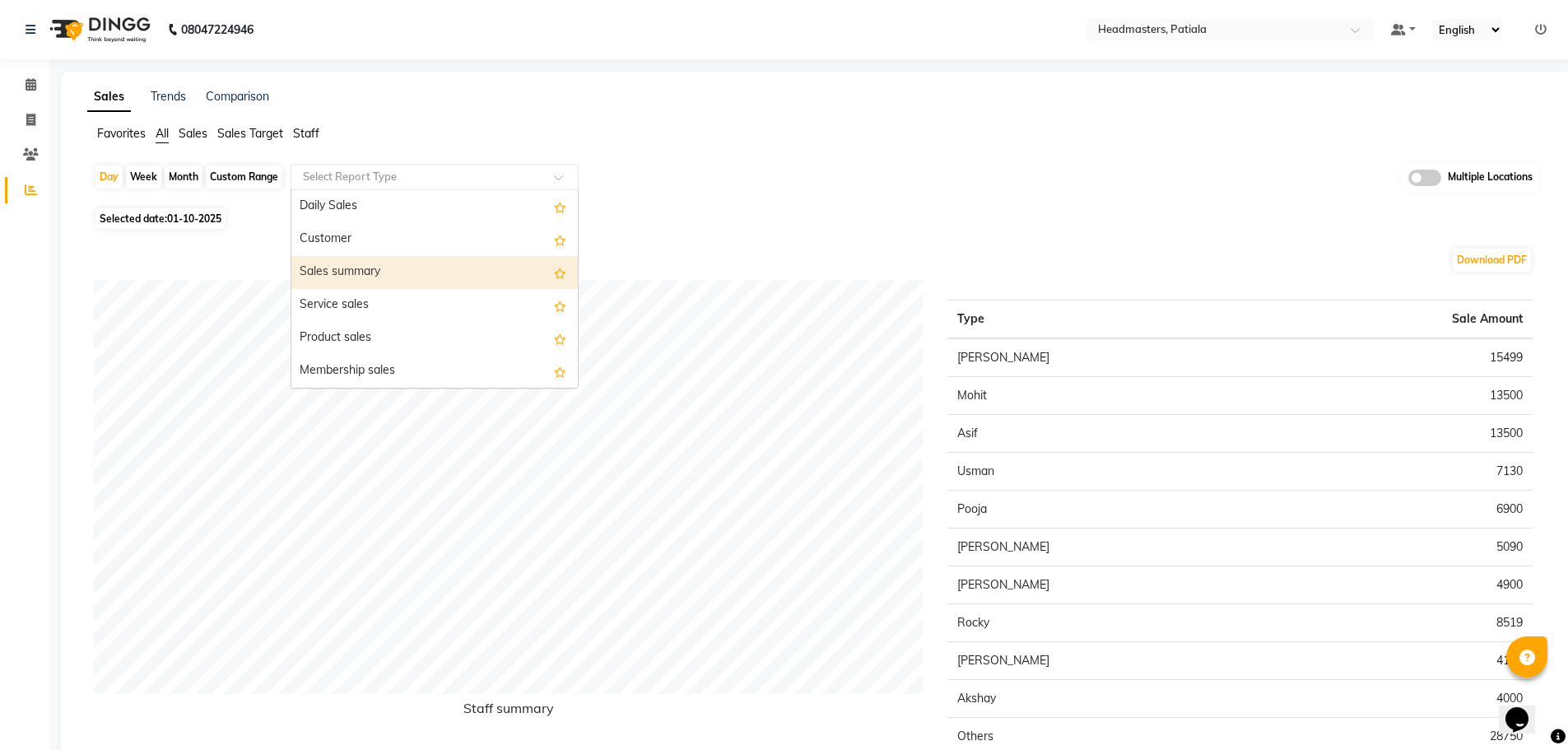
click at [453, 268] on div "Sales summary" at bounding box center [434, 272] width 287 height 33
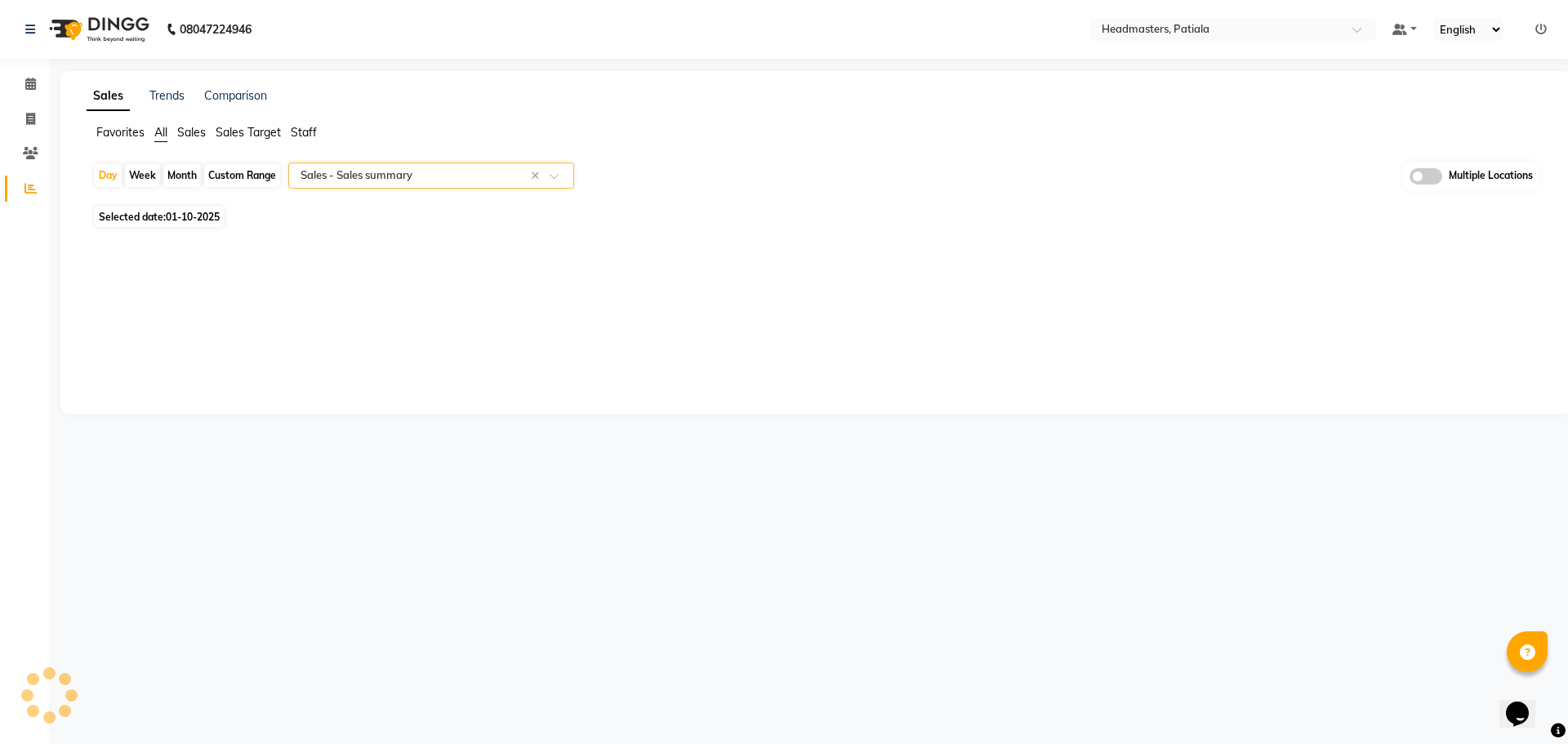
select select "full_report"
select select "csv"
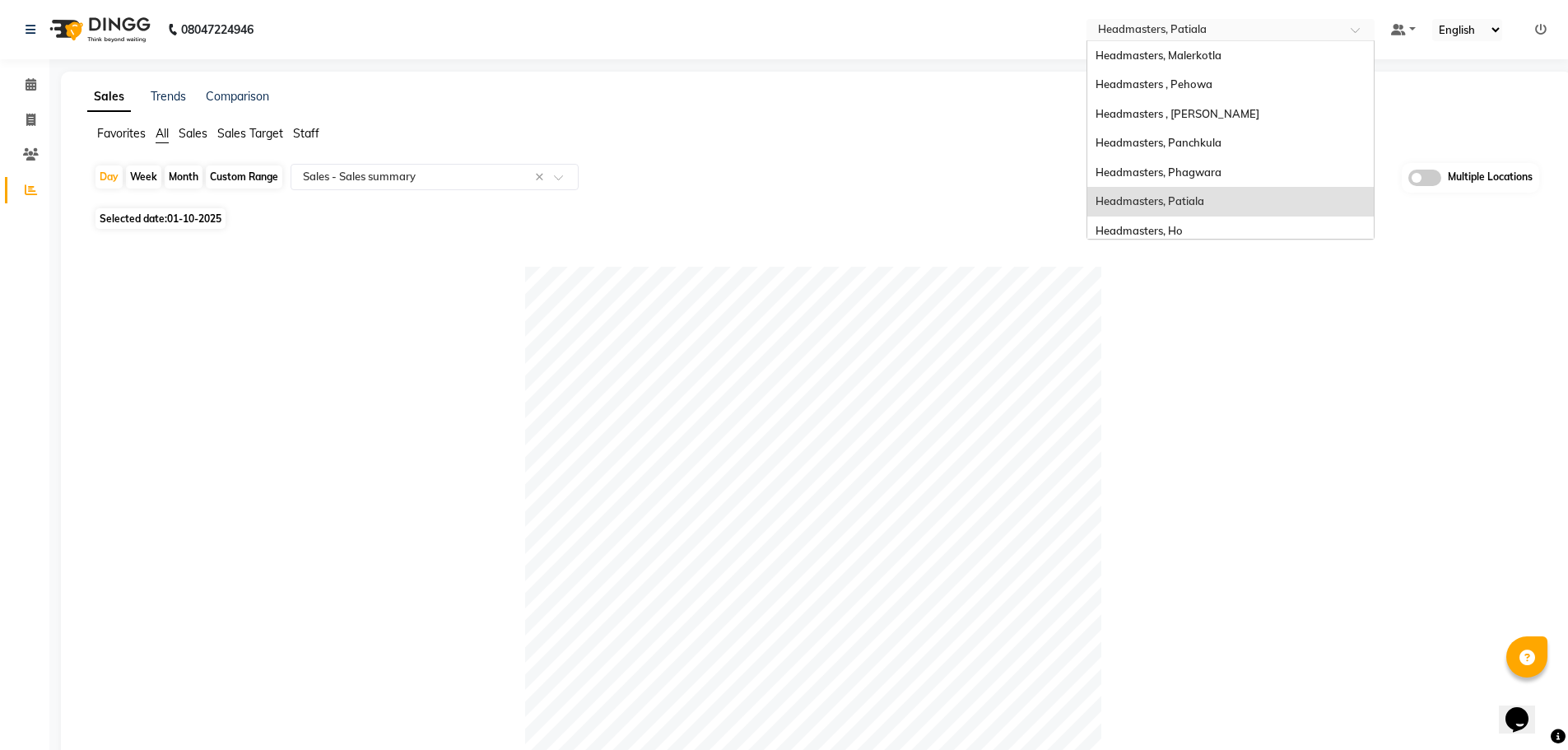
click at [1249, 33] on input "text" at bounding box center [1214, 31] width 238 height 17
drag, startPoint x: 1360, startPoint y: 105, endPoint x: 1362, endPoint y: 132, distance: 27.1
click at [1362, 132] on div "Headmasters, Malerkotla Headmasters , Pehowa Headmasters , Sri Muktsar Sahib He…" at bounding box center [1230, 319] width 287 height 556
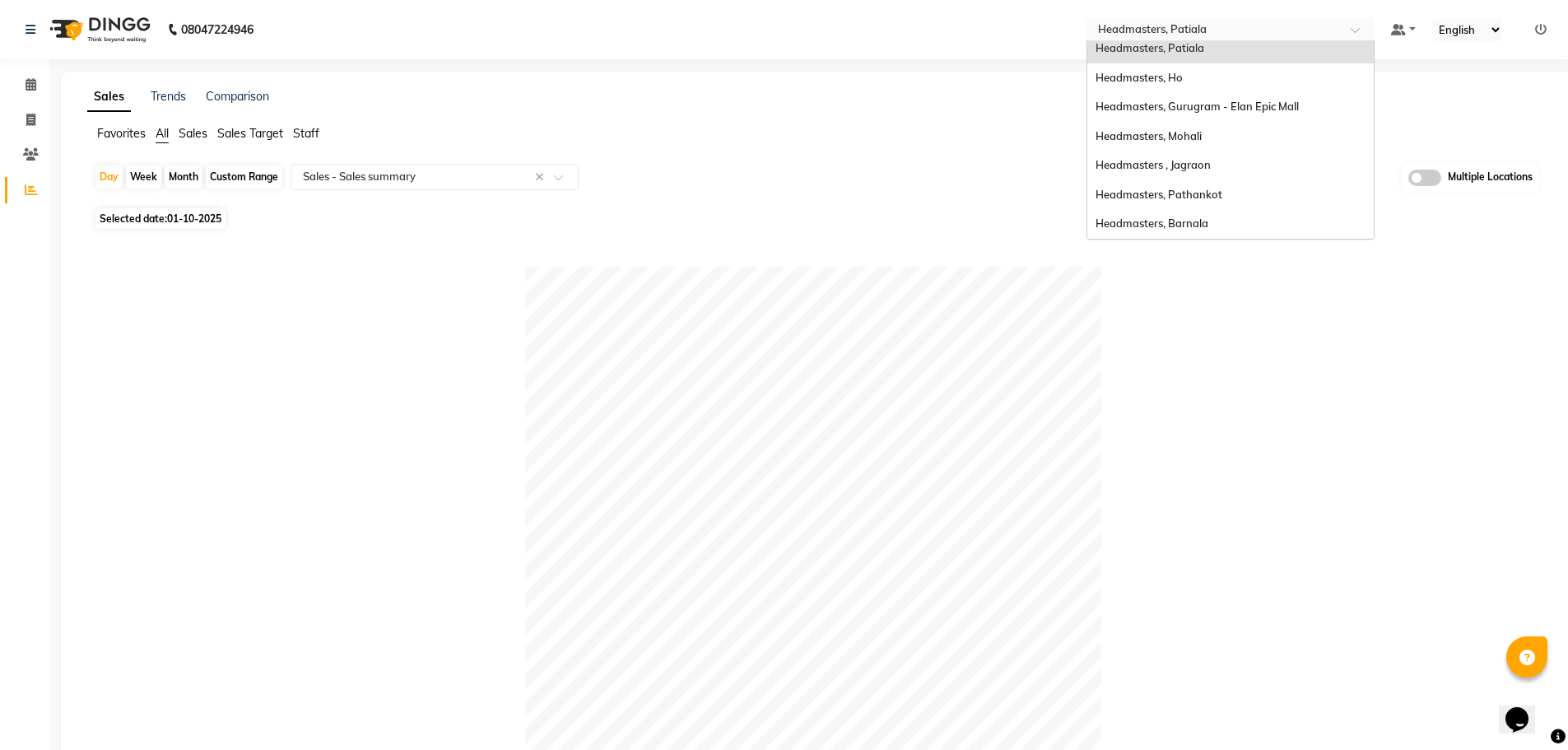
scroll to position [172, 0]
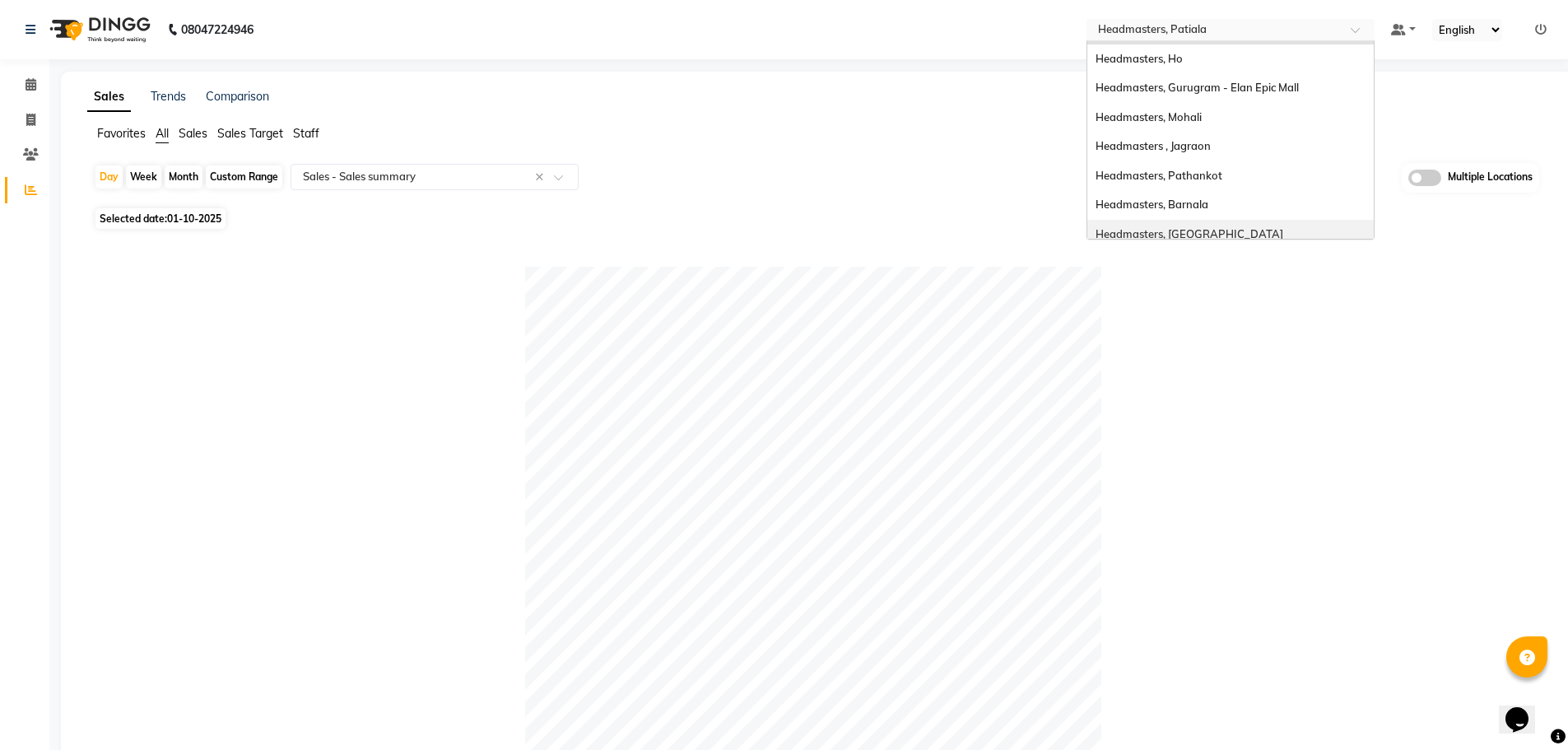
click at [1254, 230] on div "Headmasters, [GEOGRAPHIC_DATA]" at bounding box center [1230, 235] width 287 height 30
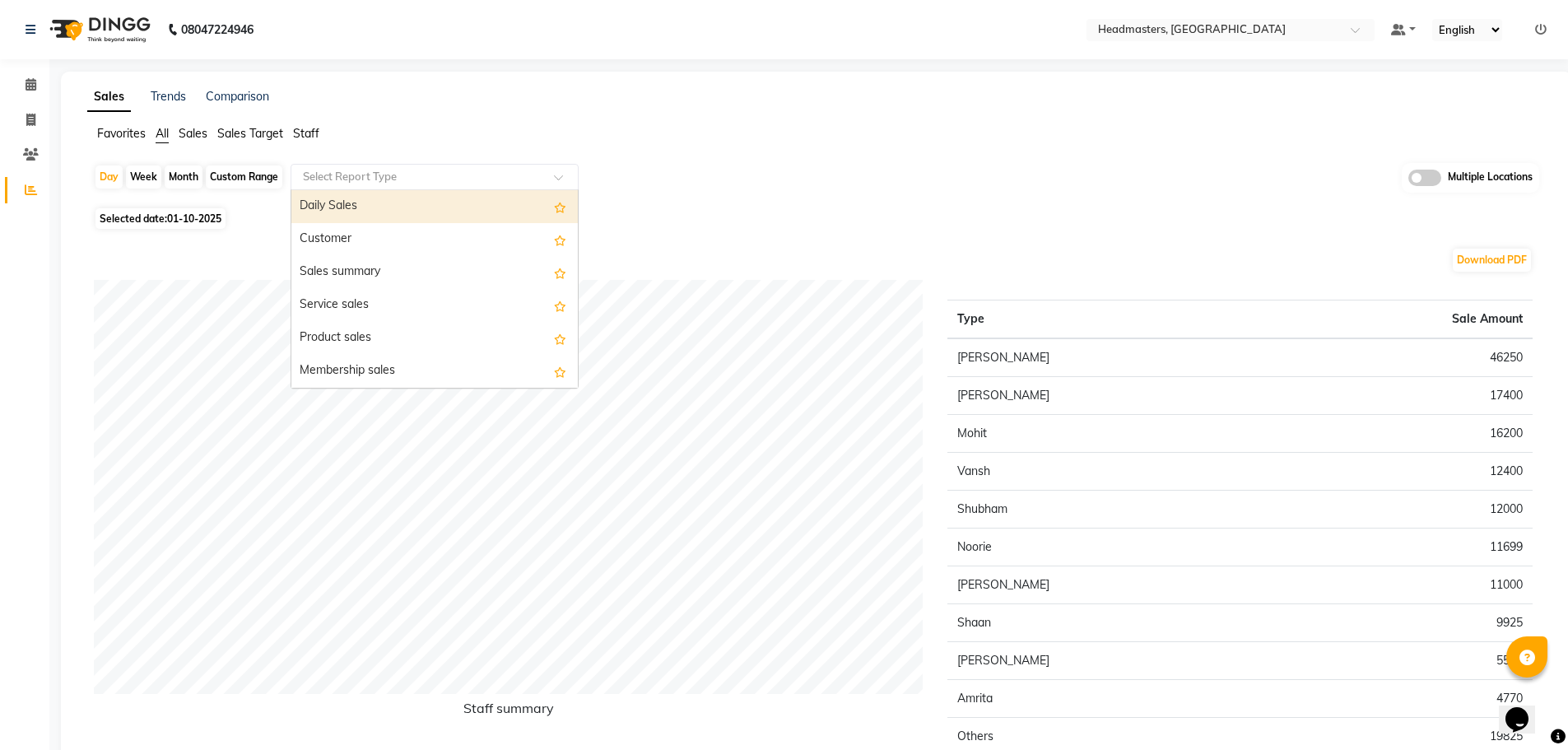
click at [412, 178] on input "text" at bounding box center [419, 177] width 237 height 17
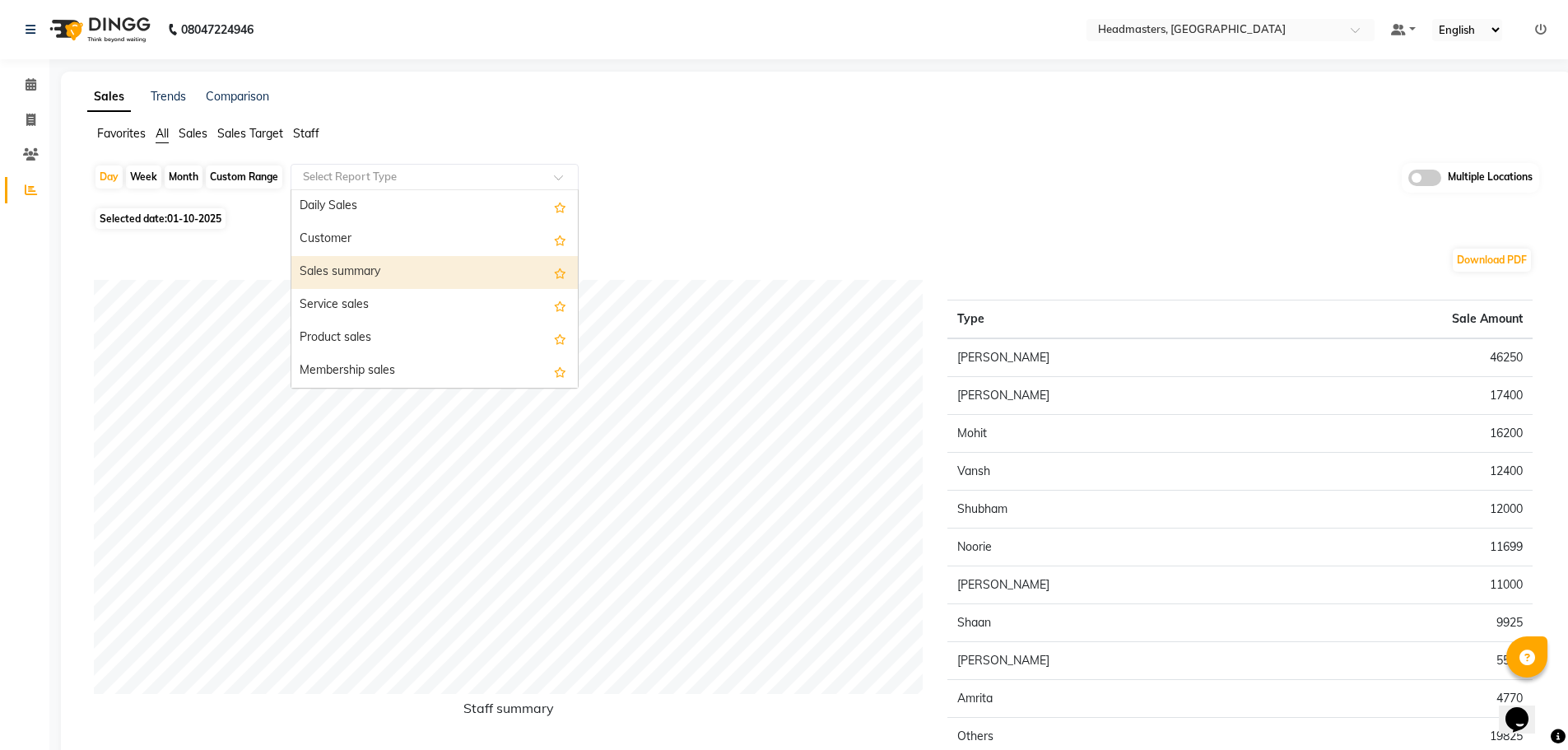
click at [402, 269] on div "Sales summary" at bounding box center [434, 272] width 287 height 33
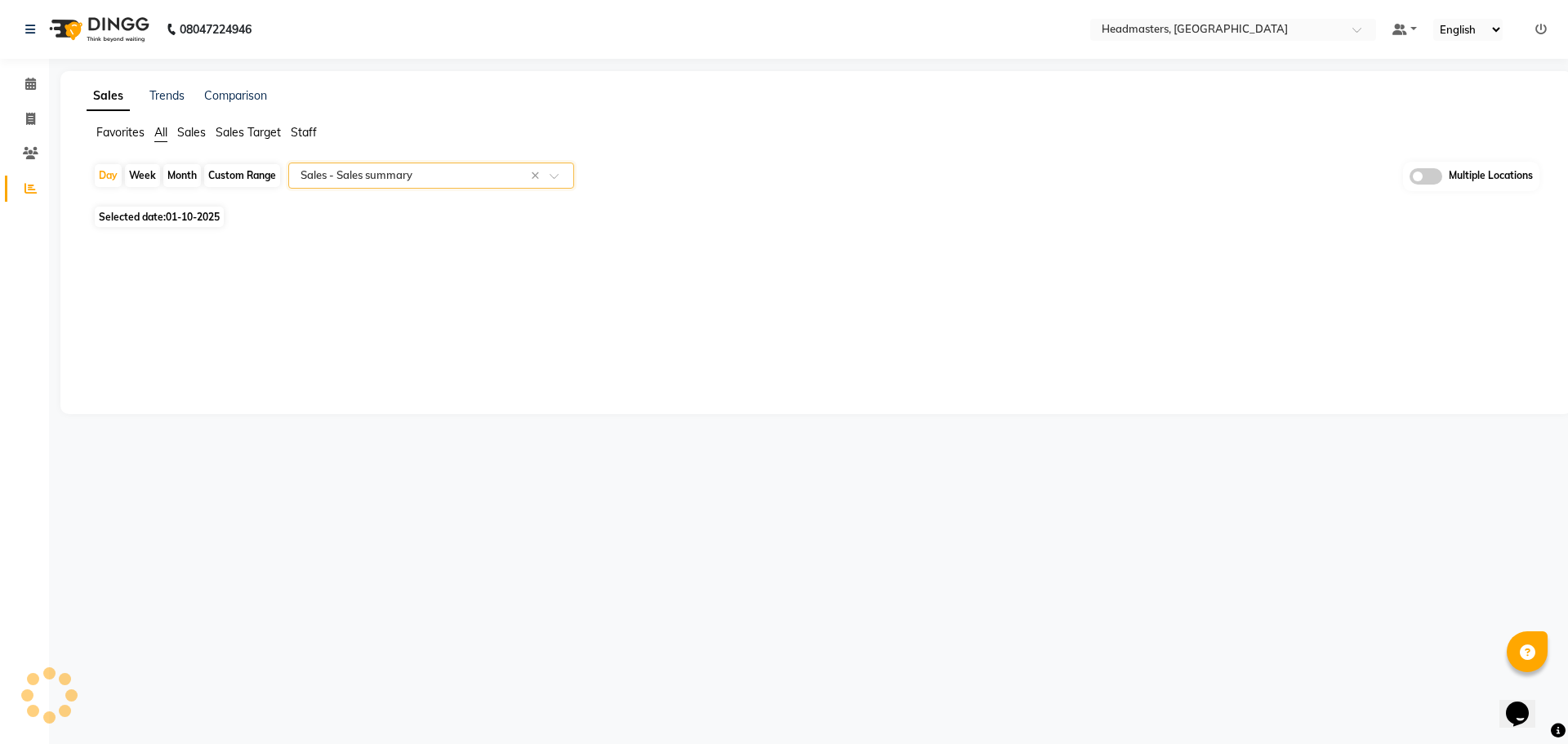
select select "full_report"
select select "csv"
click at [1277, 26] on input "text" at bounding box center [1204, 31] width 236 height 17
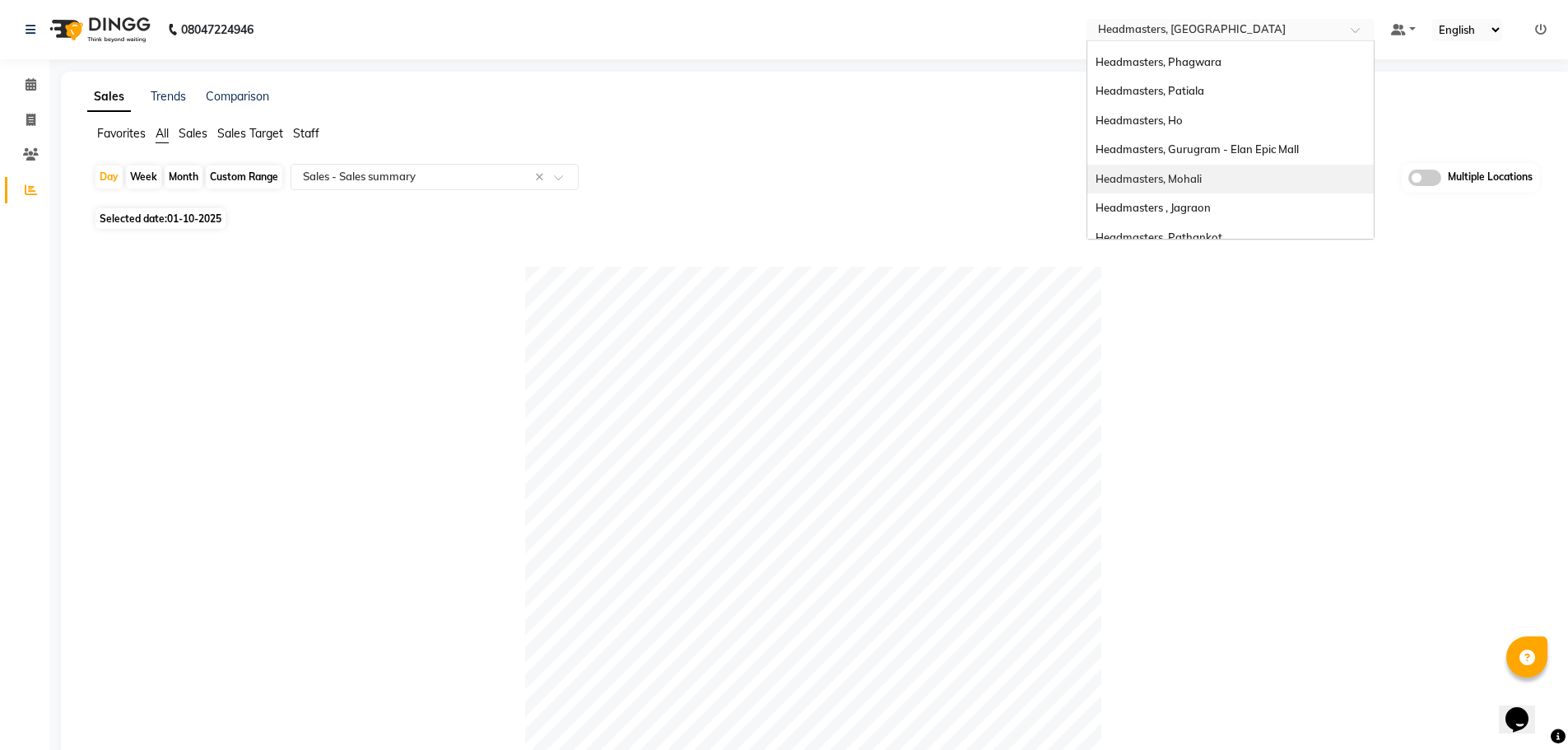
scroll to position [193, 0]
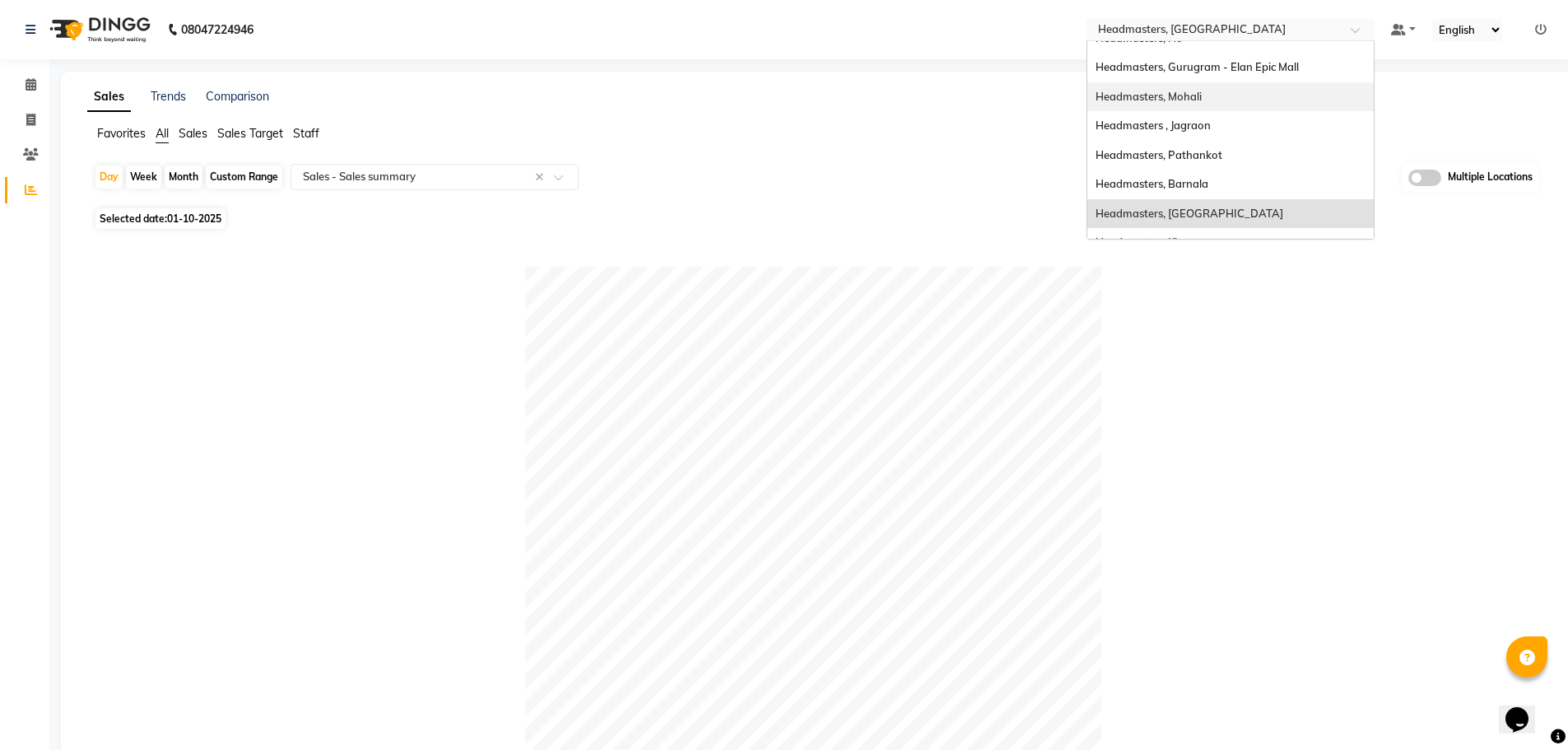
click at [1259, 103] on div "Headmasters, Mohali" at bounding box center [1230, 98] width 287 height 30
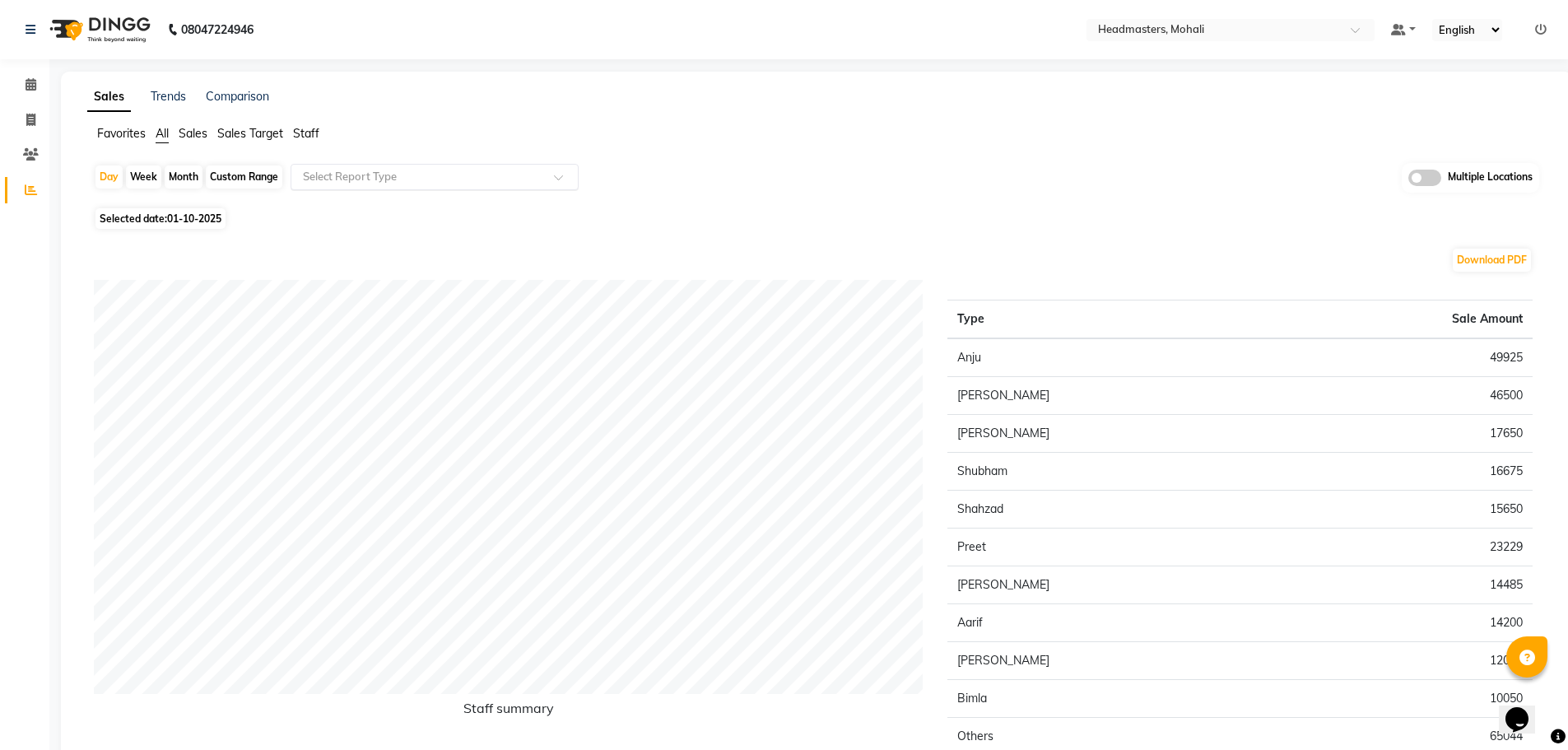
click at [330, 178] on input "text" at bounding box center [419, 177] width 237 height 17
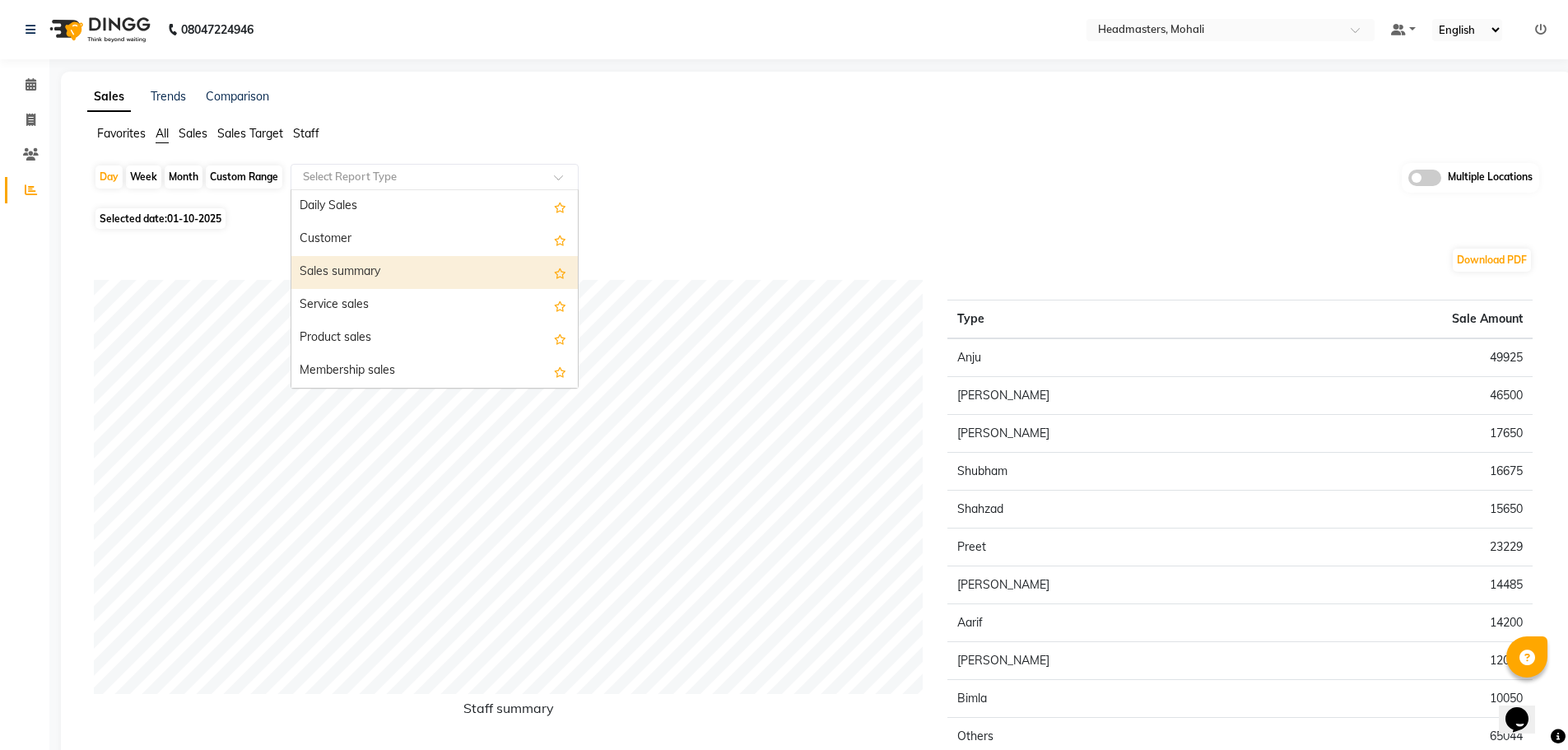
click at [352, 264] on div "Sales summary" at bounding box center [434, 272] width 287 height 33
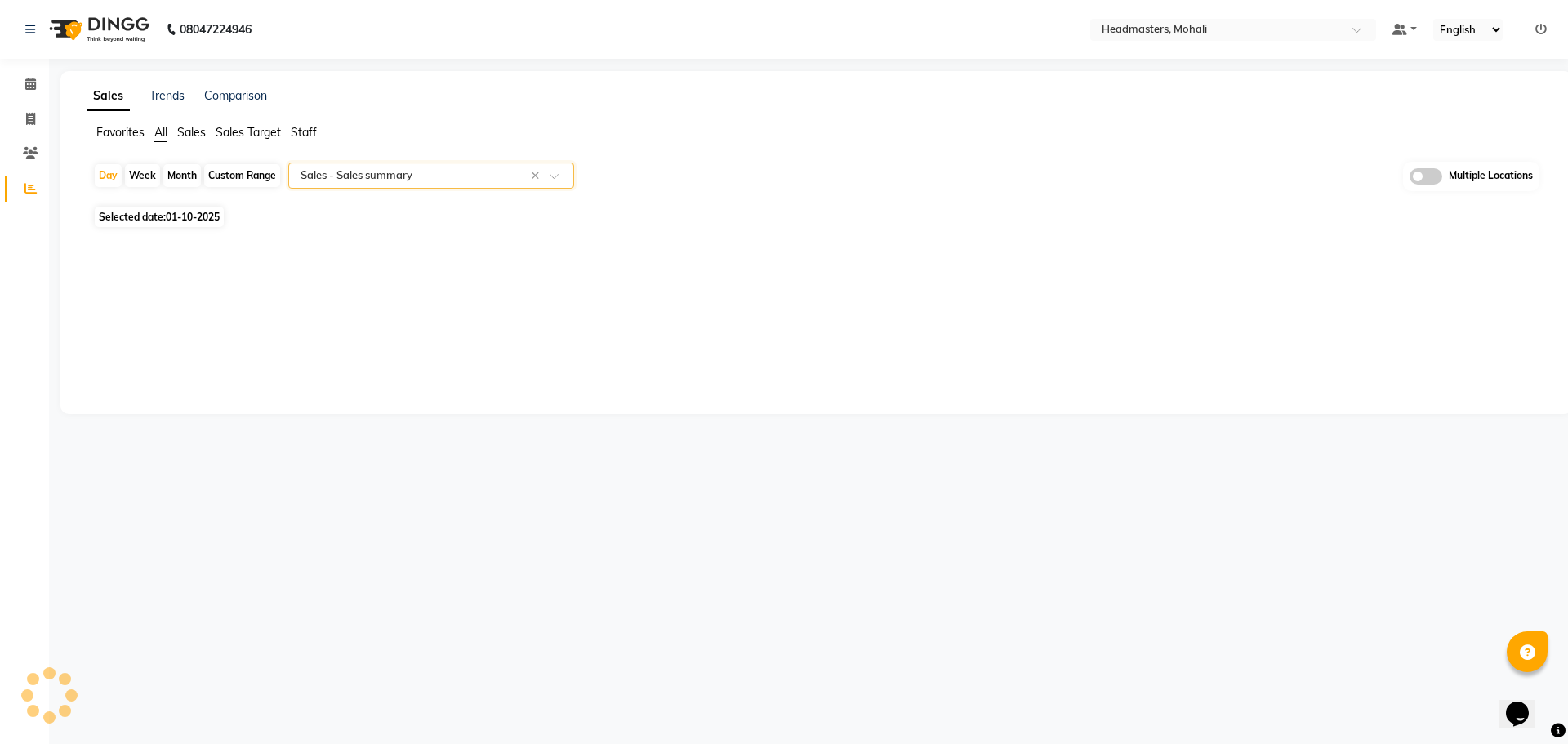
select select "full_report"
select select "csv"
click at [103, 167] on div "Day" at bounding box center [108, 175] width 27 height 23
select select "10"
select select "2025"
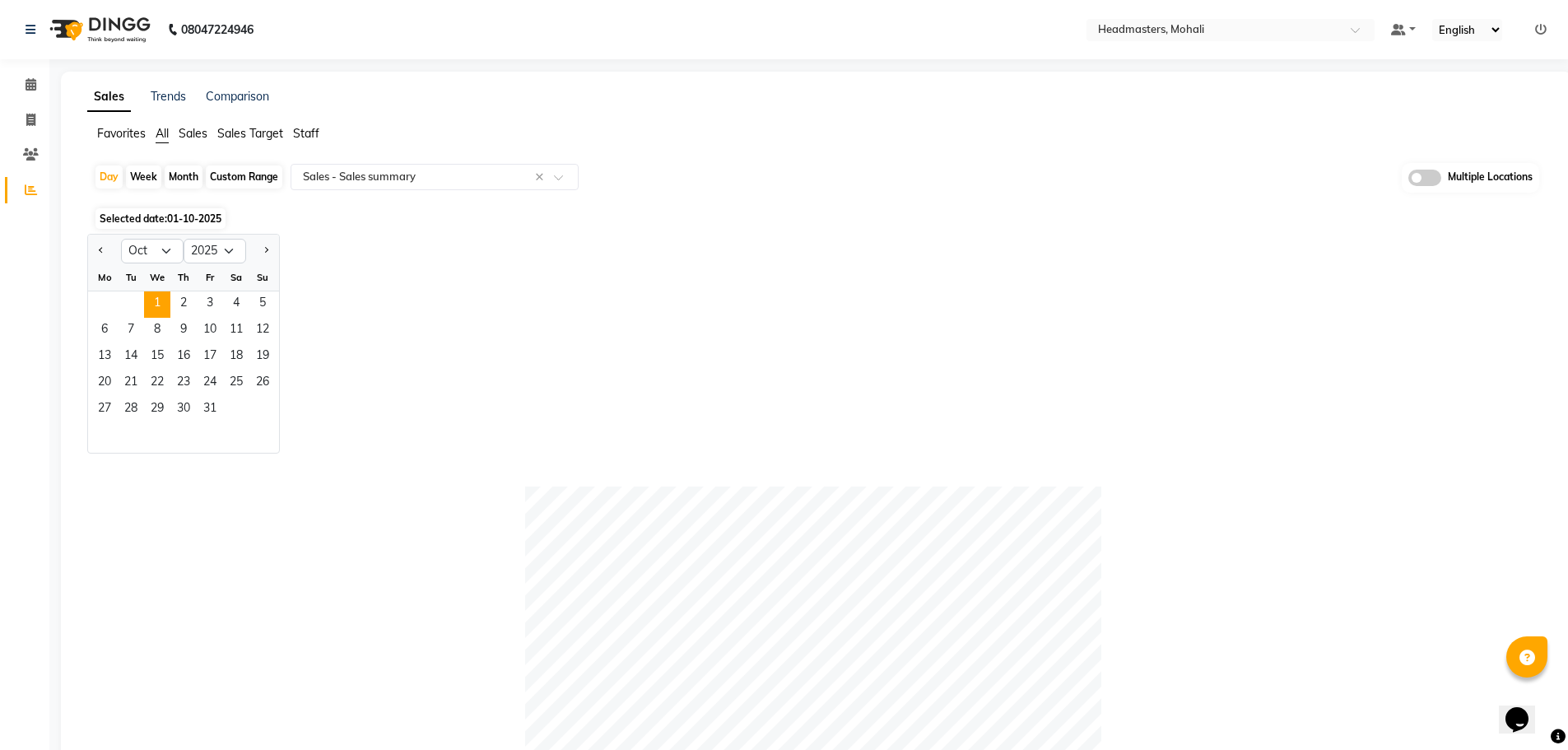
click at [1224, 44] on nav "08047224946 Select Location × Headmasters, Mohali Default Panel My Panel Englis…" at bounding box center [784, 29] width 1568 height 59
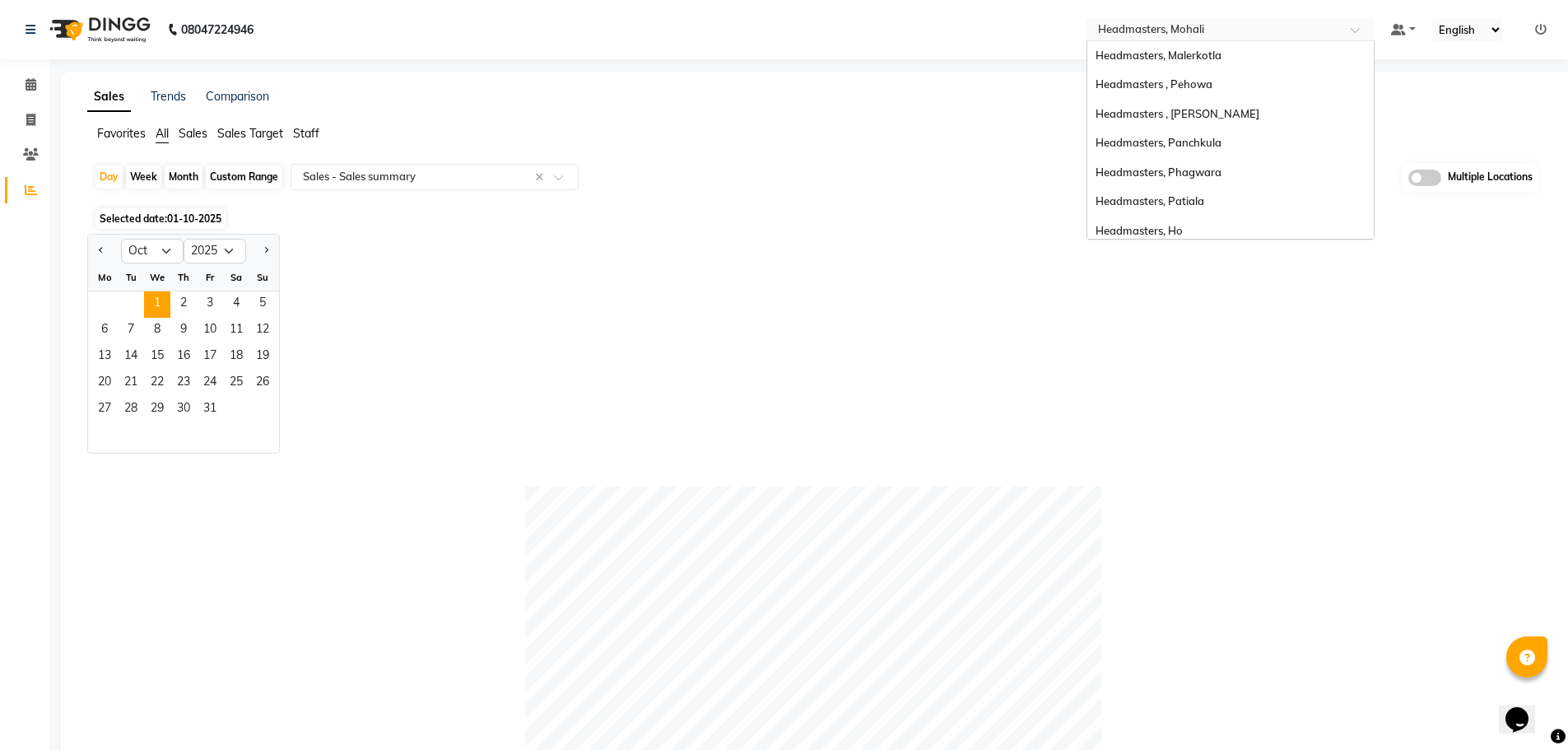
click at [1227, 32] on input "text" at bounding box center [1214, 31] width 238 height 17
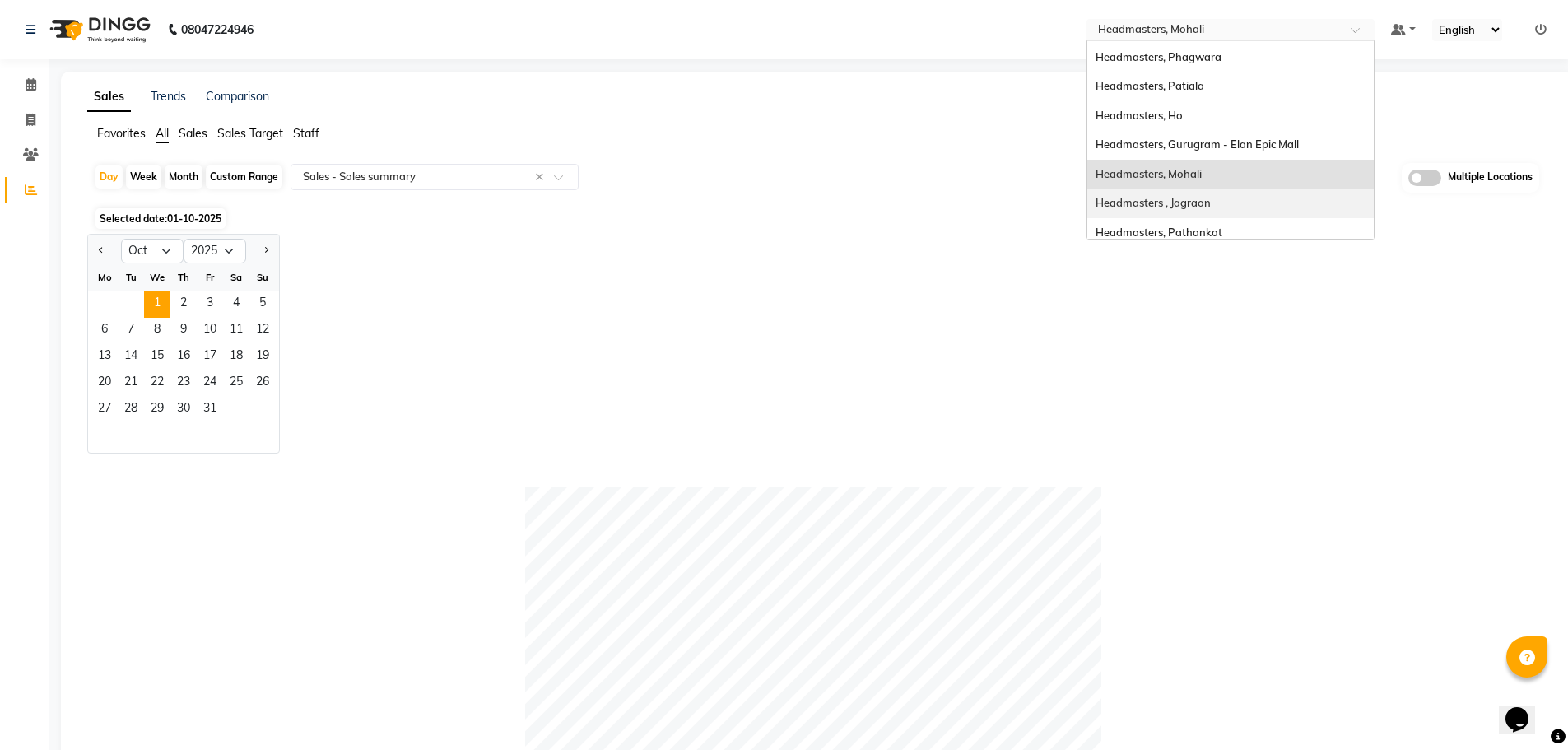
scroll to position [61, 0]
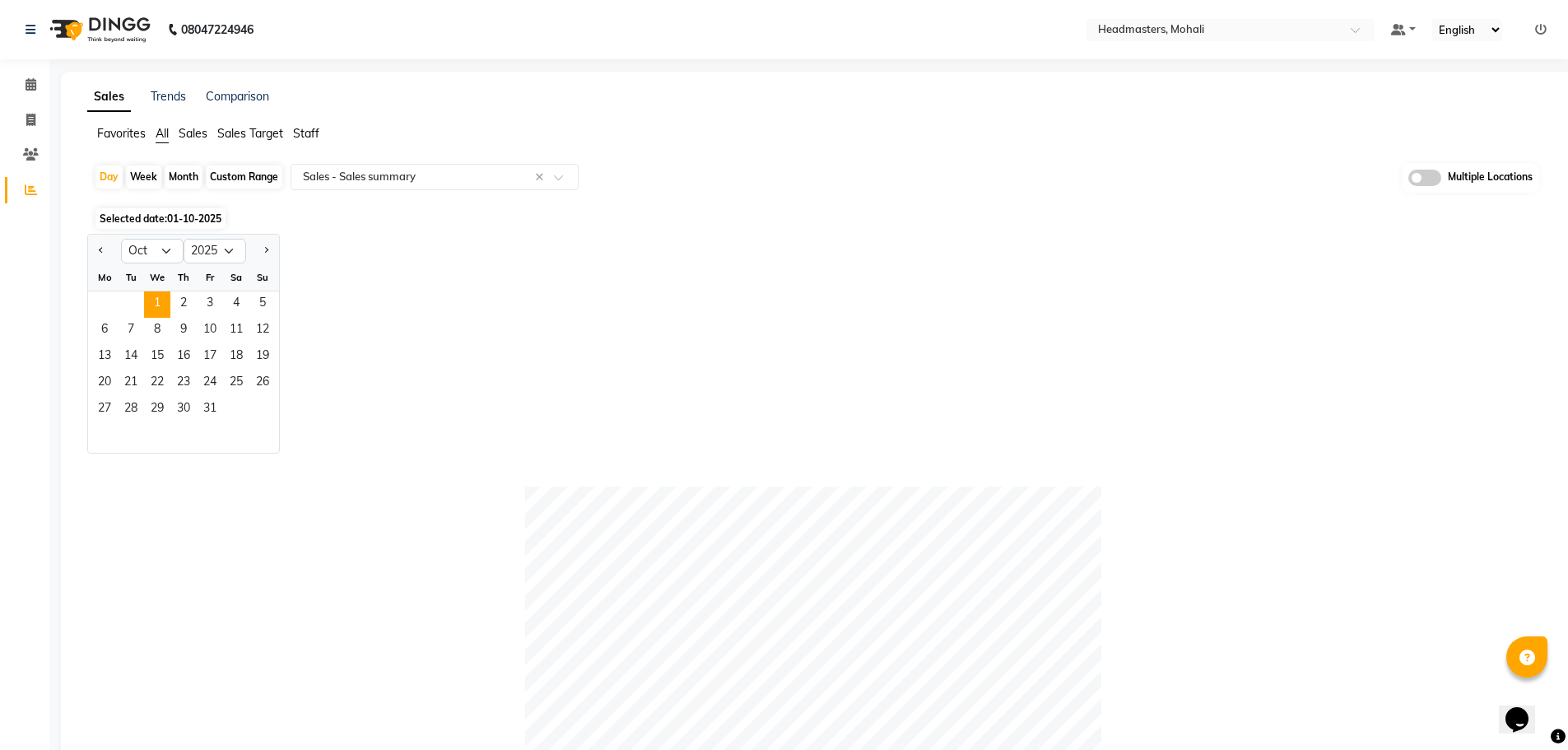
click at [716, 213] on div "Selected date: 01-10-2025" at bounding box center [820, 219] width 1452 height 18
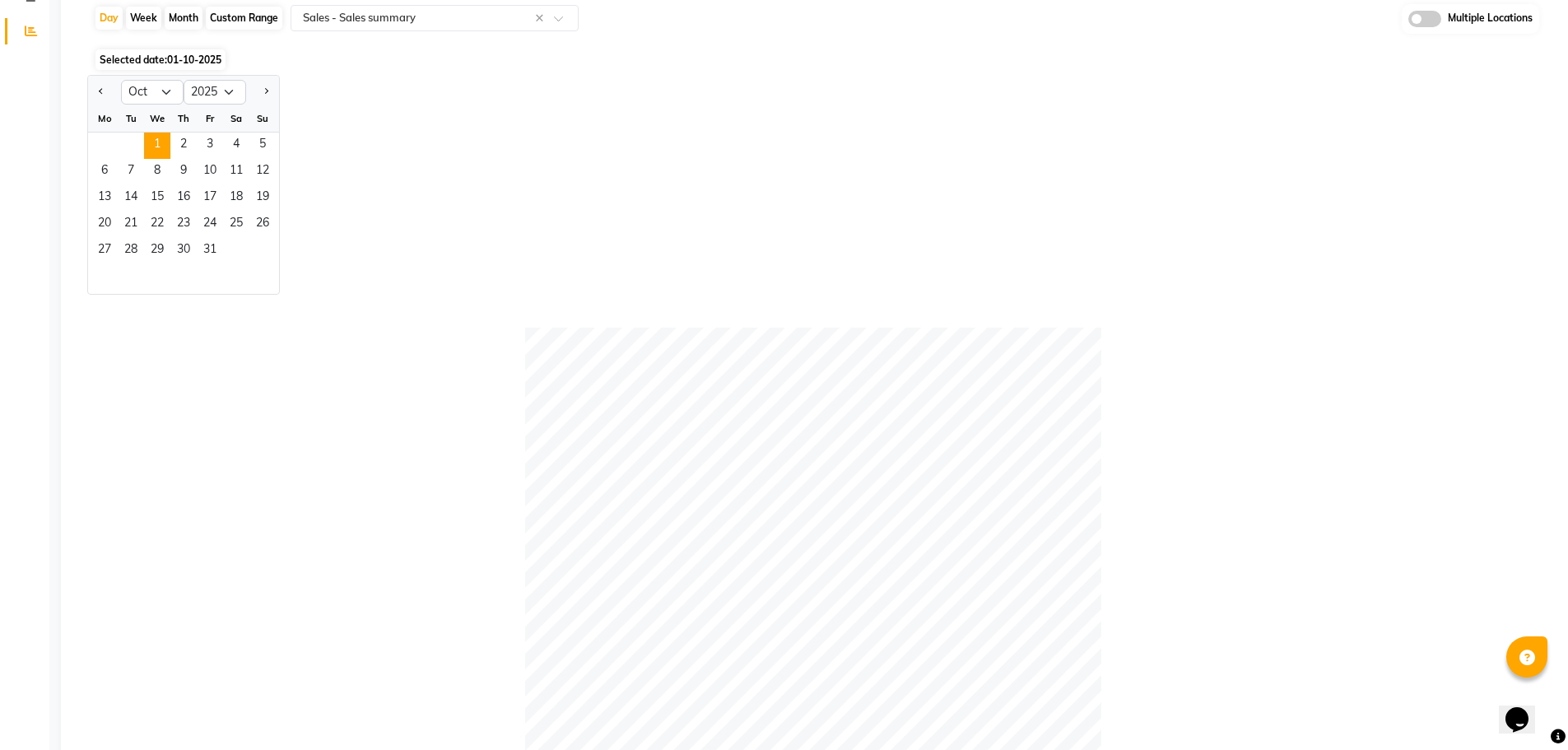
scroll to position [0, 0]
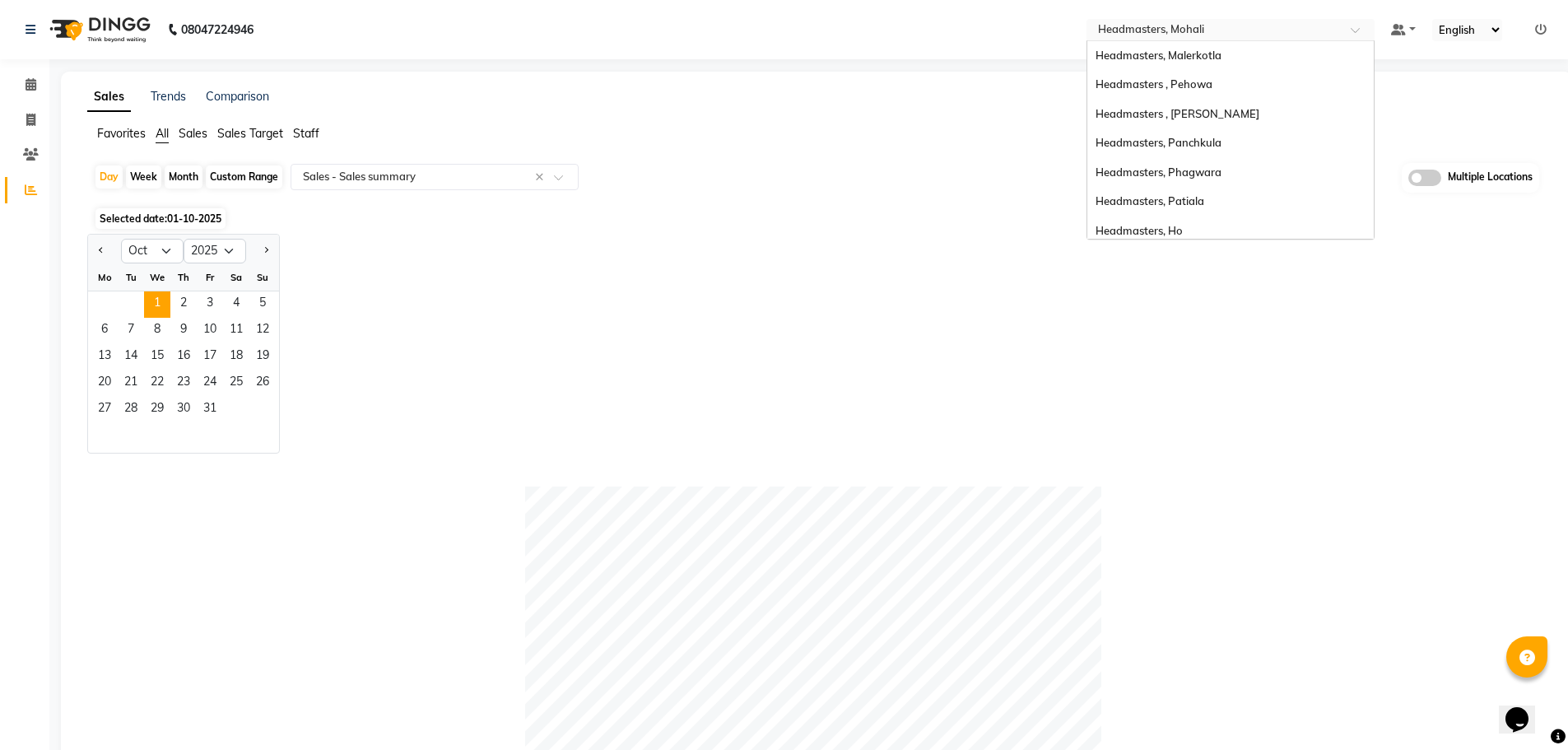
click at [1191, 21] on div "× Headmasters, Mohali" at bounding box center [1151, 29] width 106 height 17
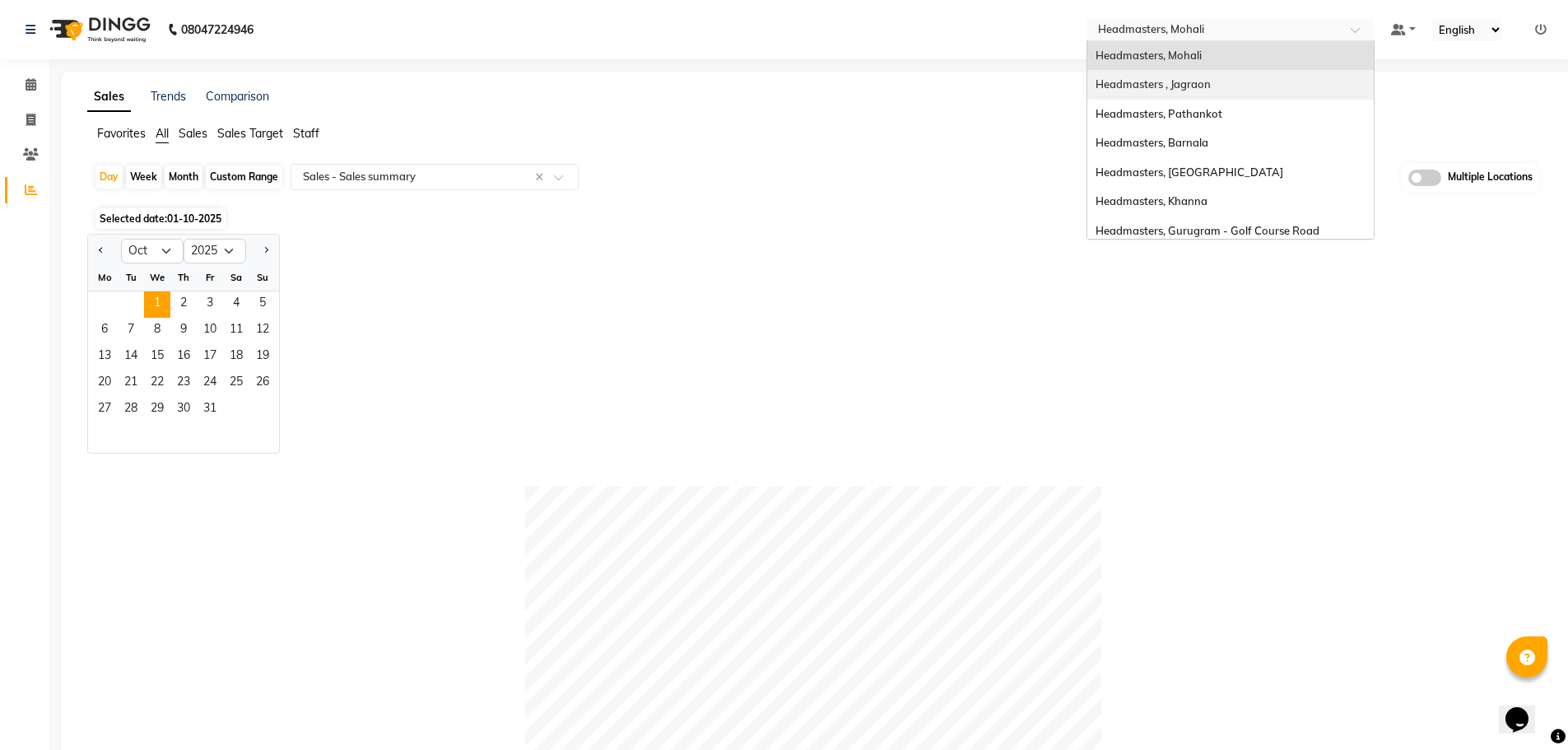
click at [1196, 90] on span "Headmasters , Jagraon" at bounding box center [1153, 84] width 115 height 13
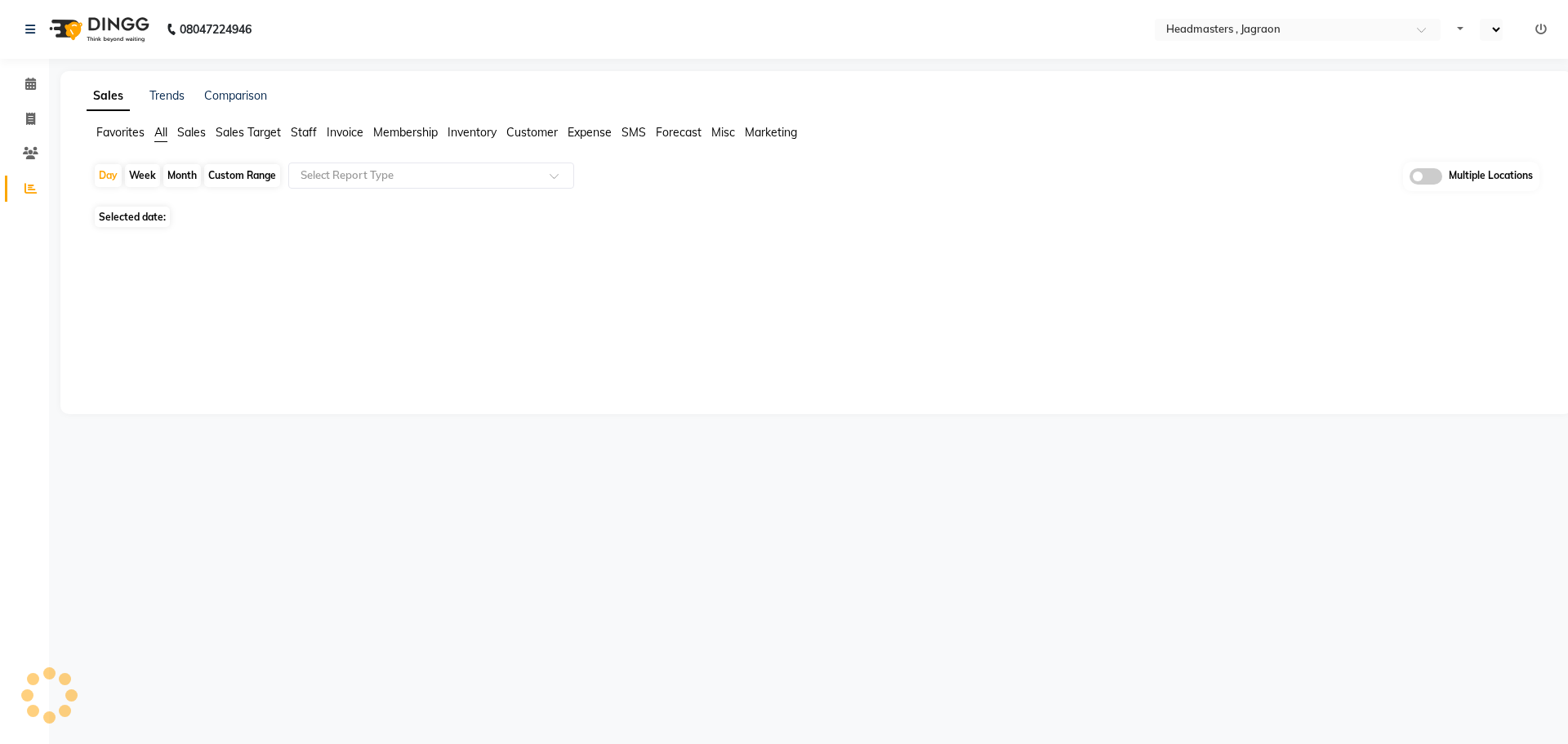
select select "en"
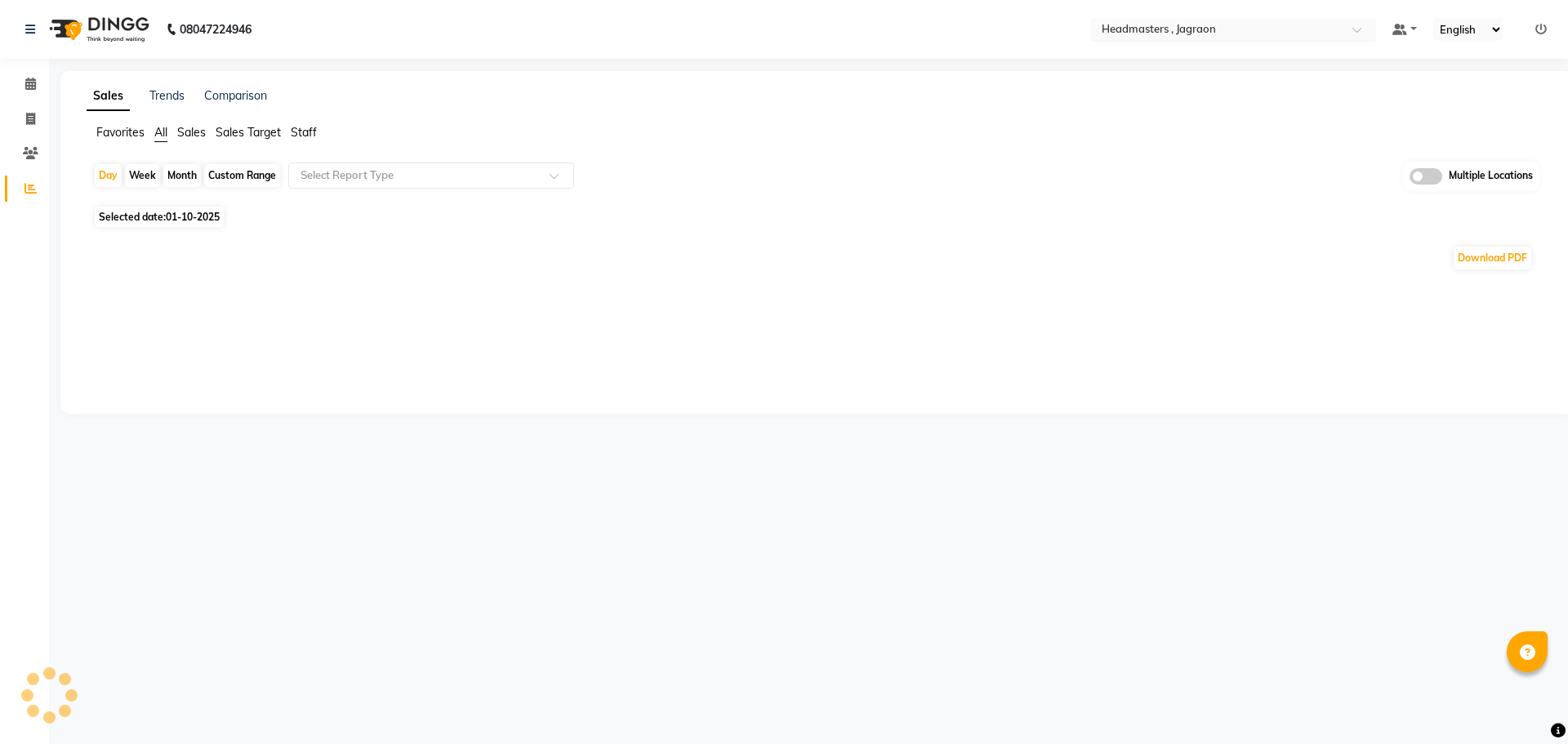
click at [1166, 35] on input "text" at bounding box center [1216, 31] width 236 height 17
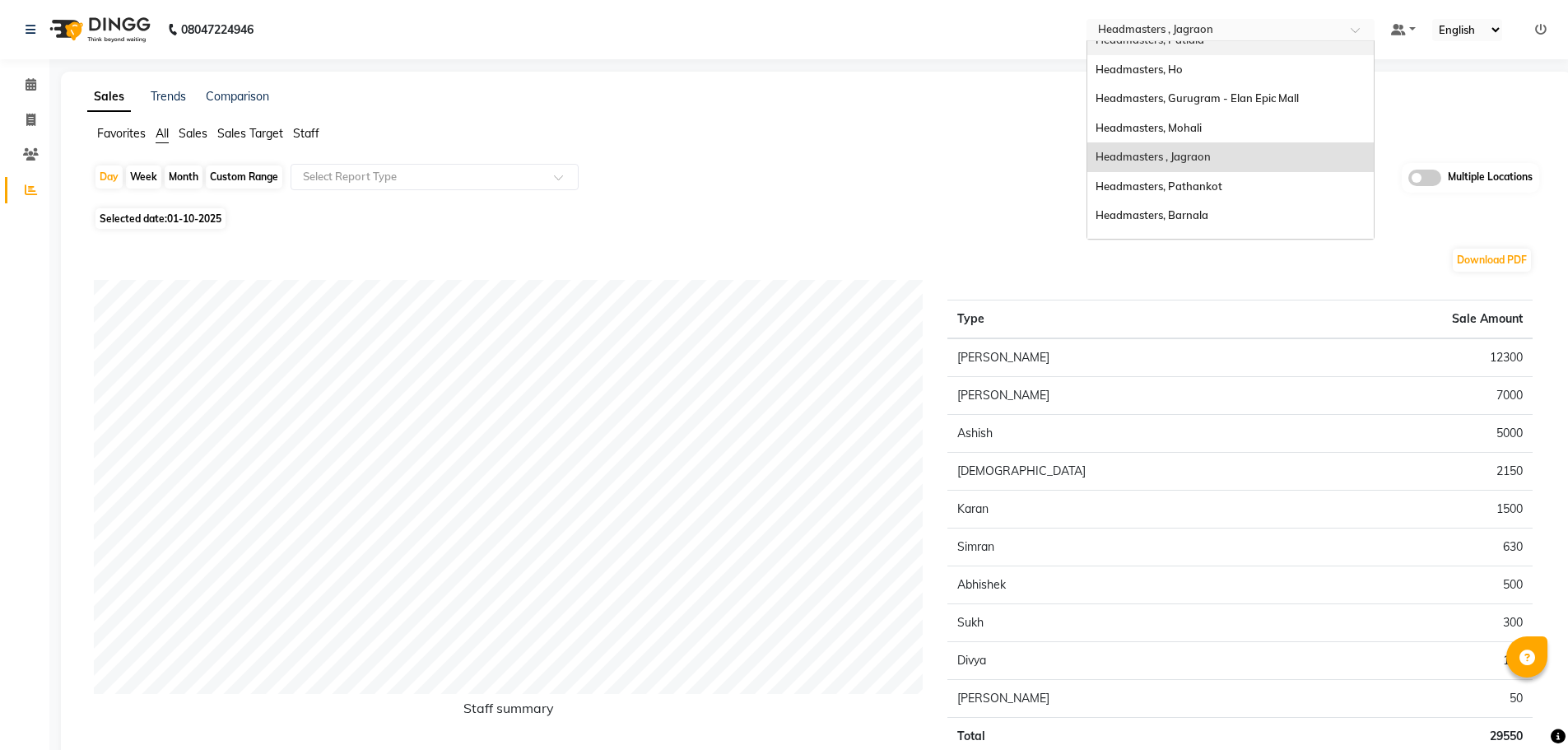
scroll to position [164, 0]
click at [1229, 135] on div "Headmasters, Mohali" at bounding box center [1230, 125] width 287 height 30
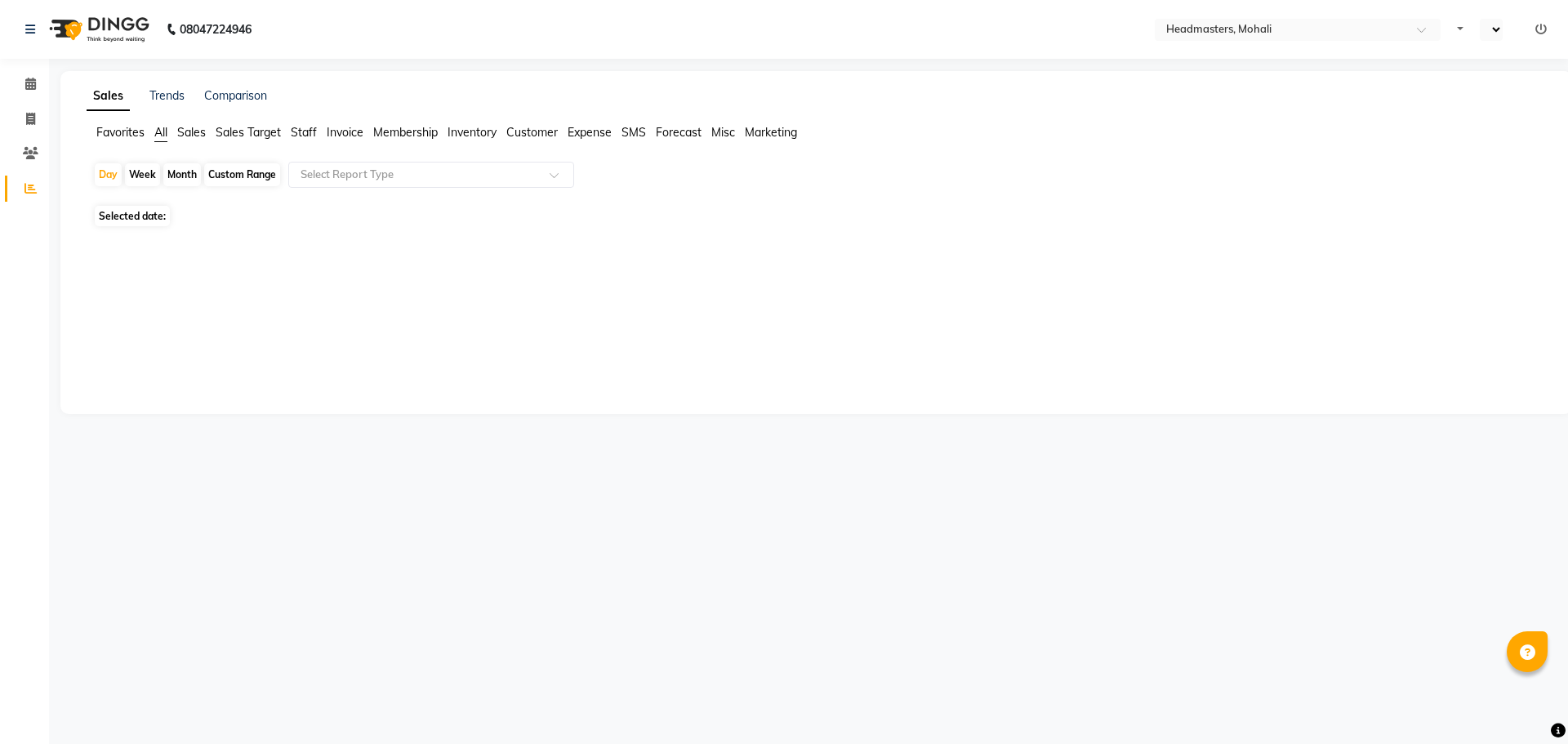
select select "en"
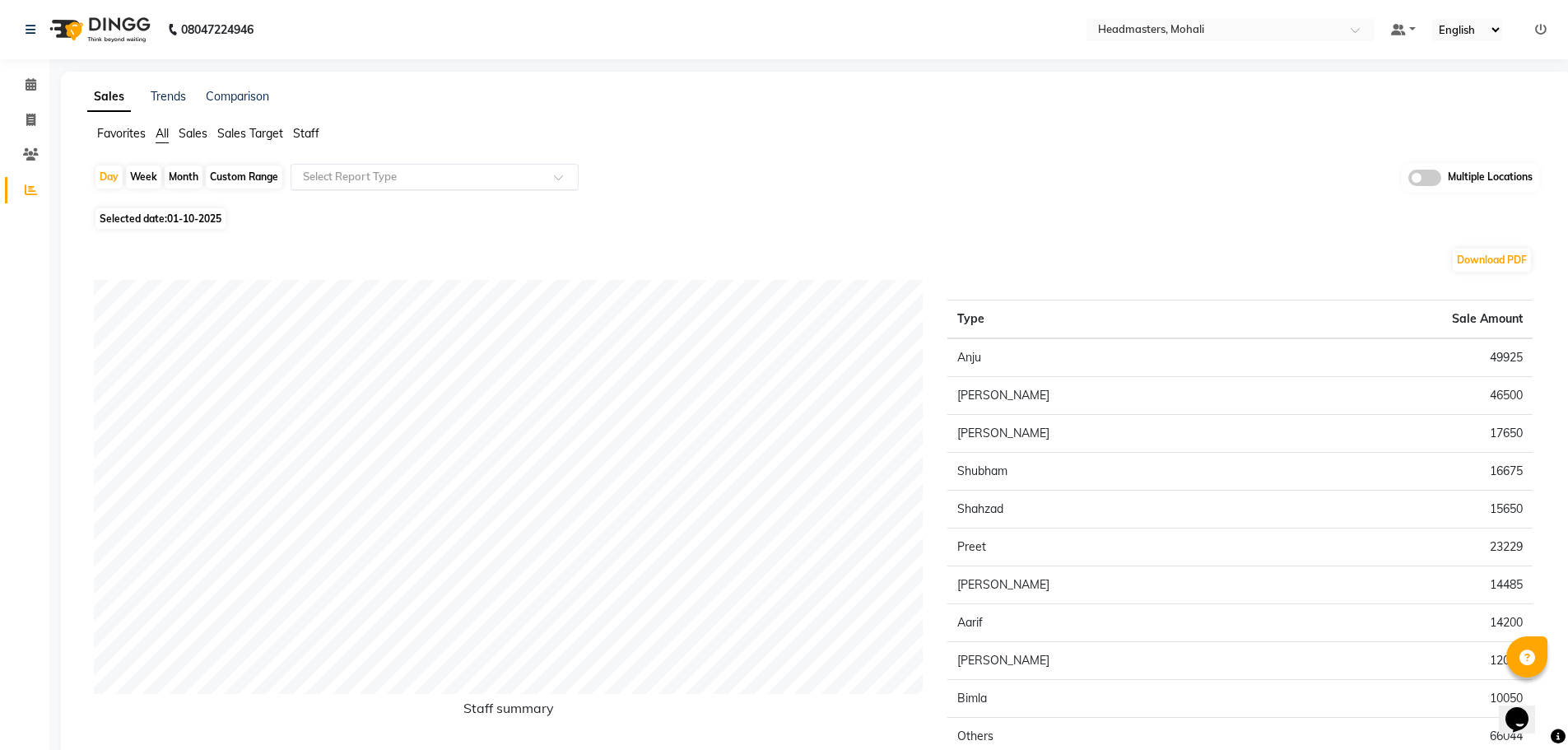
click at [351, 185] on input "text" at bounding box center [419, 177] width 237 height 17
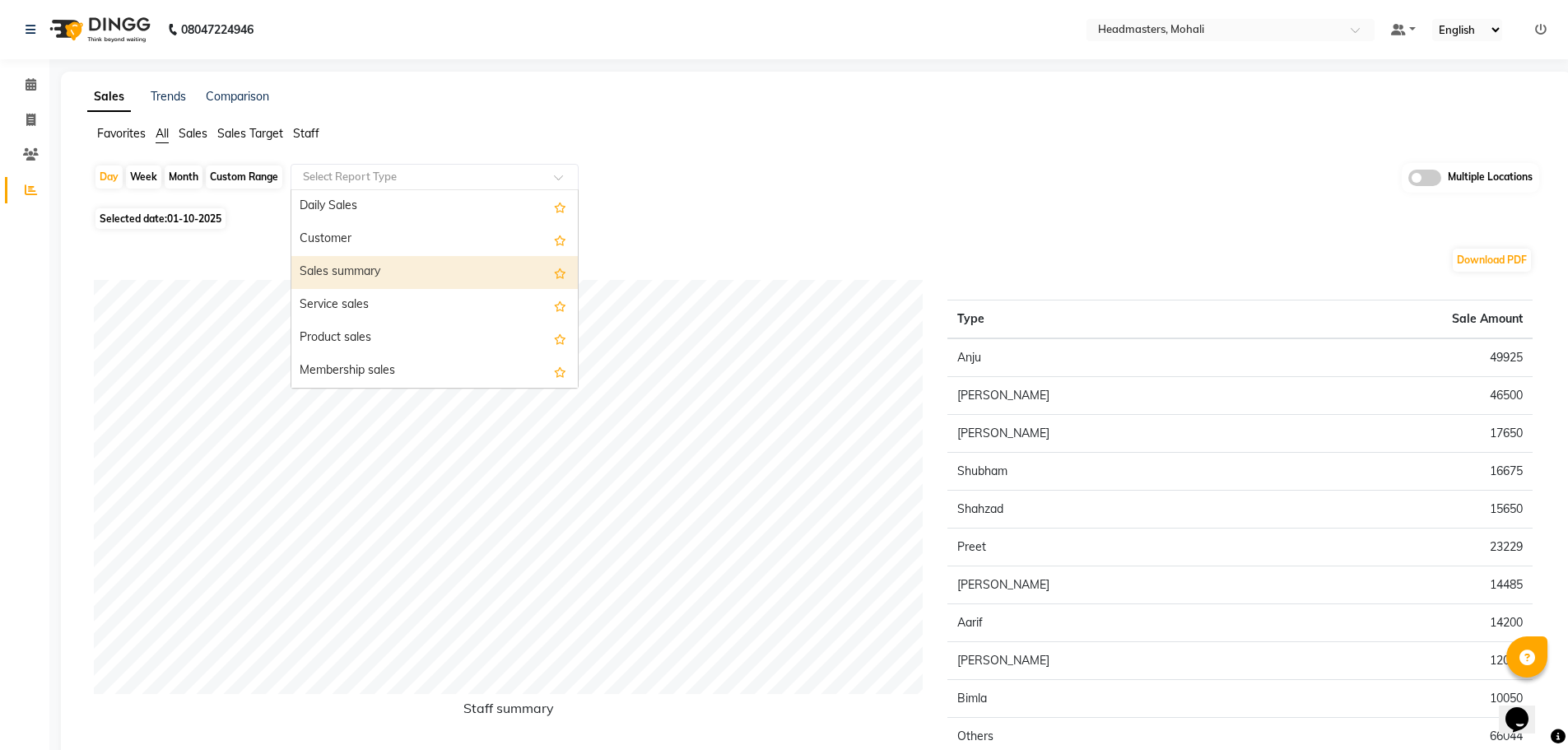
click at [387, 276] on div "Sales summary" at bounding box center [434, 272] width 287 height 33
select select "full_report"
select select "csv"
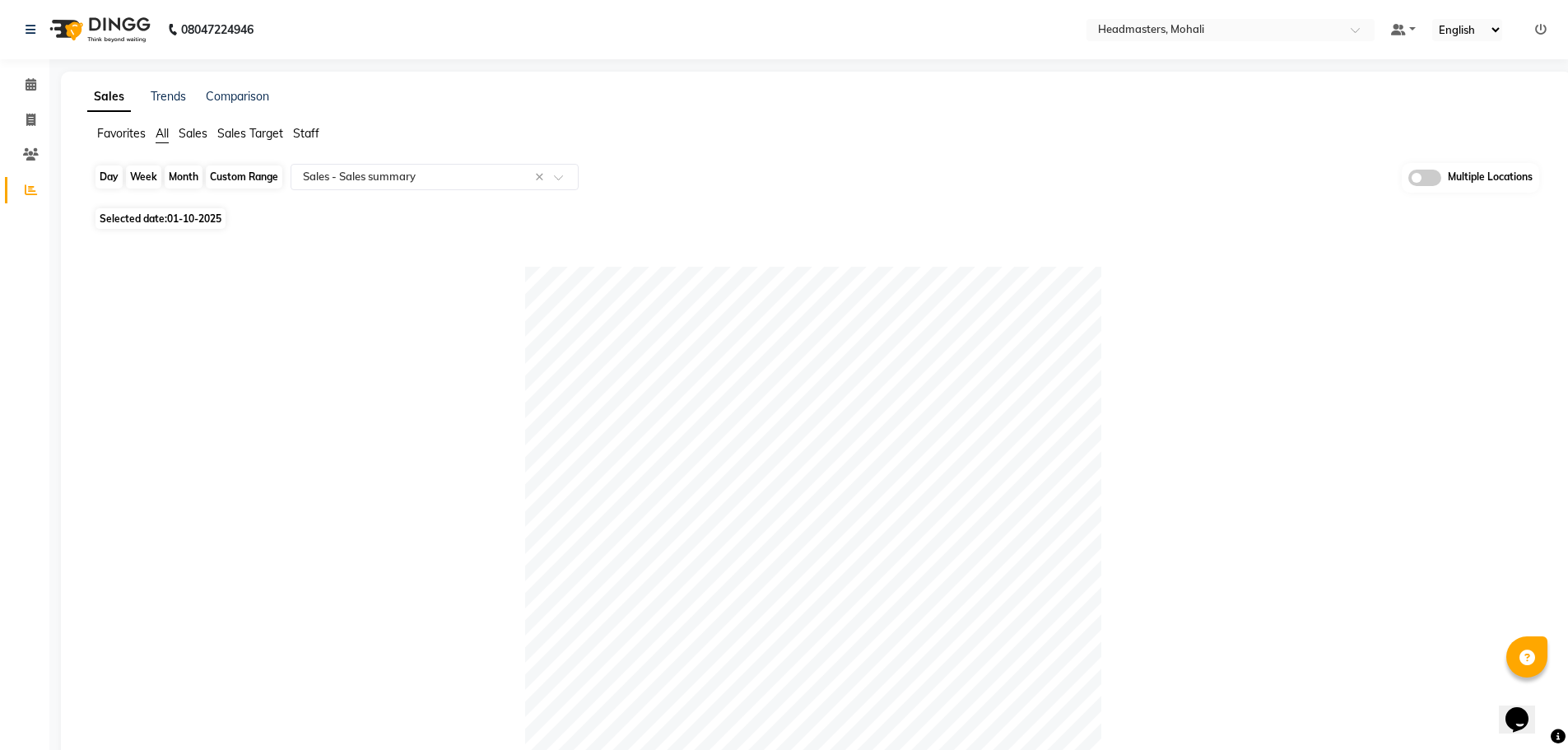
click at [116, 176] on div "Day" at bounding box center [109, 177] width 27 height 23
select select "10"
select select "2025"
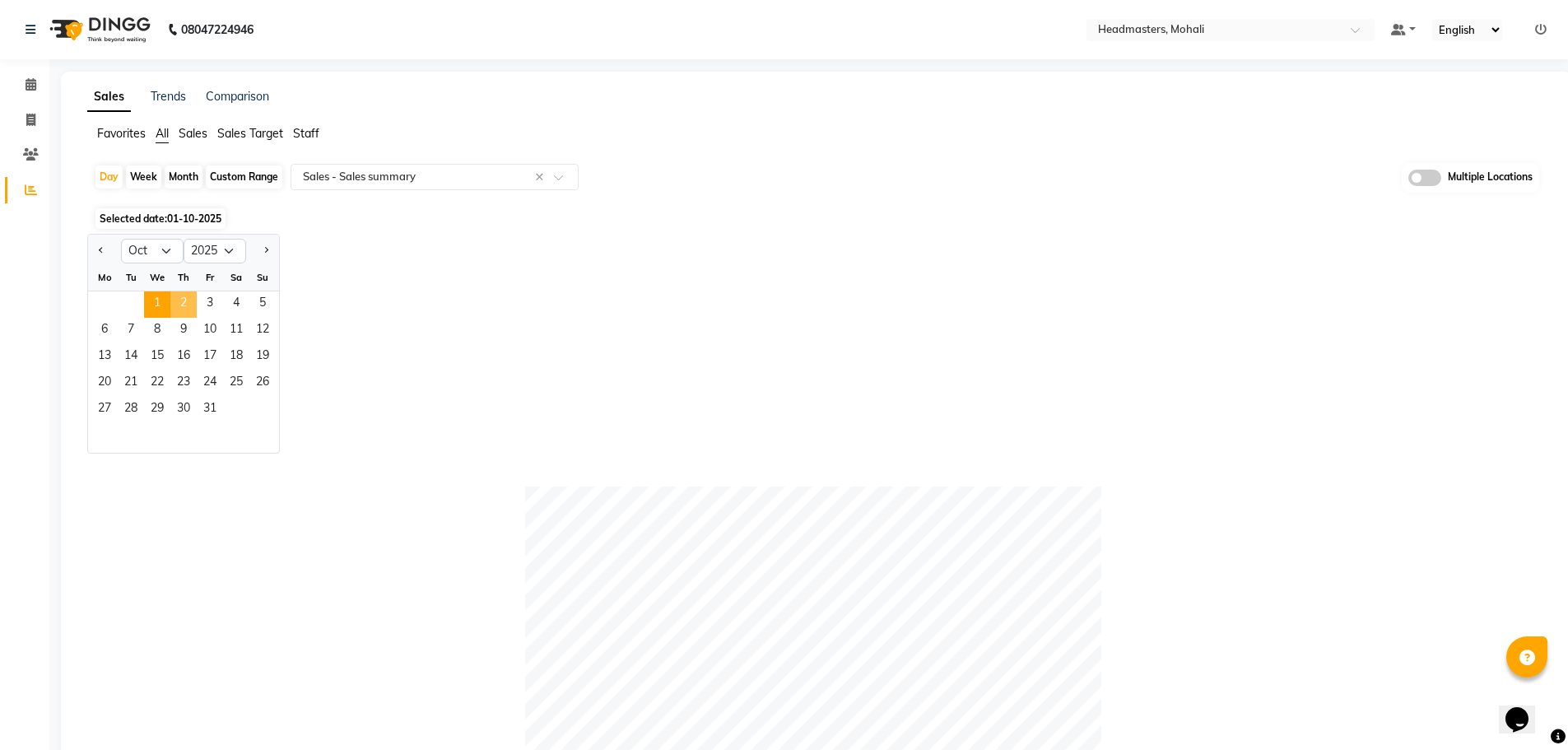
click at [191, 305] on span "2" at bounding box center [184, 304] width 26 height 26
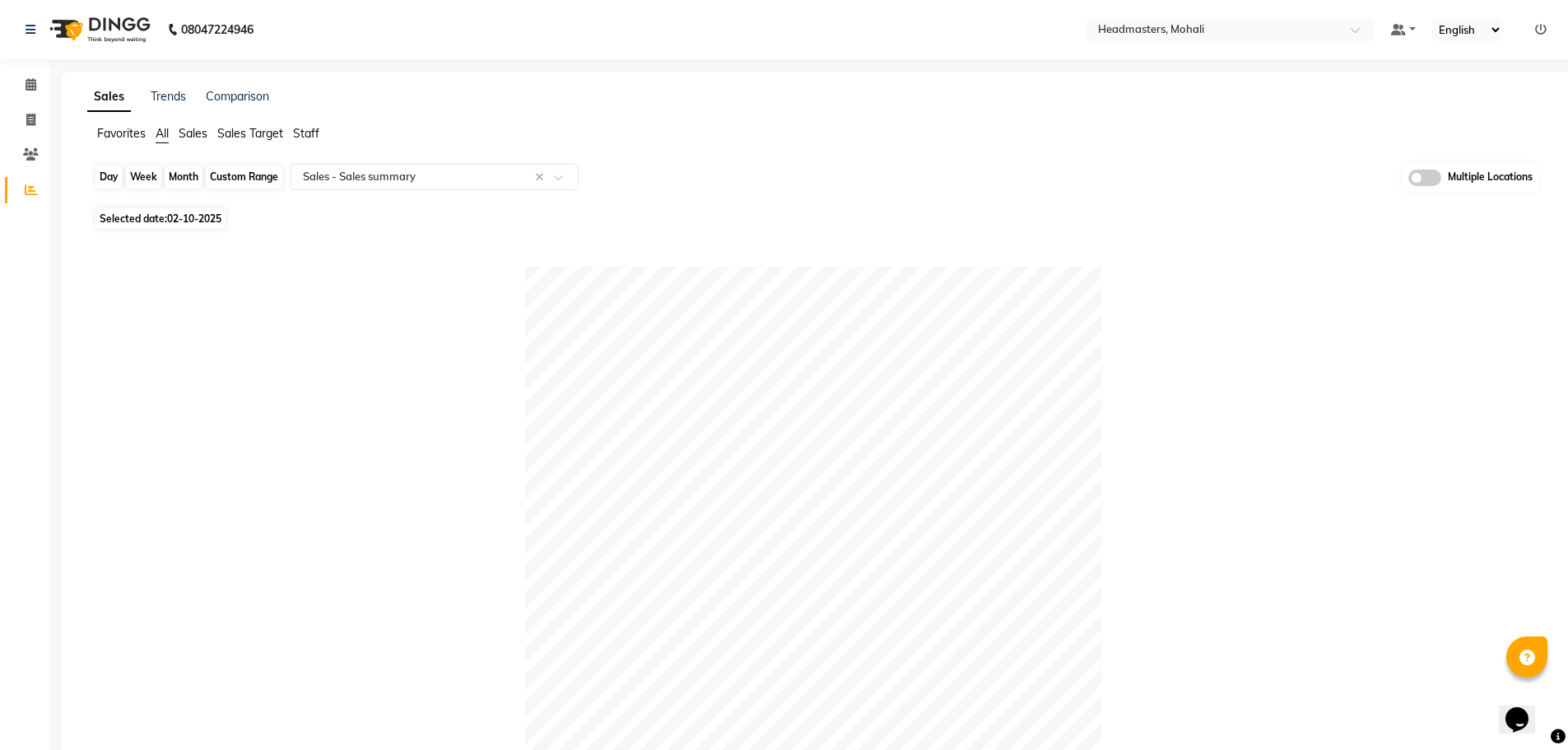
click at [109, 172] on div "Day" at bounding box center [109, 177] width 27 height 23
select select "10"
select select "2025"
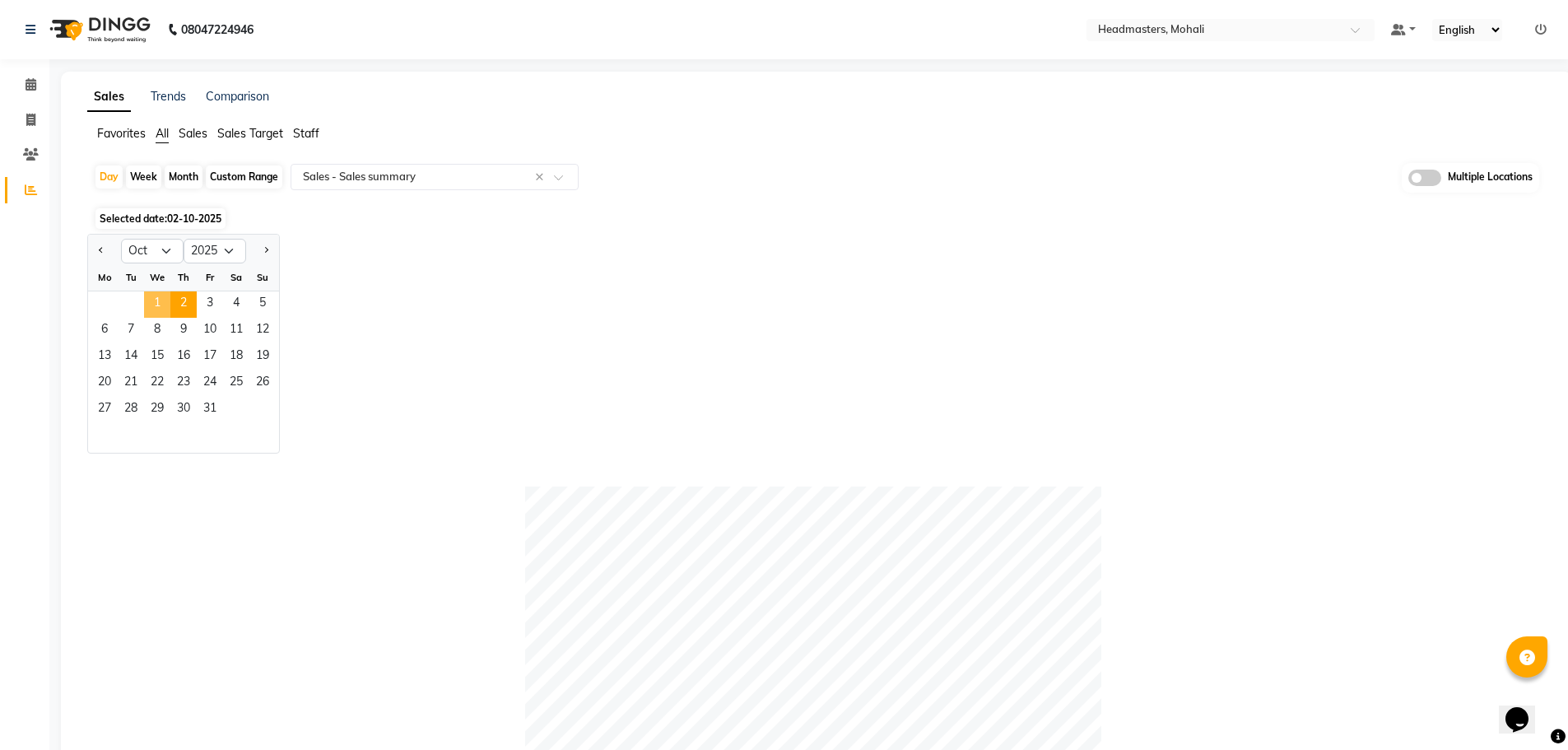
click at [161, 308] on span "1" at bounding box center [157, 304] width 26 height 26
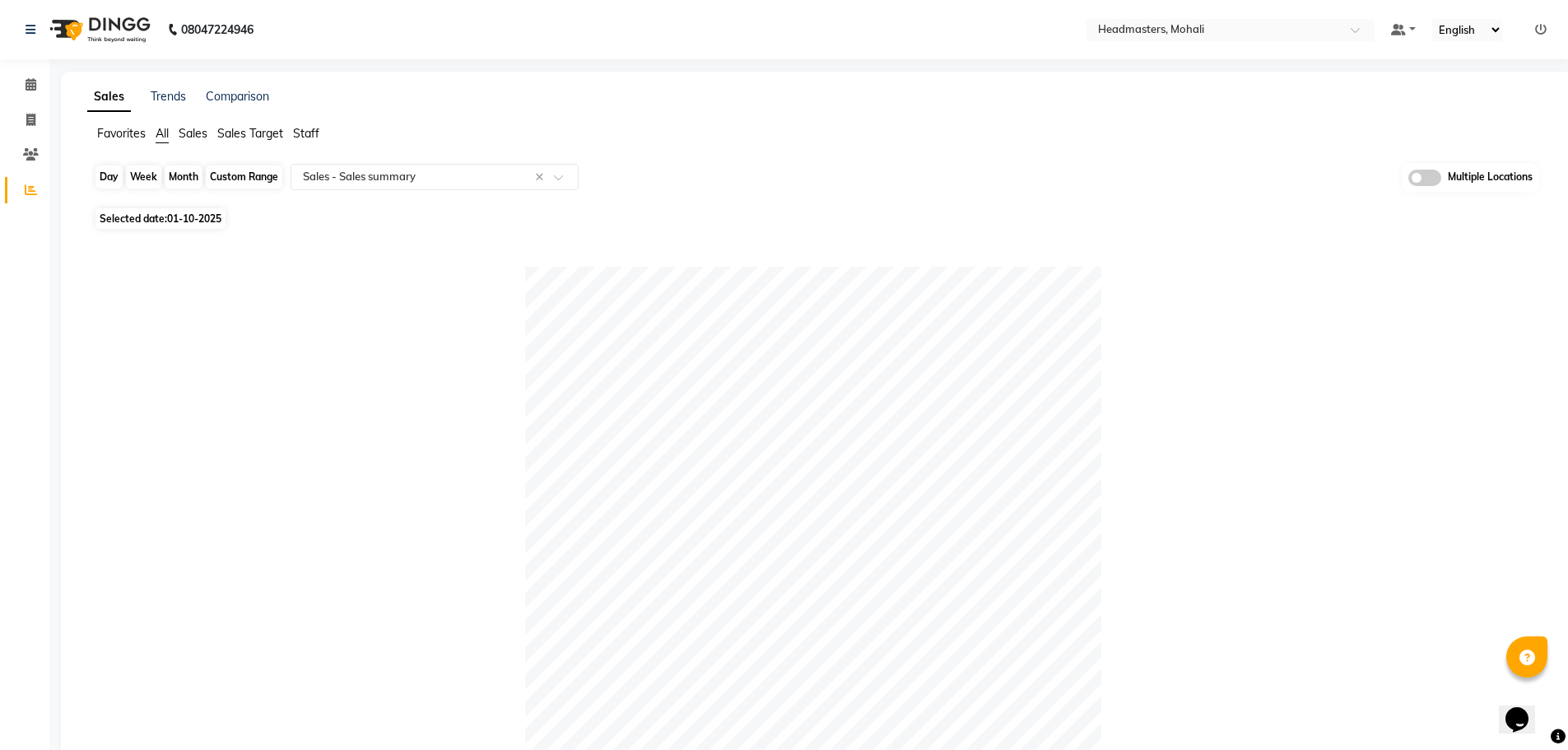
click at [112, 179] on div "Day" at bounding box center [109, 177] width 27 height 23
select select "10"
select select "2025"
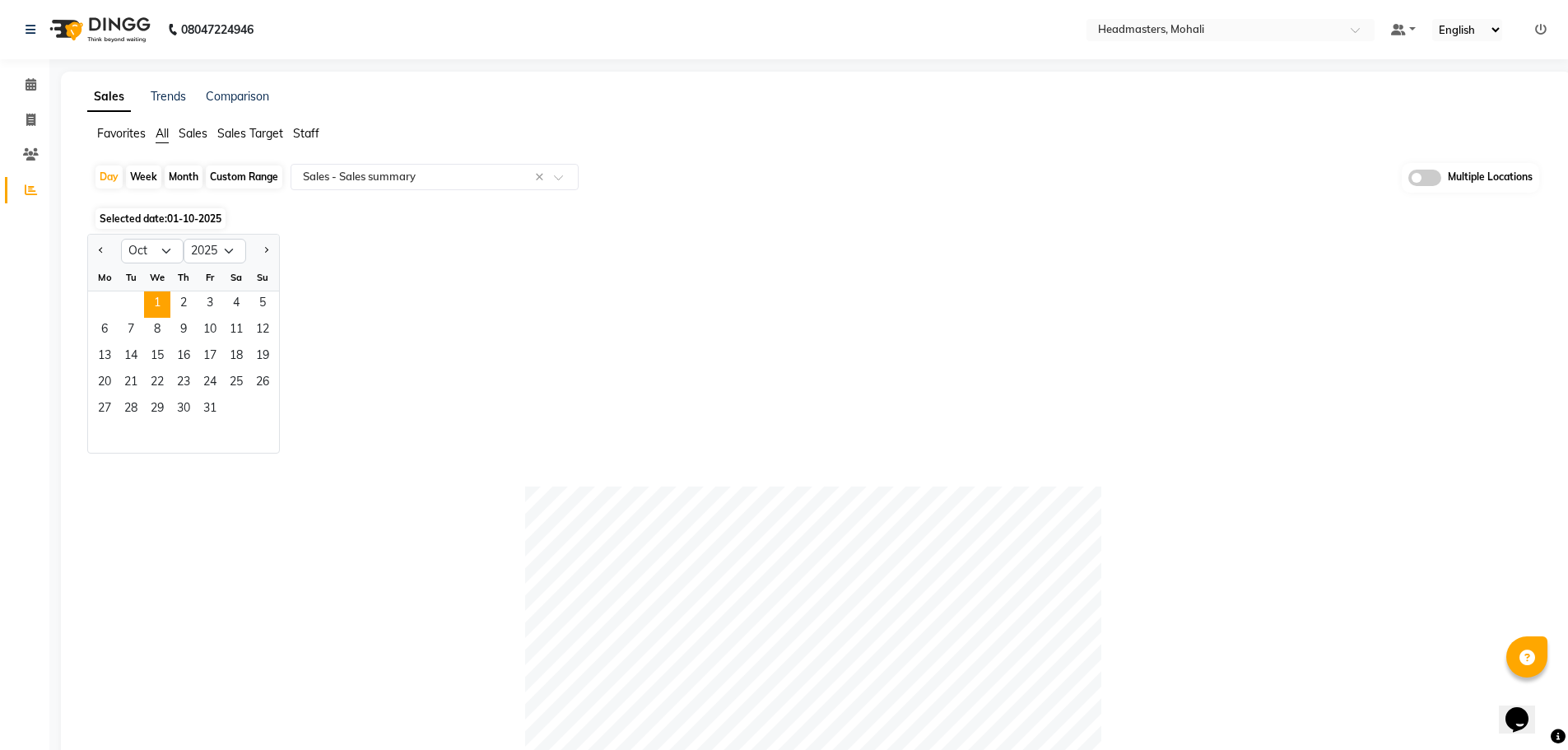
drag, startPoint x: 183, startPoint y: 167, endPoint x: 200, endPoint y: 214, distance: 50.0
click at [183, 167] on div "Month" at bounding box center [183, 177] width 38 height 23
select select "10"
click at [222, 253] on select "2015 2016 2017 2018 2019 2020 2021 2022 2023 2024 2025 2026 2027 2028 2029 2030…" at bounding box center [215, 251] width 62 height 25
select select "2024"
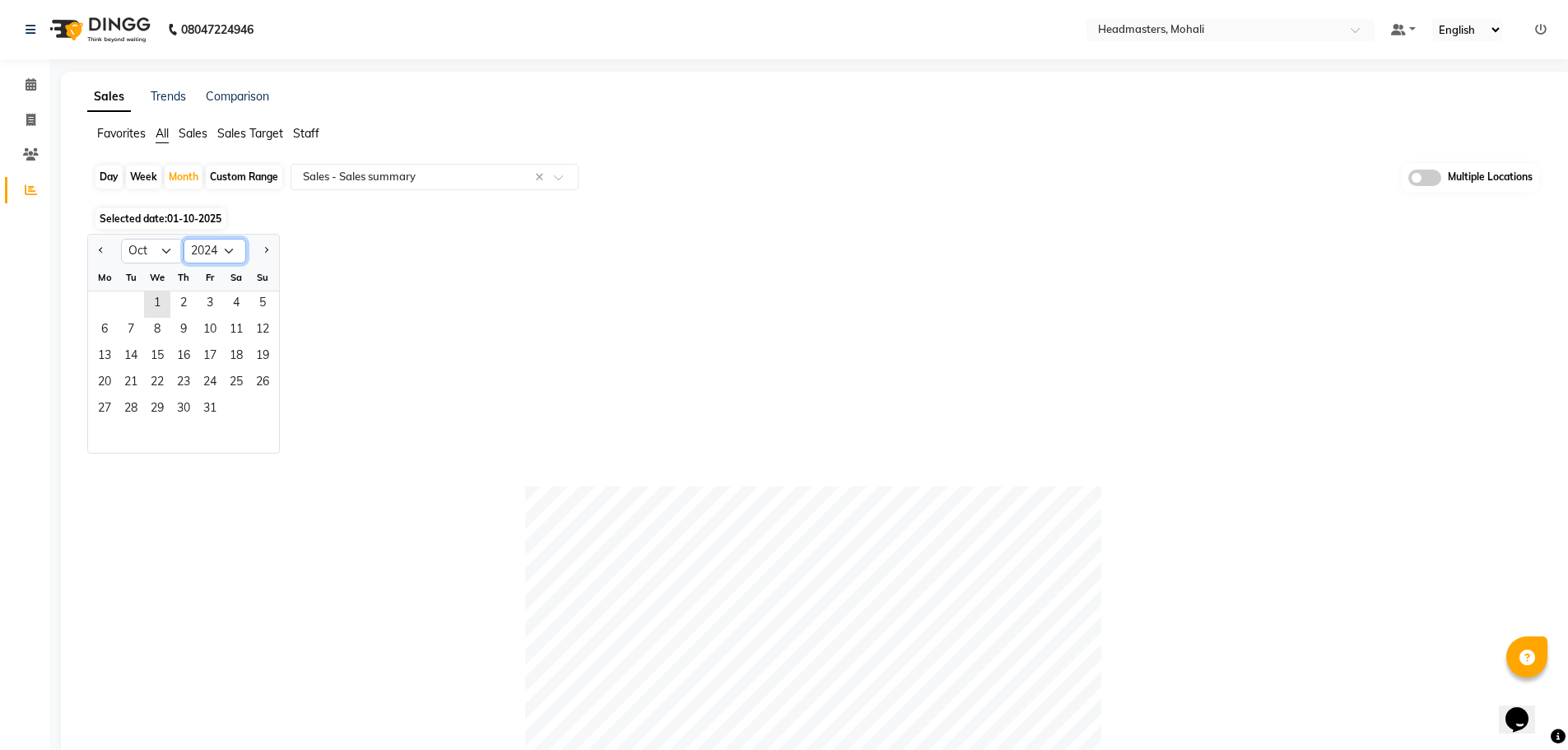
click at [184, 238] on select "2015 2016 2017 2018 2019 2020 2021 2022 2023 2024 2025 2026 2027 2028 2029 2030…" at bounding box center [215, 251] width 62 height 25
click at [120, 302] on span "1" at bounding box center [131, 304] width 26 height 26
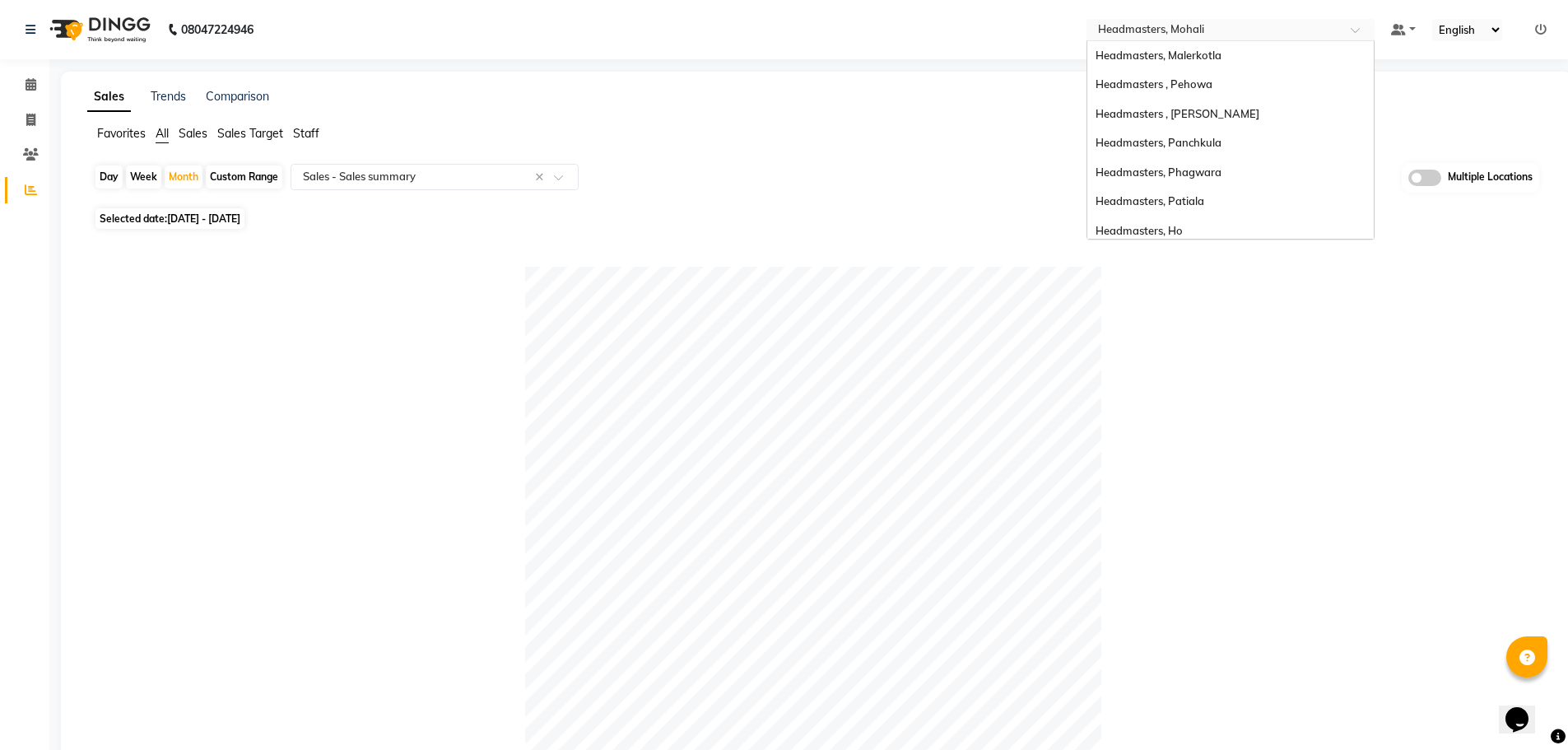
click at [1214, 25] on input "text" at bounding box center [1214, 31] width 238 height 17
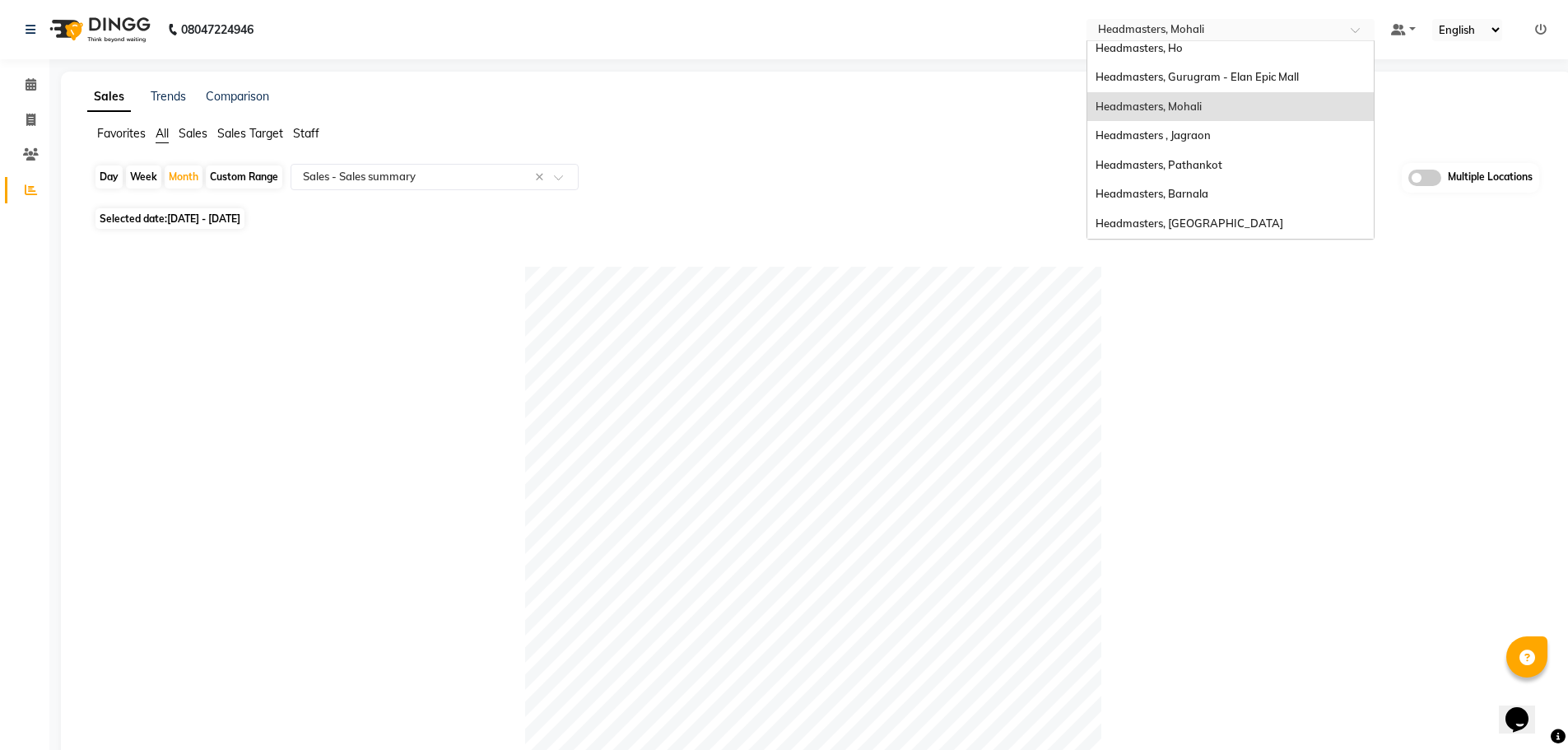
scroll to position [200, 0]
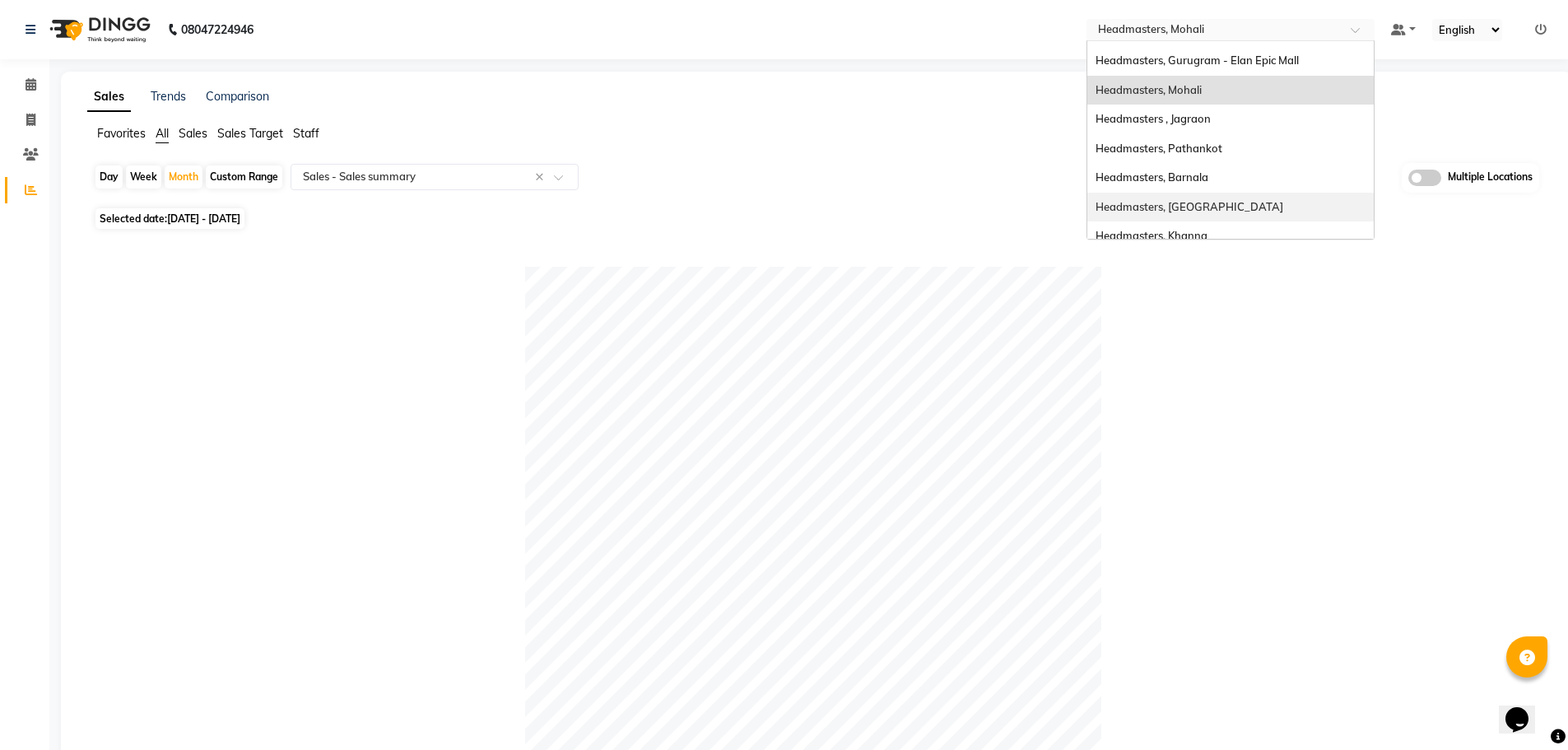
click at [1246, 202] on div "Headmasters, Jalandhar" at bounding box center [1230, 208] width 287 height 30
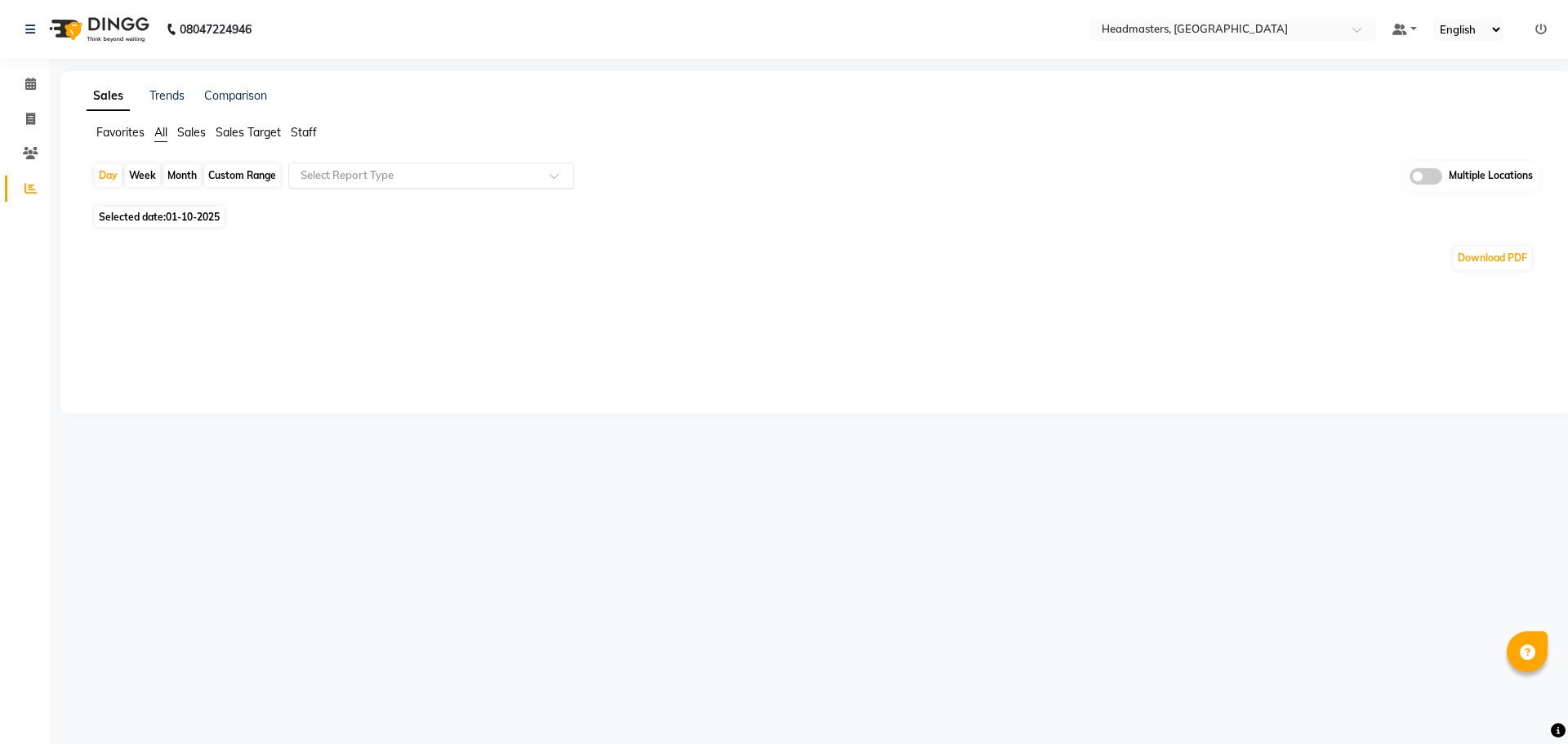
click at [422, 163] on div "Select Report Type" at bounding box center [431, 175] width 286 height 26
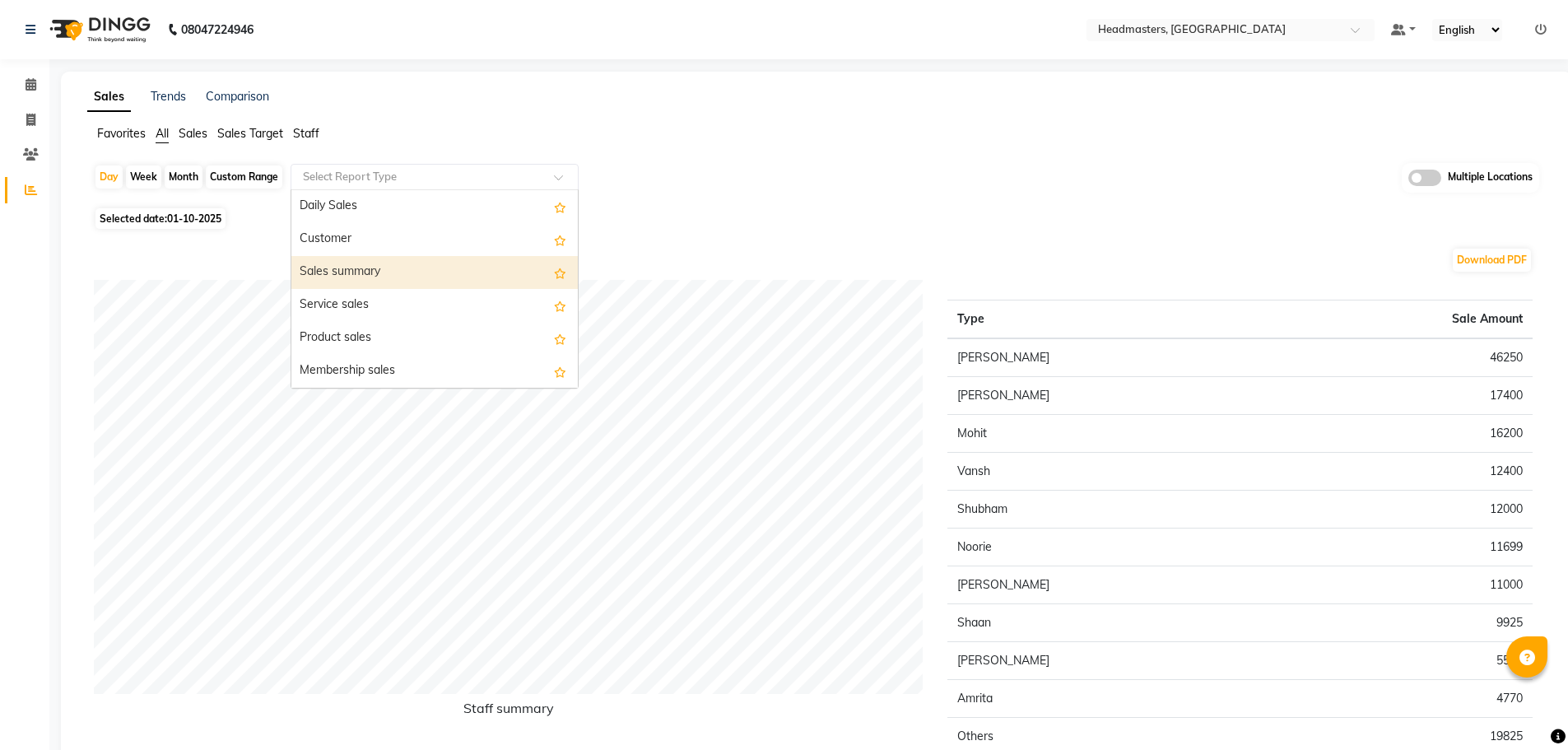
click at [398, 265] on div "Sales summary" at bounding box center [434, 272] width 287 height 33
select select "full_report"
select select "csv"
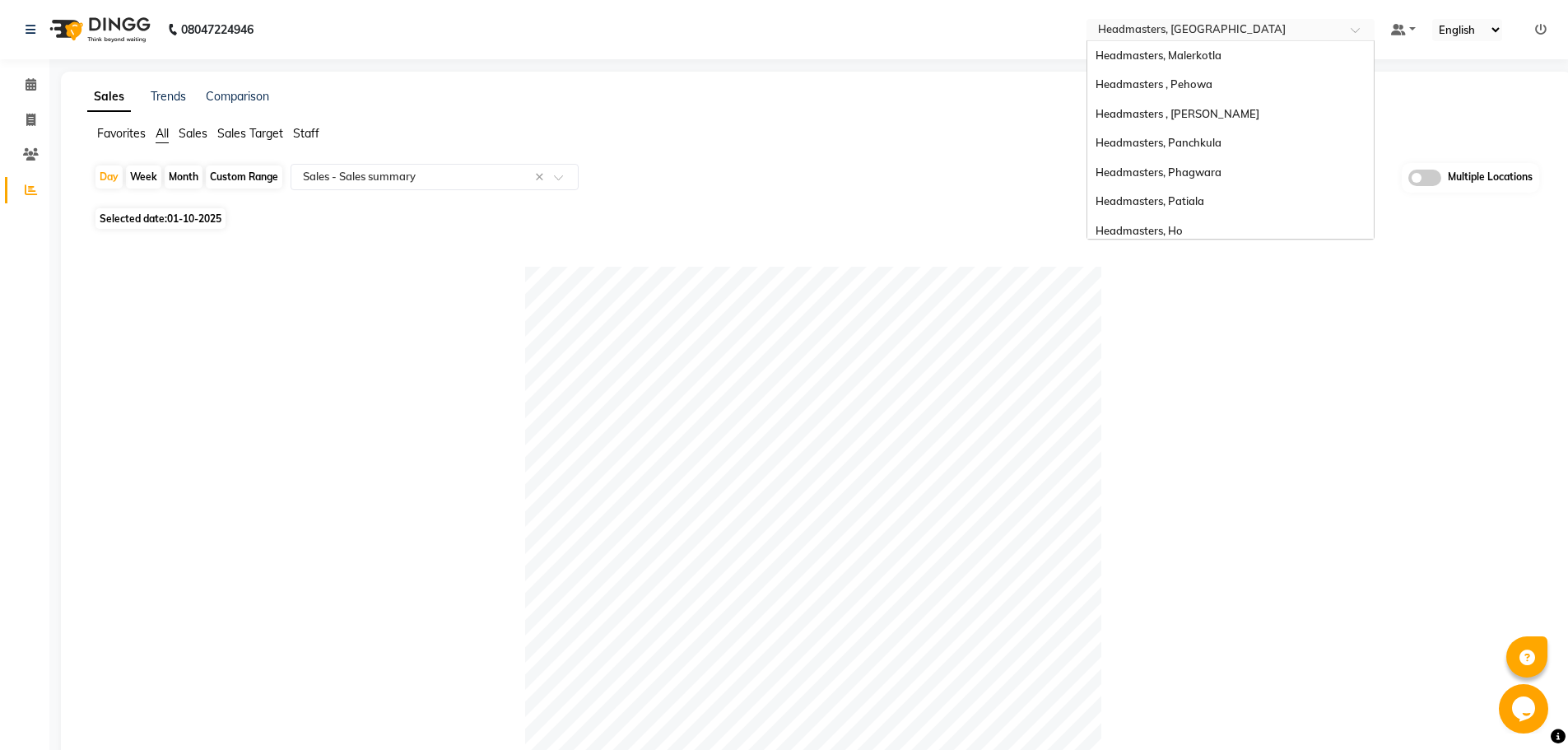
click at [1323, 20] on div "Select Location × Headmasters, [GEOGRAPHIC_DATA]" at bounding box center [1231, 30] width 288 height 22
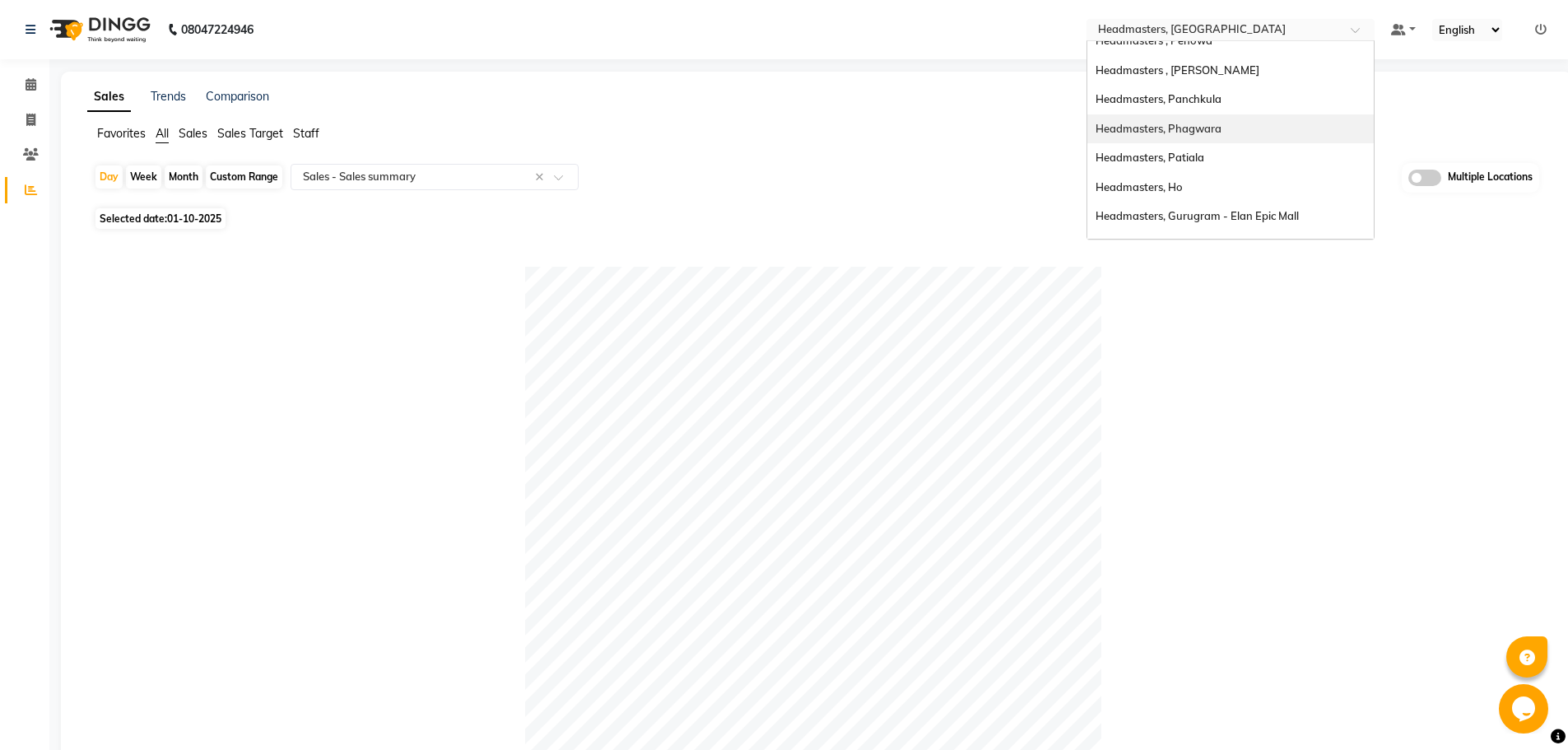
scroll to position [83, 0]
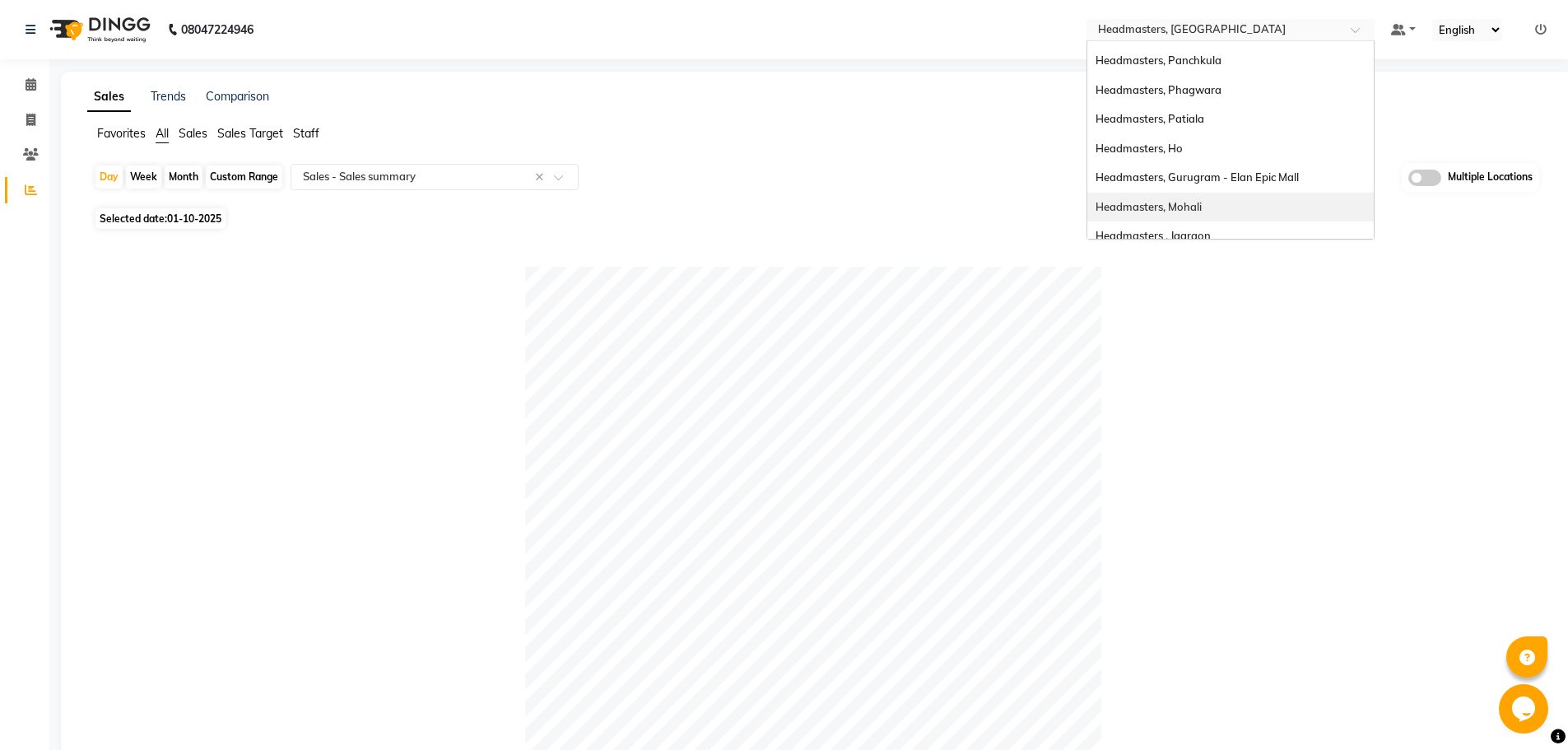
click at [1187, 200] on span "Headmasters, Mohali" at bounding box center [1149, 206] width 106 height 13
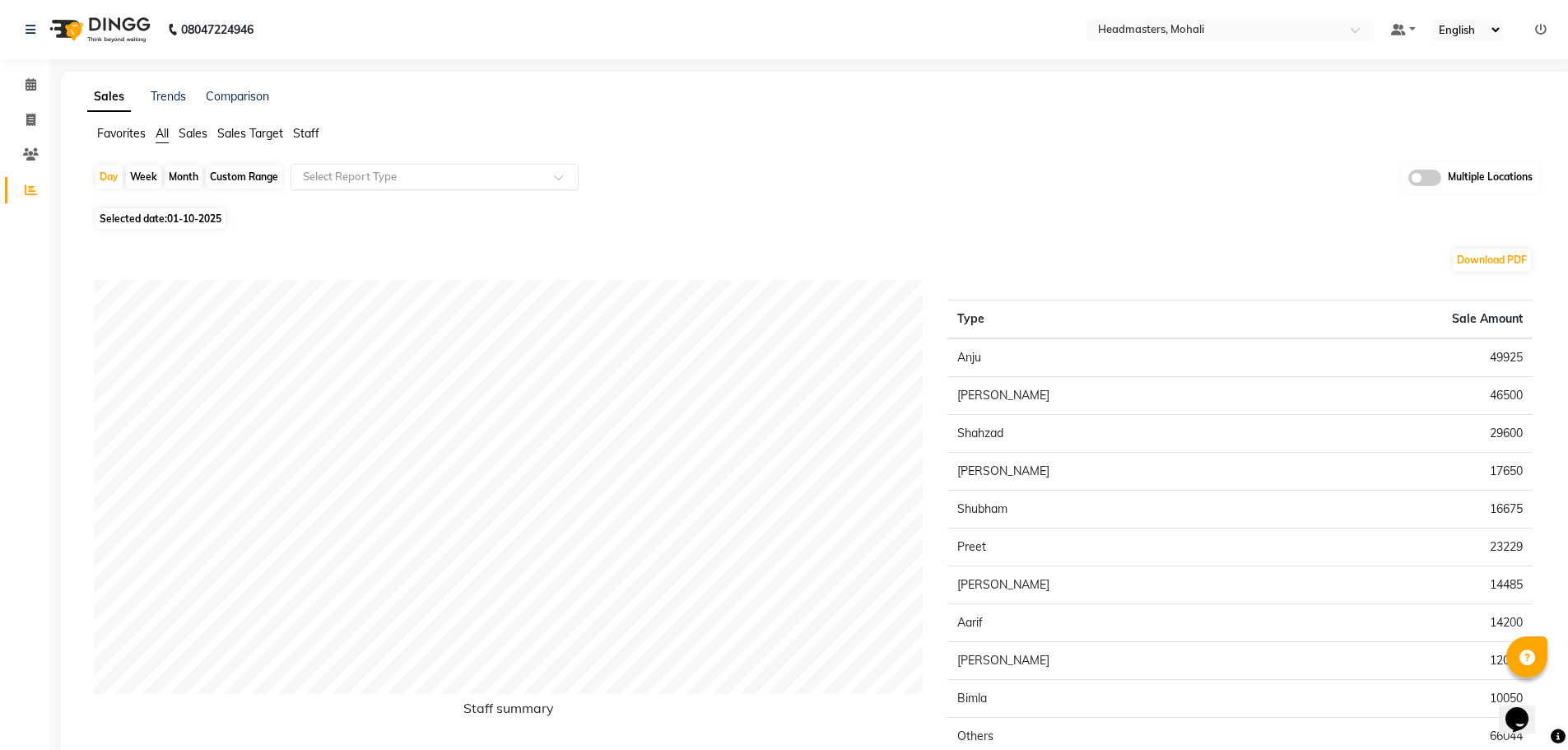
click at [317, 174] on input "text" at bounding box center [419, 177] width 237 height 17
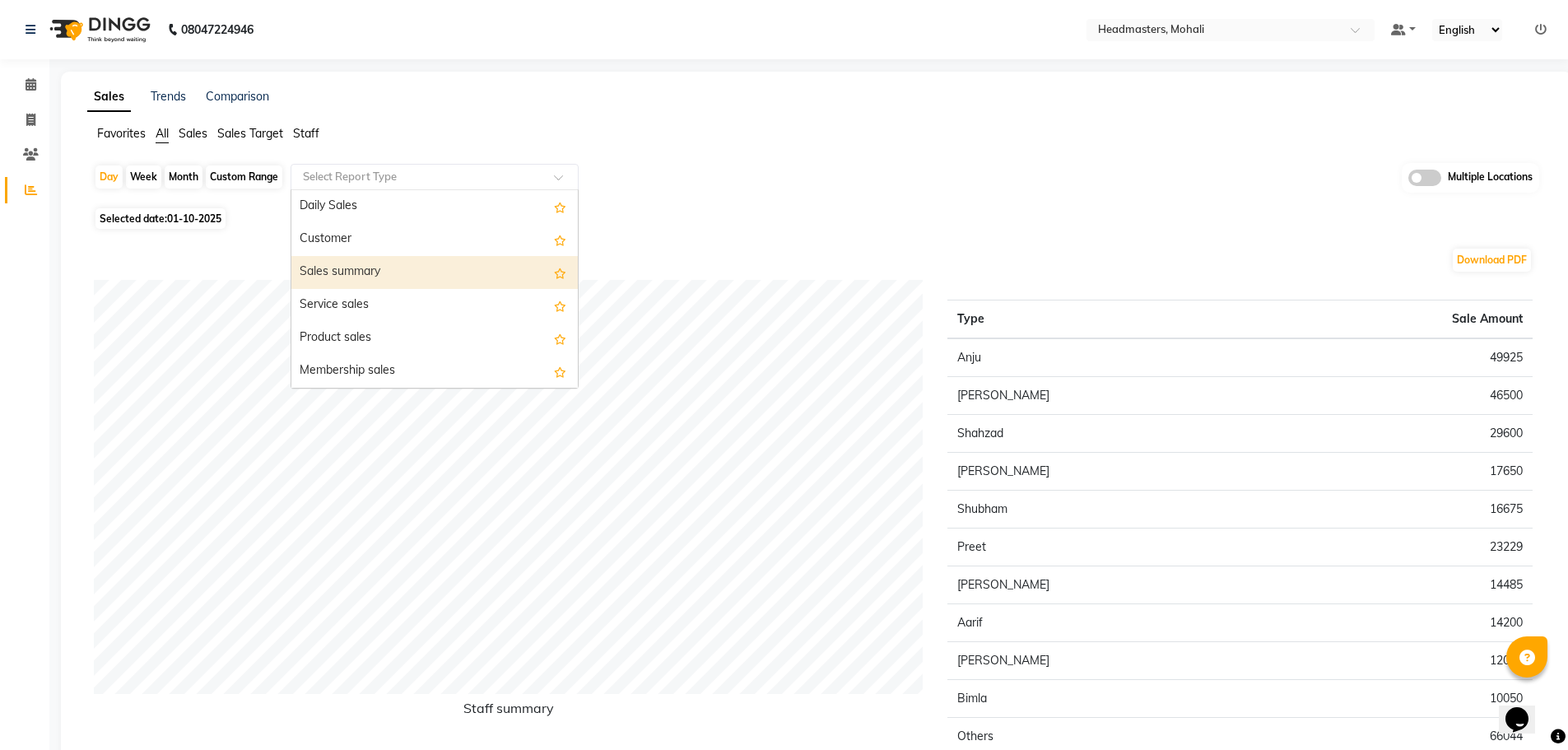
click at [348, 284] on div "Sales summary" at bounding box center [434, 272] width 287 height 33
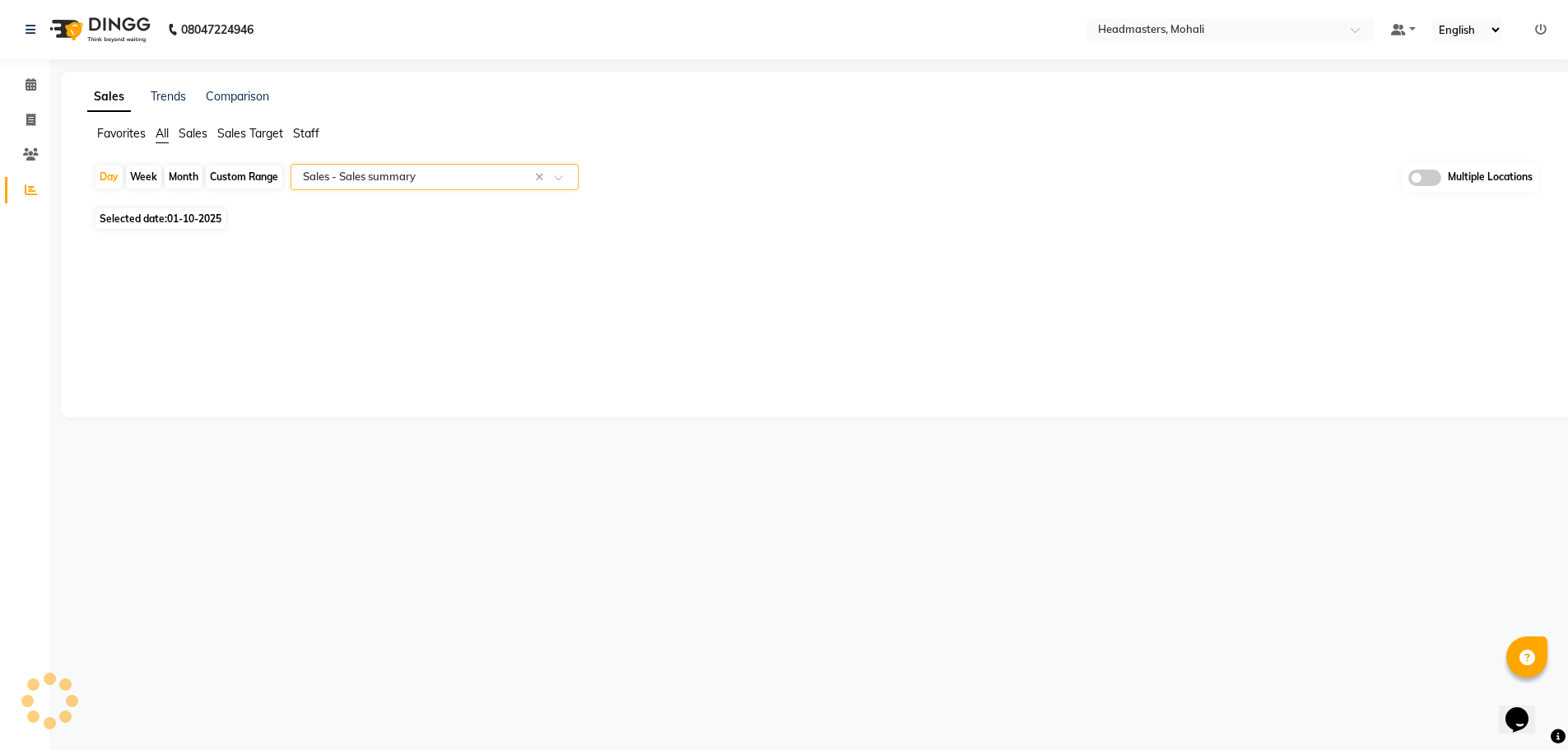
select select "full_report"
select select "csv"
drag, startPoint x: 1379, startPoint y: 3, endPoint x: 1183, endPoint y: 395, distance: 438.3
click at [1183, 395] on div at bounding box center [813, 554] width 1439 height 576
click at [1534, 30] on ul "Default Panel My Panel English ENGLISH Español العربية मराठी हिंदी ગુજરાતી தமிழ…" at bounding box center [1469, 30] width 172 height 22
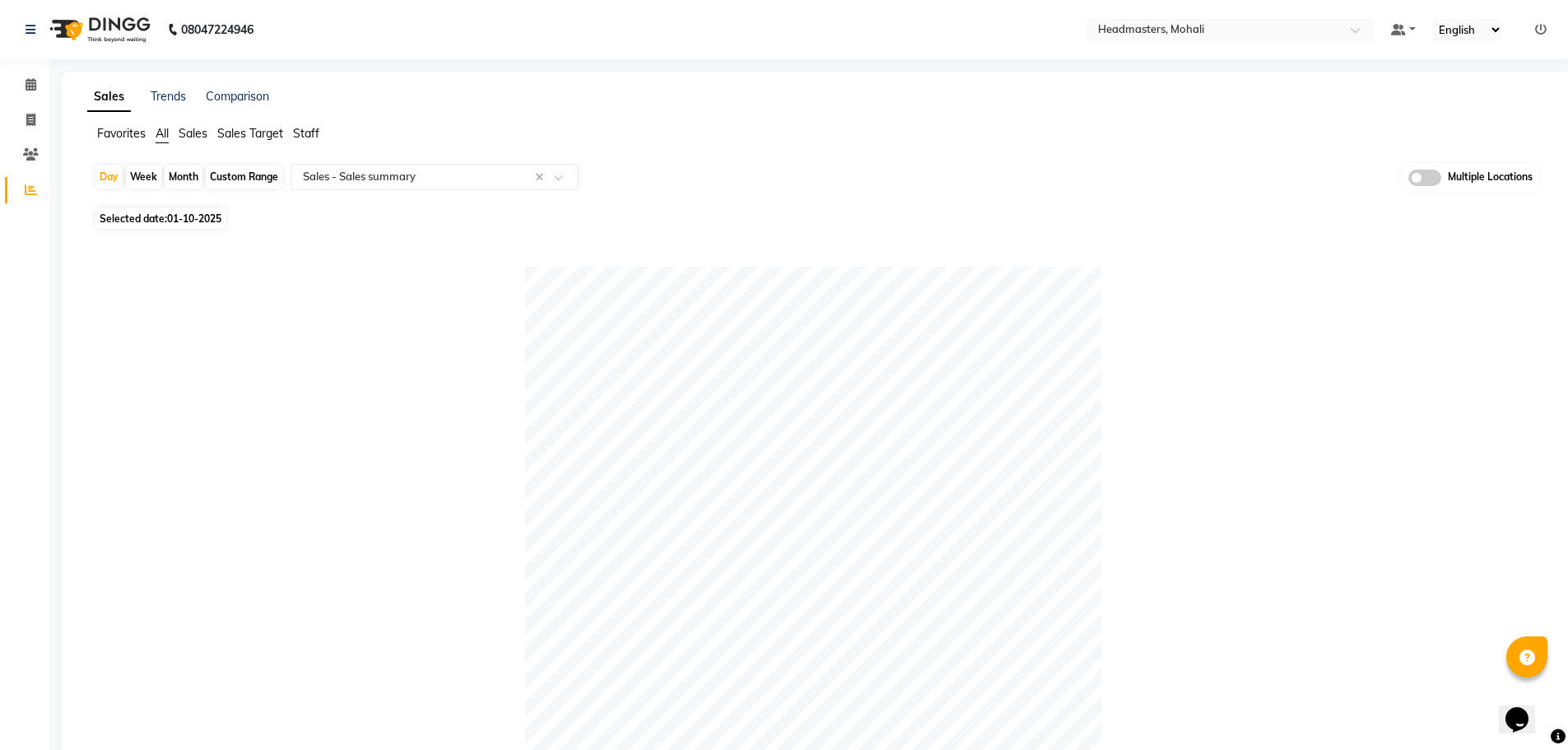
click at [1537, 25] on icon at bounding box center [1541, 29] width 11 height 11
